Goal: Transaction & Acquisition: Download file/media

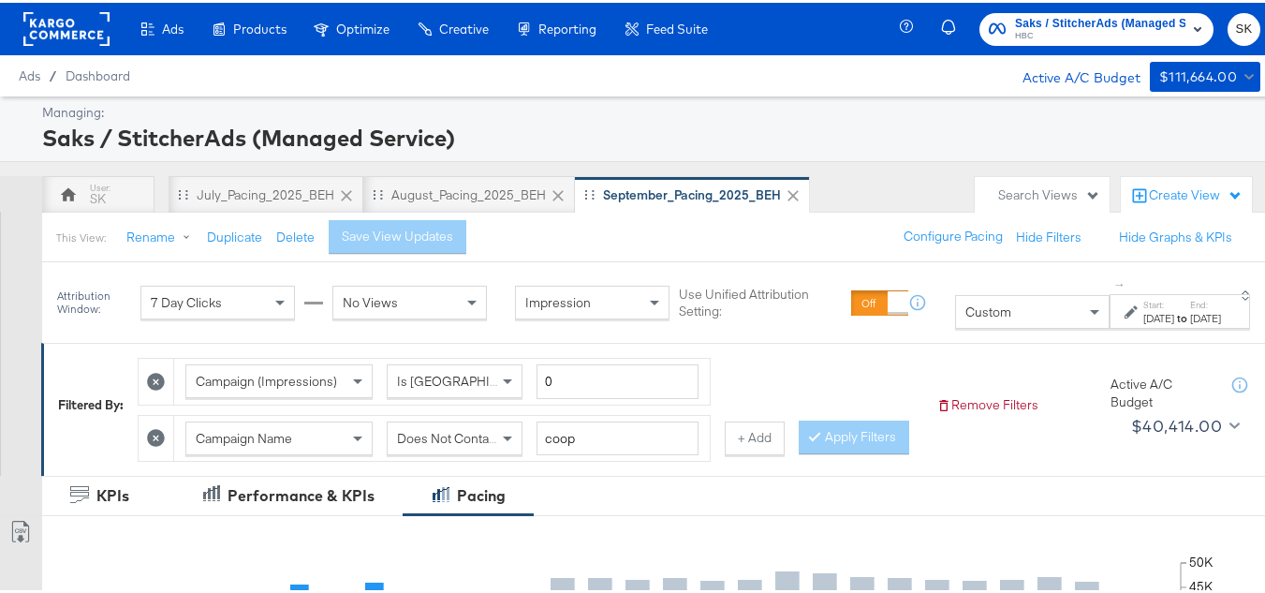
click at [37, 23] on rect at bounding box center [66, 26] width 86 height 34
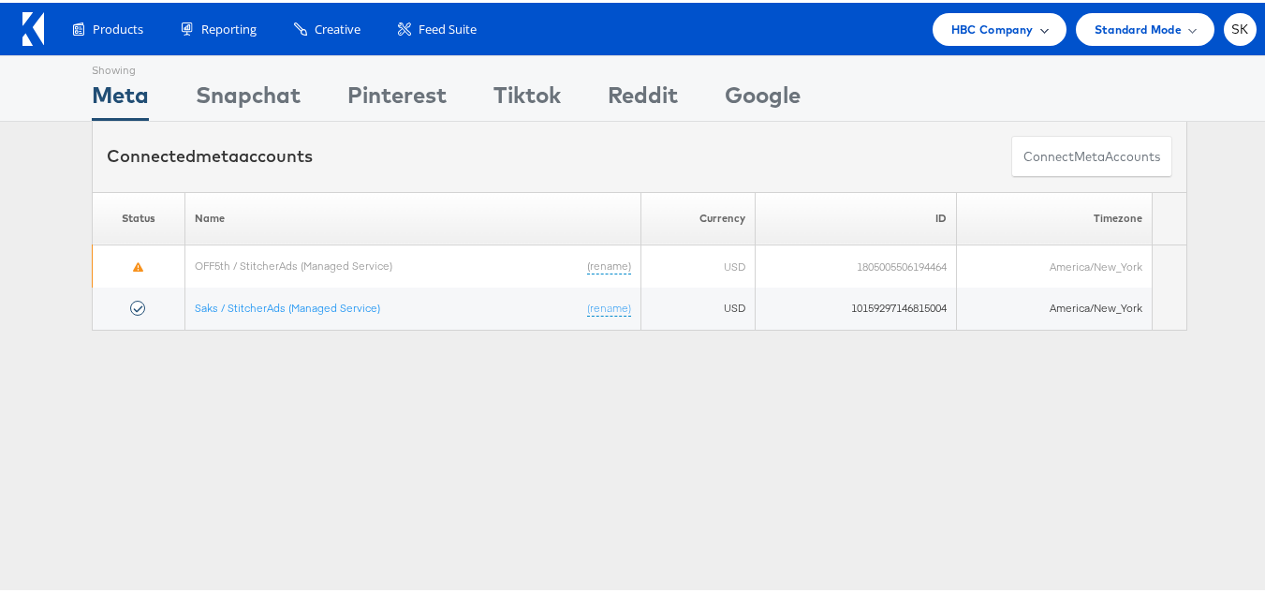
click at [956, 30] on span "HBC Company" at bounding box center [992, 27] width 82 height 20
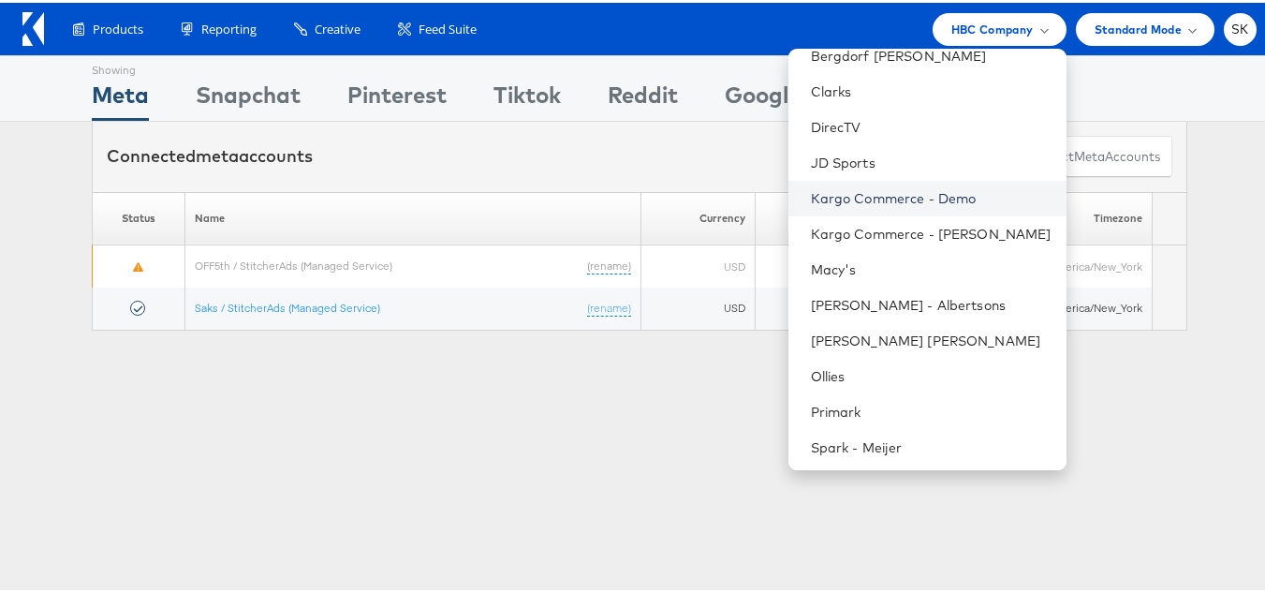
scroll to position [303, 0]
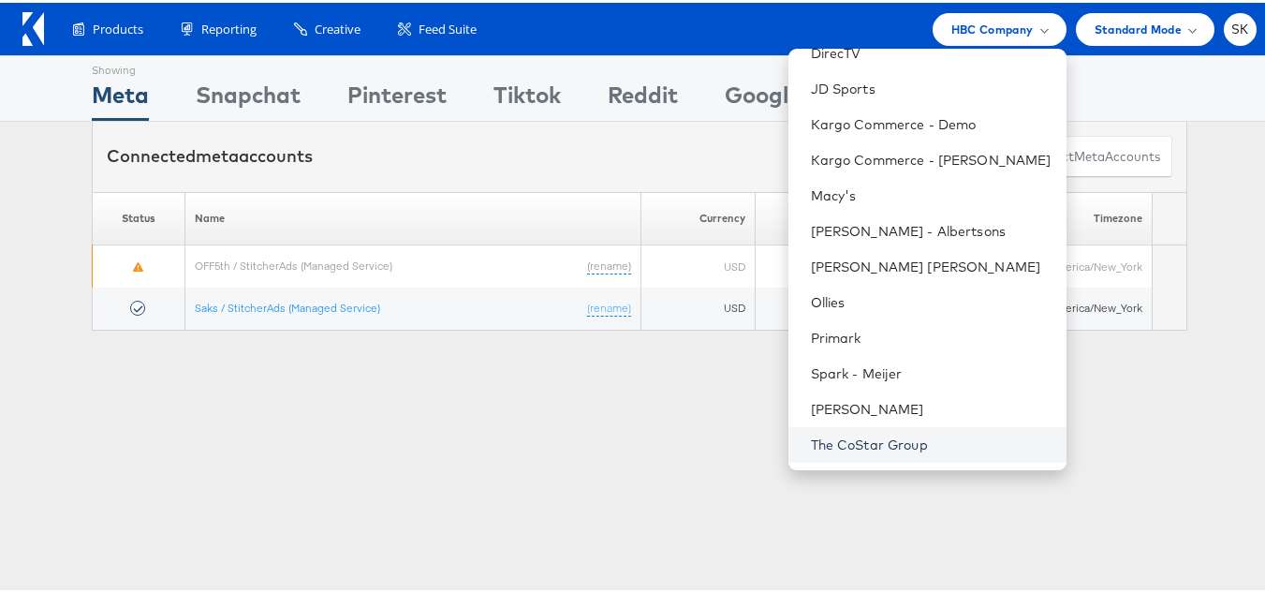
click at [839, 447] on link "The CoStar Group" at bounding box center [931, 442] width 241 height 19
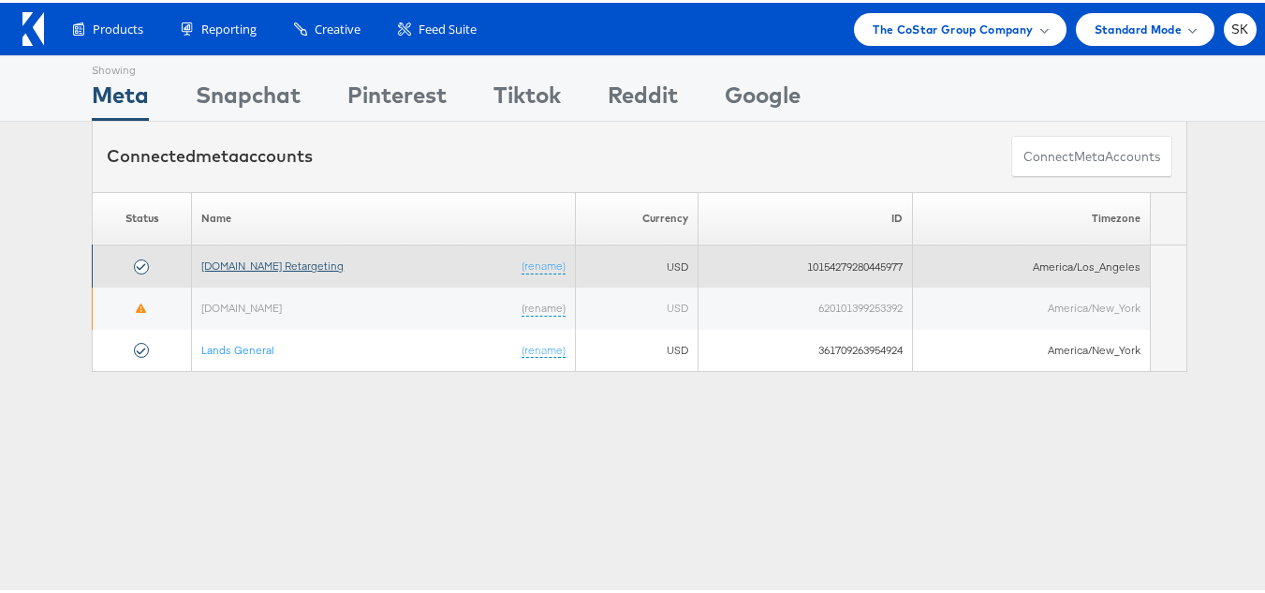
click at [251, 264] on link "[DOMAIN_NAME] Retargeting" at bounding box center [272, 263] width 142 height 14
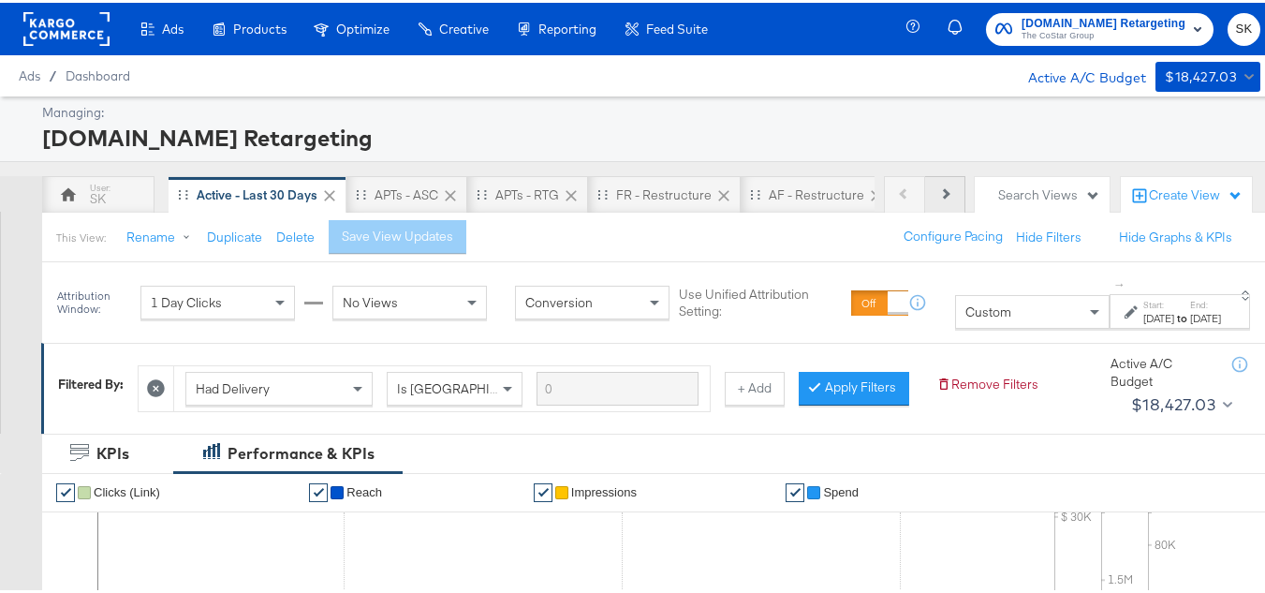
click at [925, 188] on button "Next" at bounding box center [945, 191] width 40 height 37
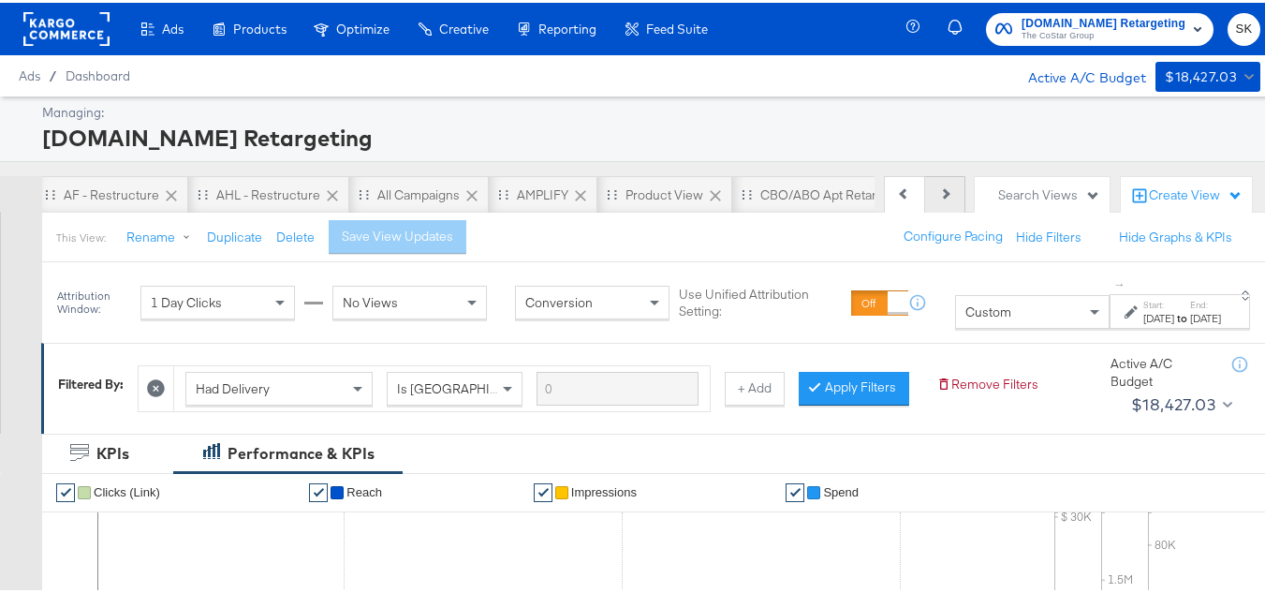
scroll to position [0, 841]
click at [519, 202] on div "Product View" at bounding box center [533, 191] width 135 height 37
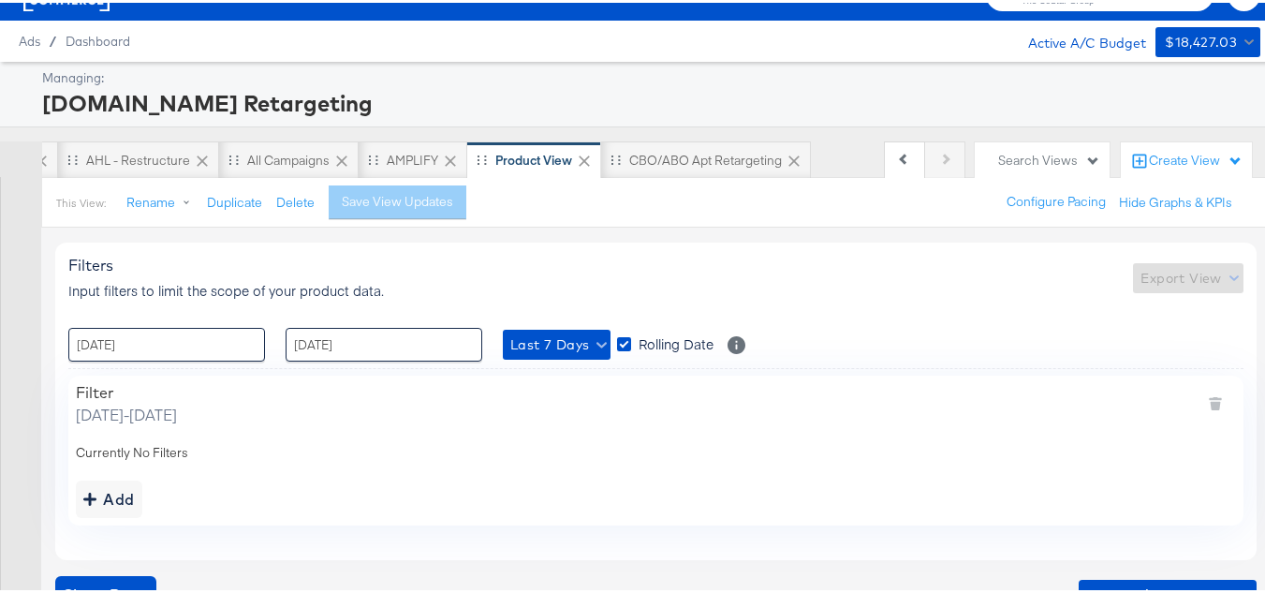
scroll to position [67, 0]
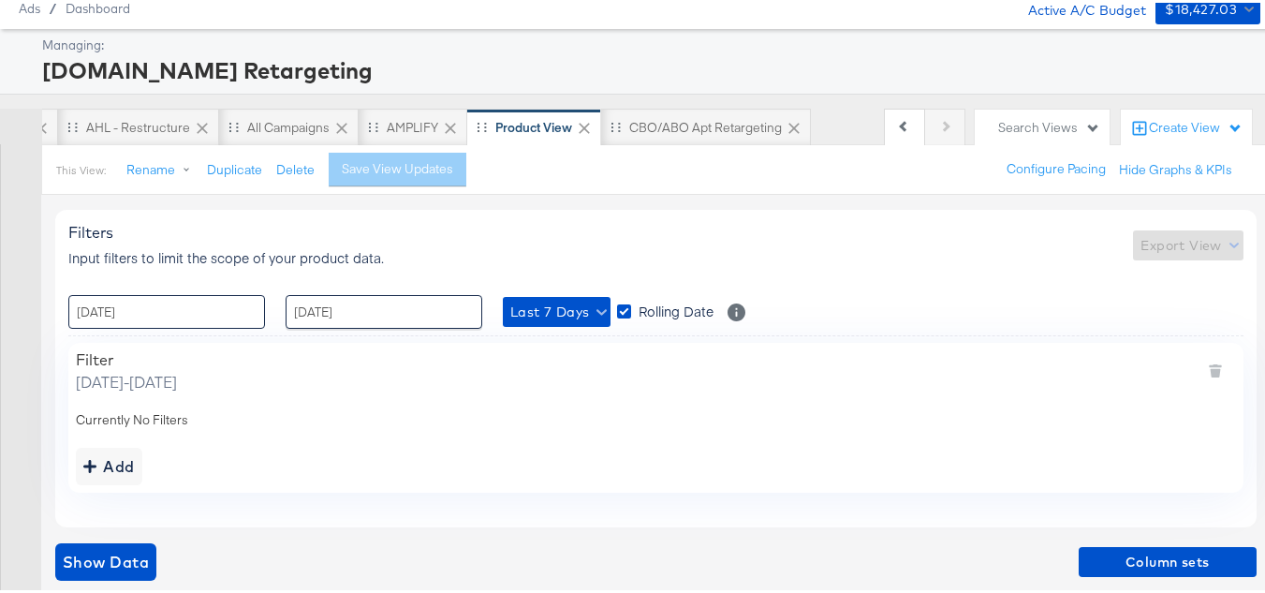
click at [192, 320] on input "04 / September / 2025" at bounding box center [166, 309] width 197 height 34
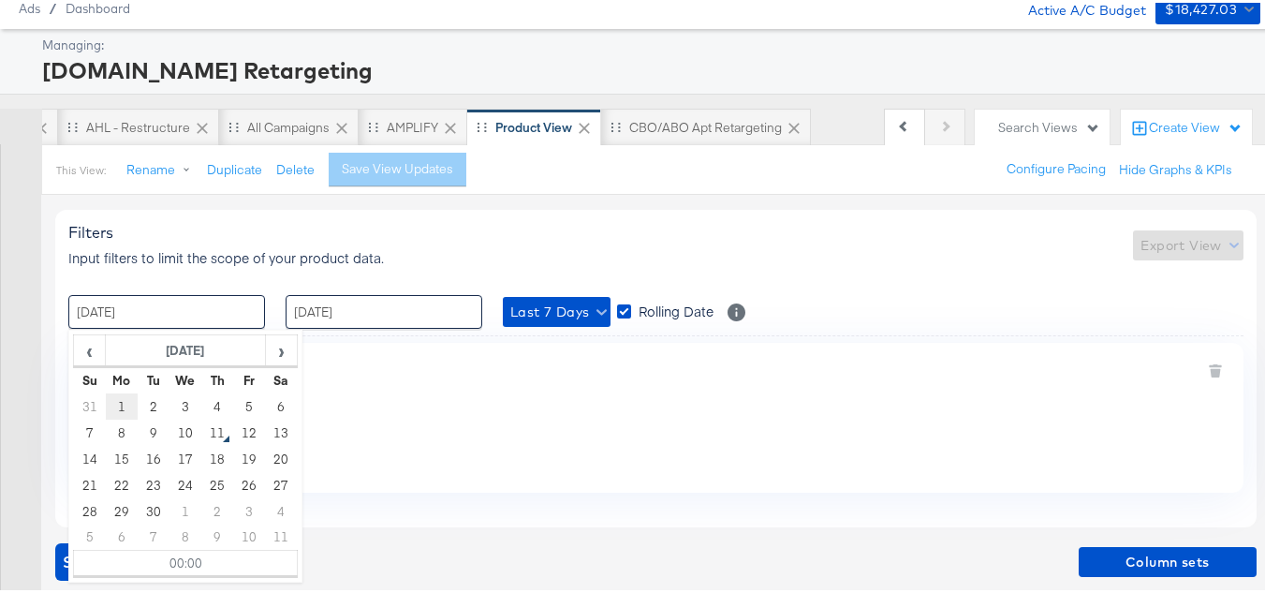
click at [125, 404] on td "1" at bounding box center [122, 403] width 32 height 26
type input "01 / September / 2025 00:00"
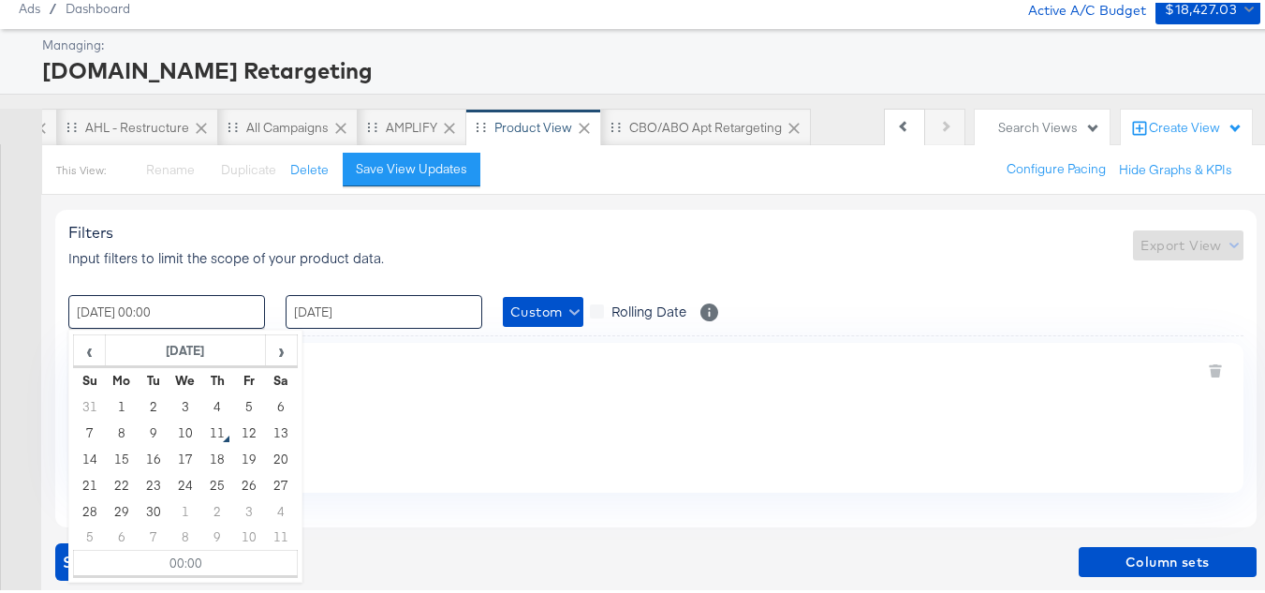
click at [348, 311] on input "10 / September / 2025" at bounding box center [384, 309] width 197 height 34
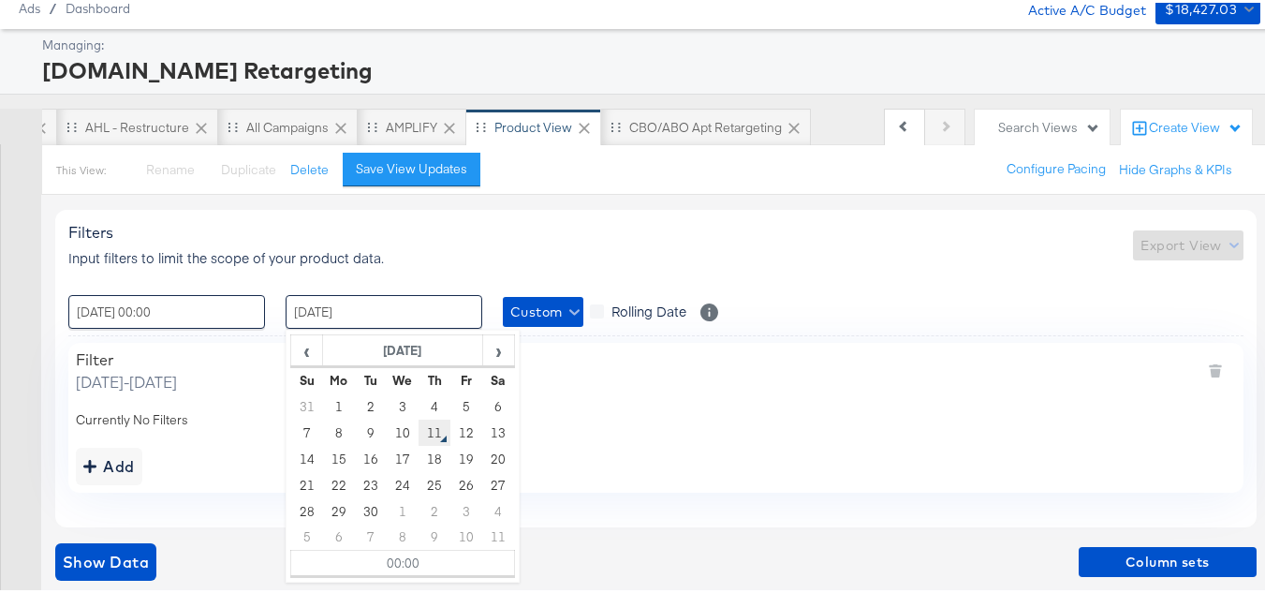
click at [441, 434] on td "11" at bounding box center [435, 430] width 32 height 26
type input "11 / September / 2025 00:00"
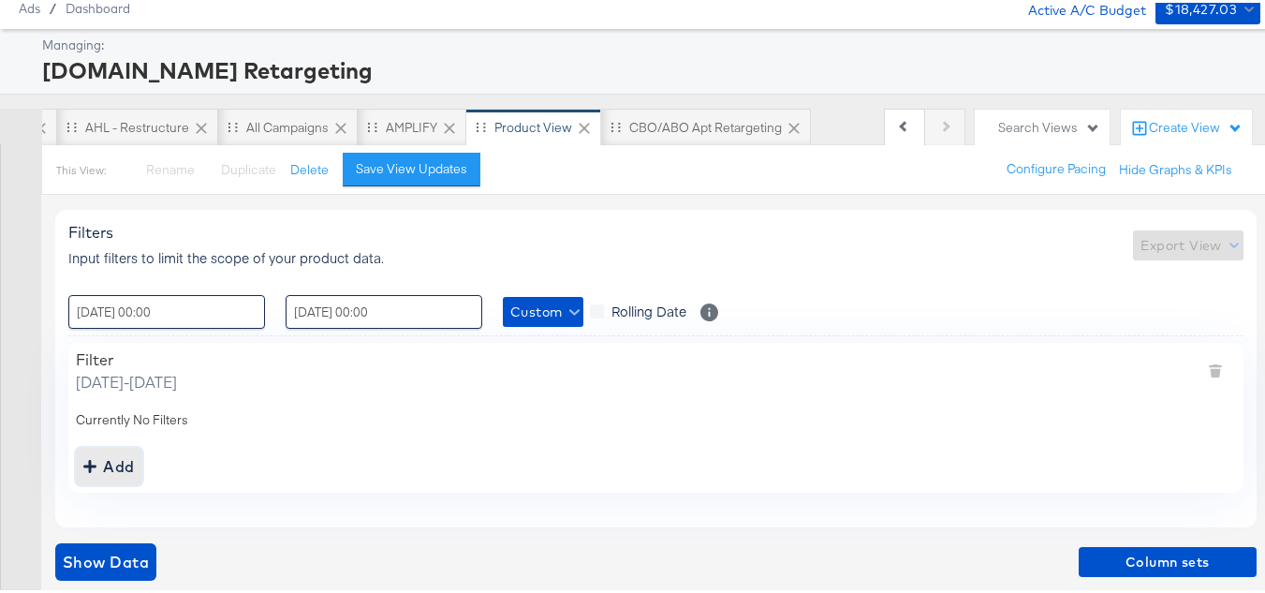
click at [114, 456] on div "Add" at bounding box center [109, 463] width 52 height 26
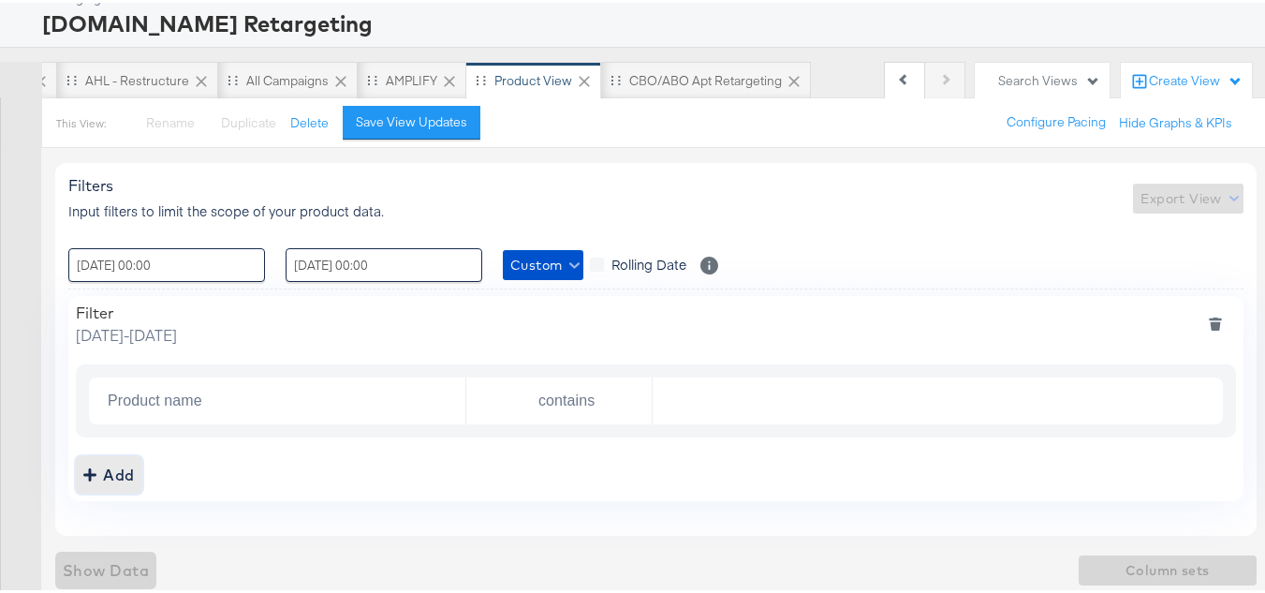
scroll to position [140, 0]
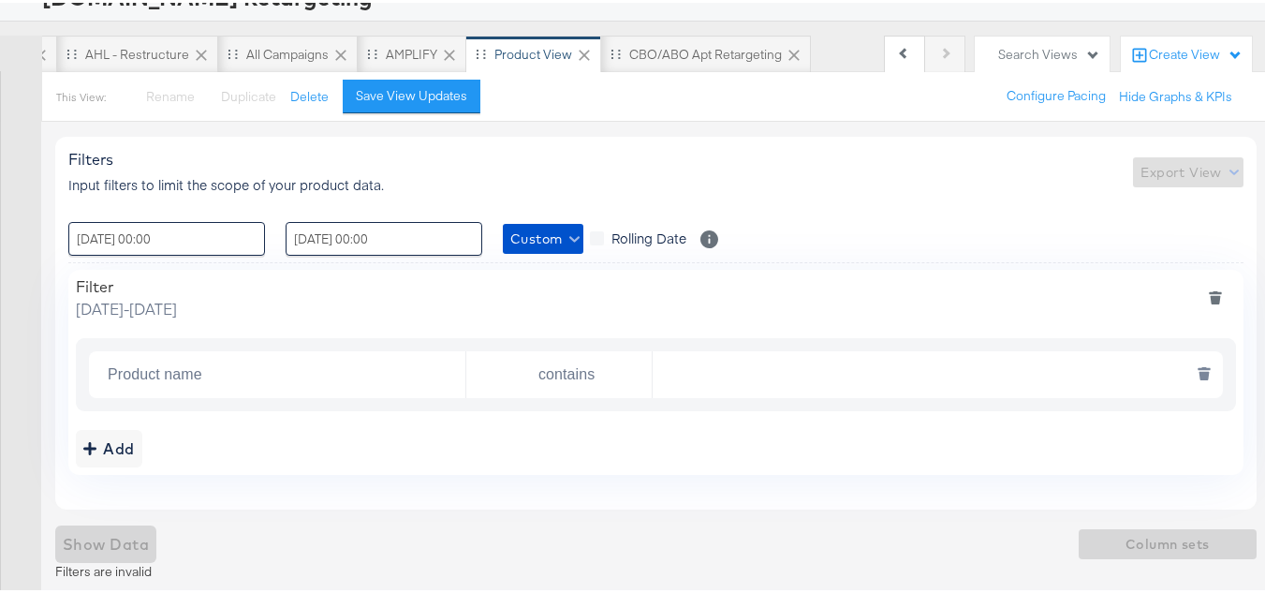
click at [168, 383] on input "Product name" at bounding box center [282, 372] width 365 height 38
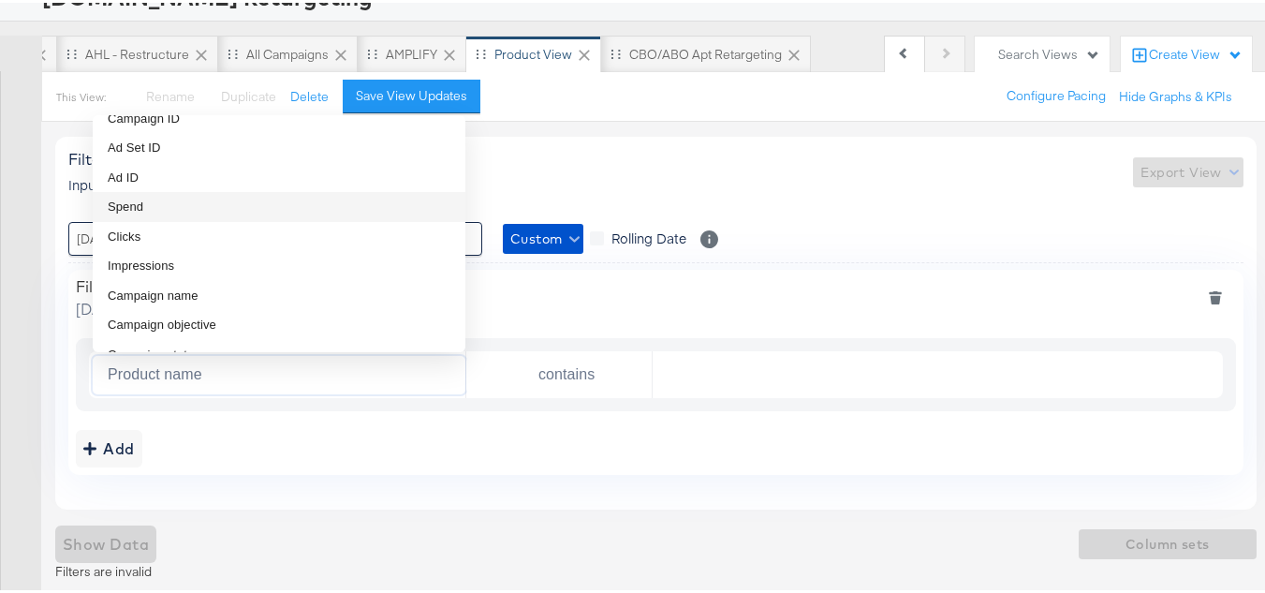
scroll to position [94, 0]
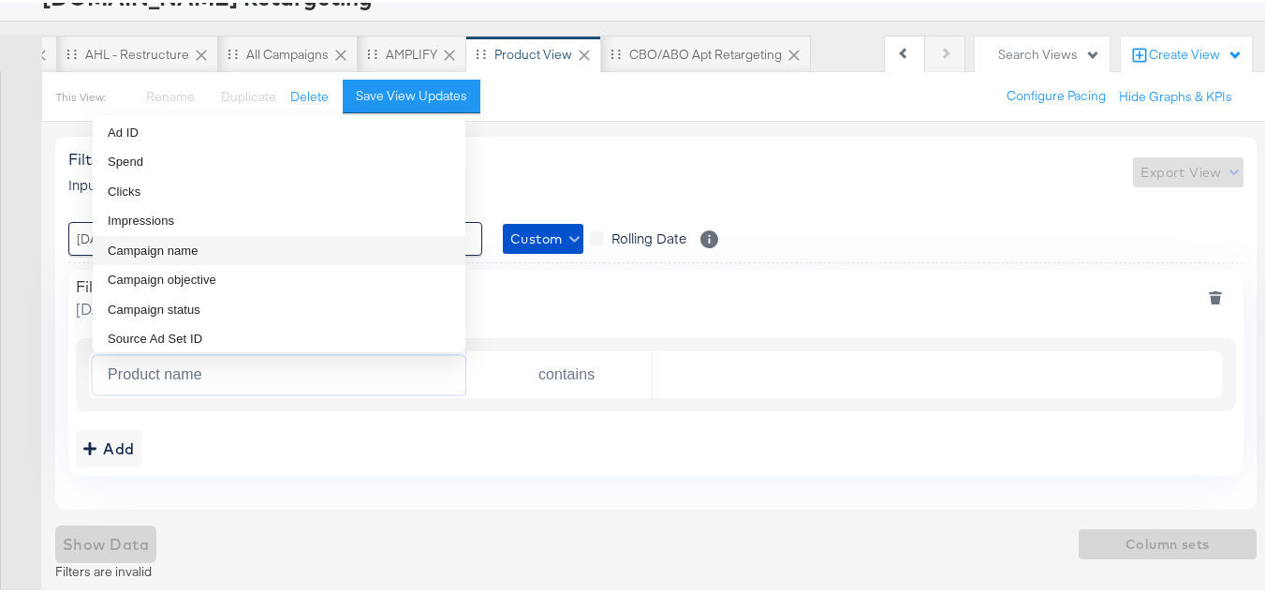
click at [216, 250] on li "Campaign name" at bounding box center [279, 248] width 373 height 30
type input "Campaign name"
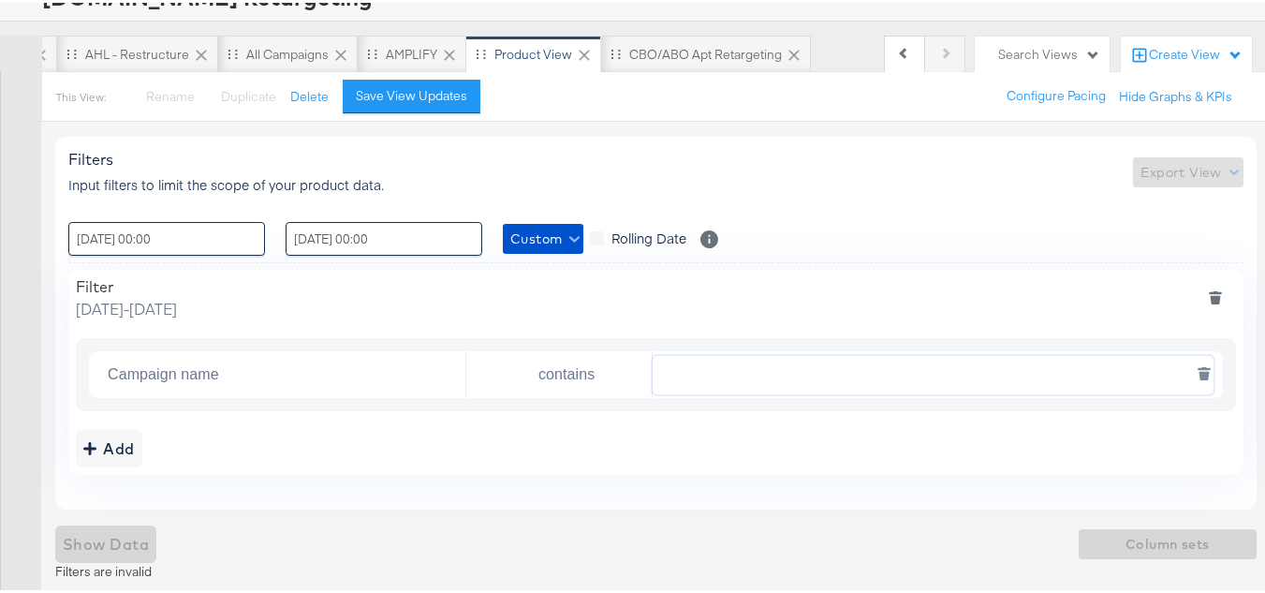
click at [704, 359] on input "text" at bounding box center [933, 372] width 560 height 38
paste input "AHL24"
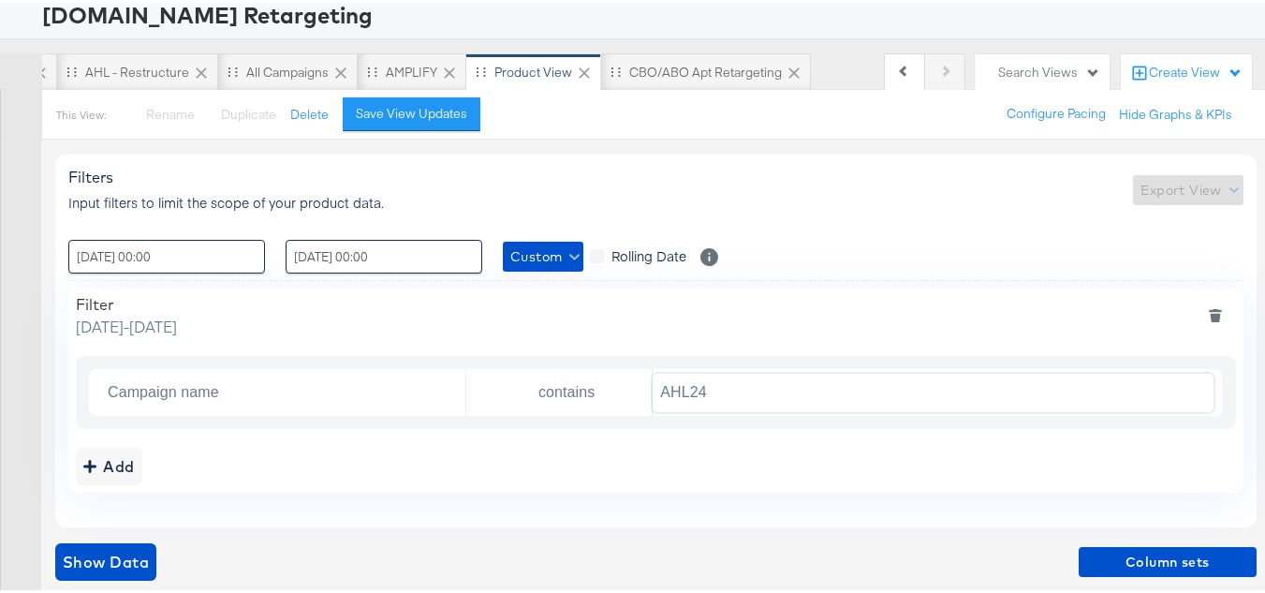
scroll to position [123, 0]
click at [96, 557] on span "Show Data" at bounding box center [106, 559] width 86 height 26
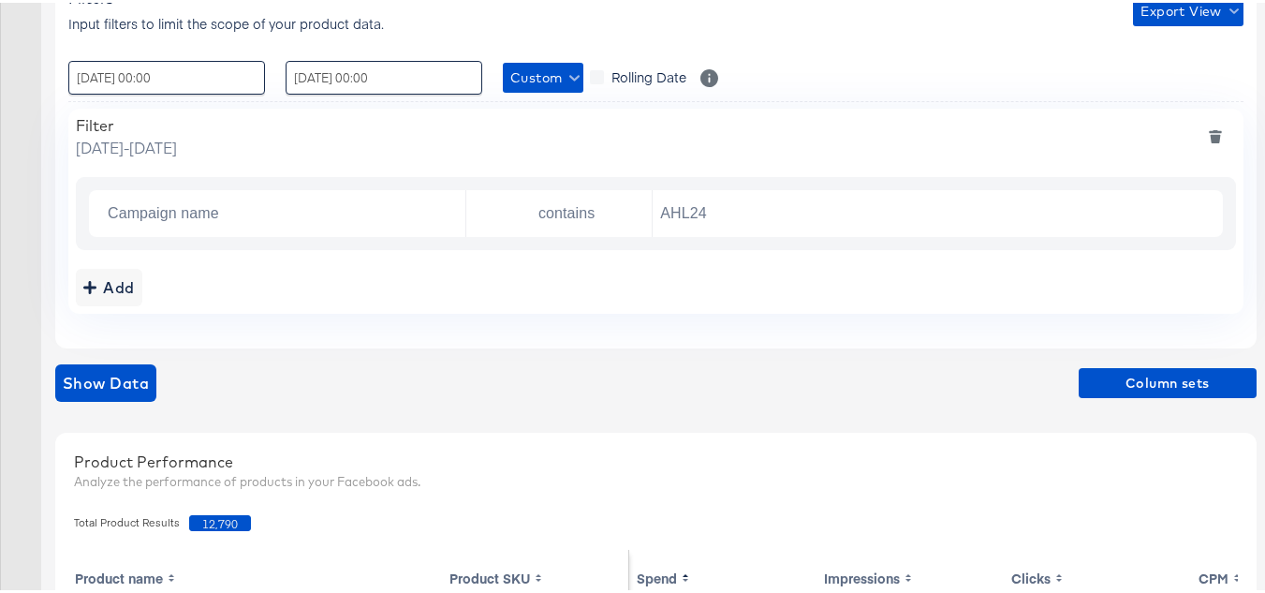
scroll to position [404, 0]
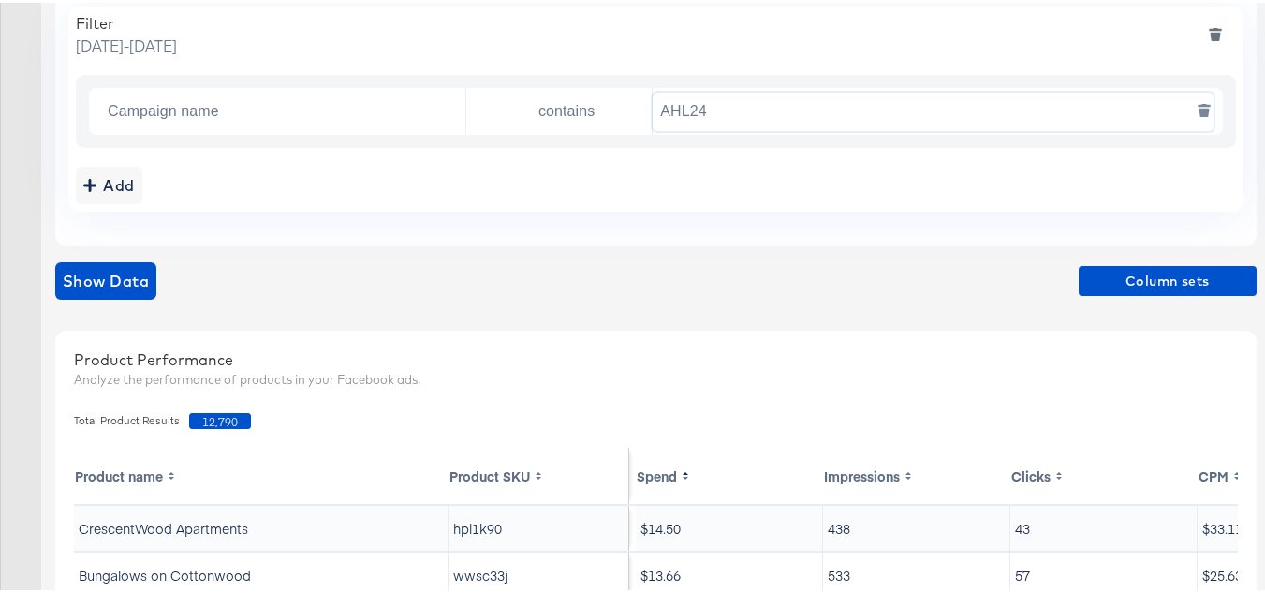
click at [773, 115] on input "AHL24" at bounding box center [933, 109] width 560 height 38
paste input "F"
click at [148, 272] on span "Show Data" at bounding box center [106, 278] width 86 height 26
click at [858, 131] on div "Campaign name contains AF24" at bounding box center [656, 108] width 1134 height 47
click at [857, 116] on input "AF24" at bounding box center [933, 109] width 560 height 38
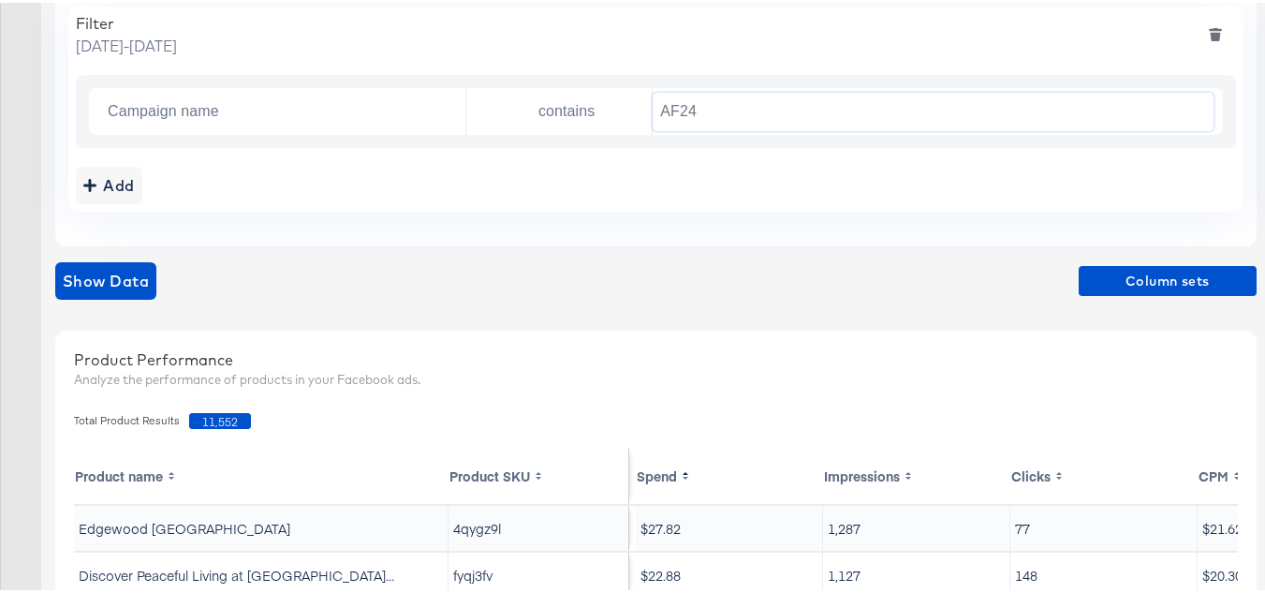
paste input "FR"
click at [131, 272] on span "Show Data" at bounding box center [106, 278] width 86 height 26
click at [754, 125] on input "FR24" at bounding box center [933, 109] width 560 height 38
click at [755, 110] on input "FR24" at bounding box center [933, 109] width 560 height 38
click at [791, 95] on input "v" at bounding box center [933, 109] width 560 height 38
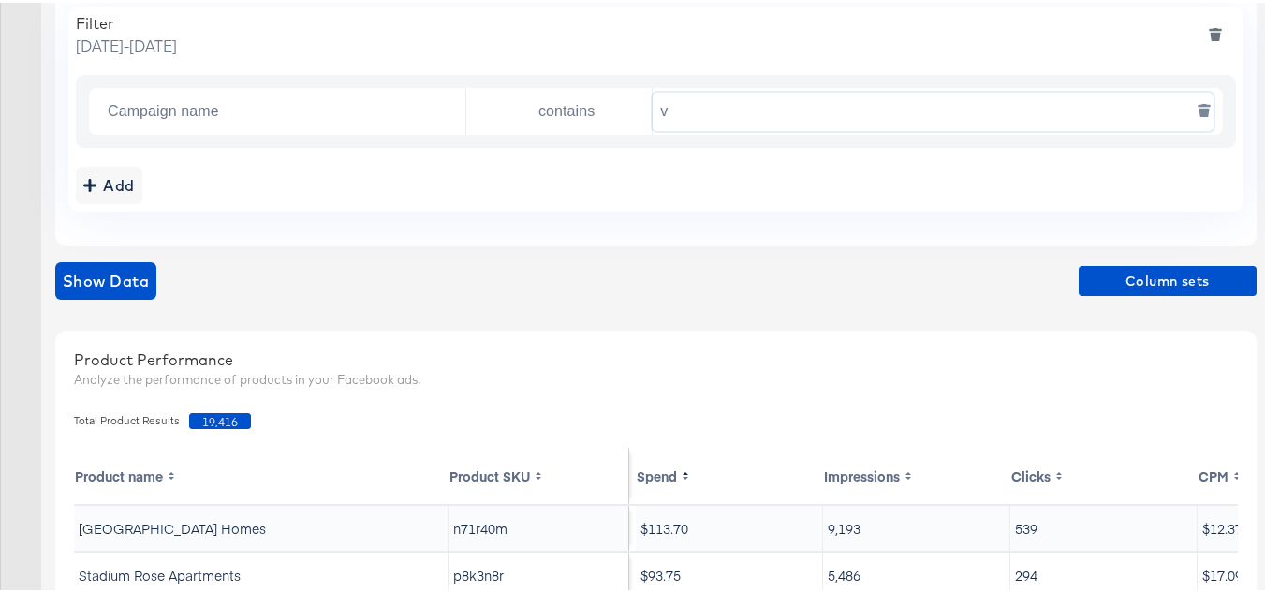
paste input "DARE24"
type input "DARE24"
click at [739, 194] on div "Add" at bounding box center [656, 182] width 1160 height 37
click at [96, 287] on span "Show Data" at bounding box center [106, 278] width 86 height 26
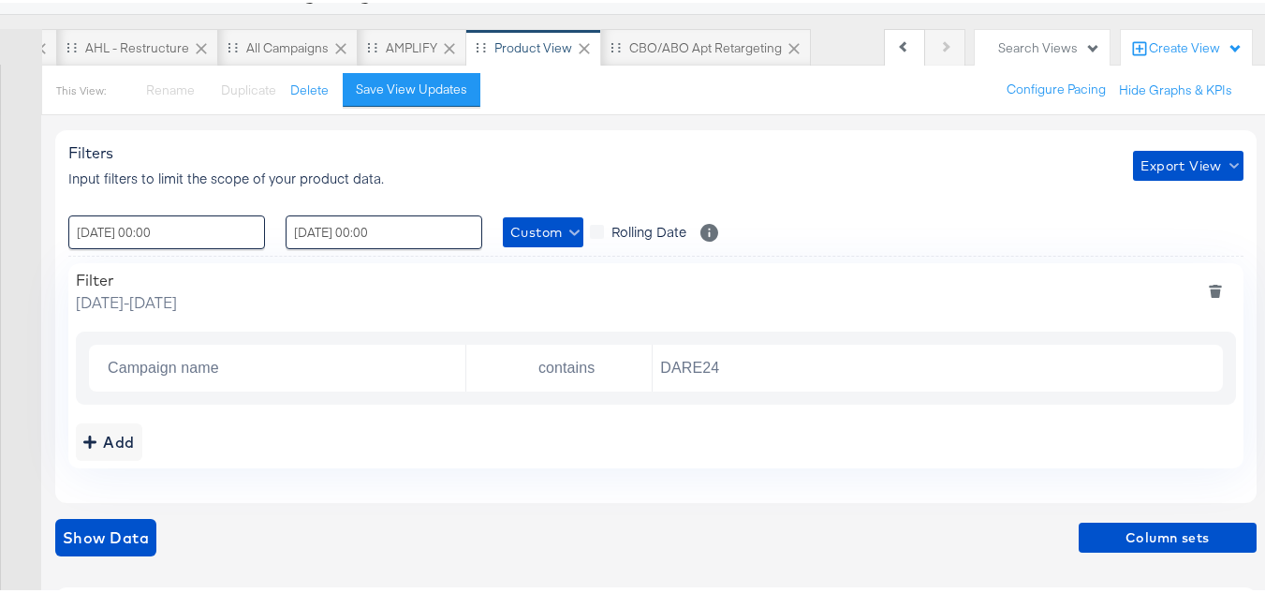
scroll to position [0, 0]
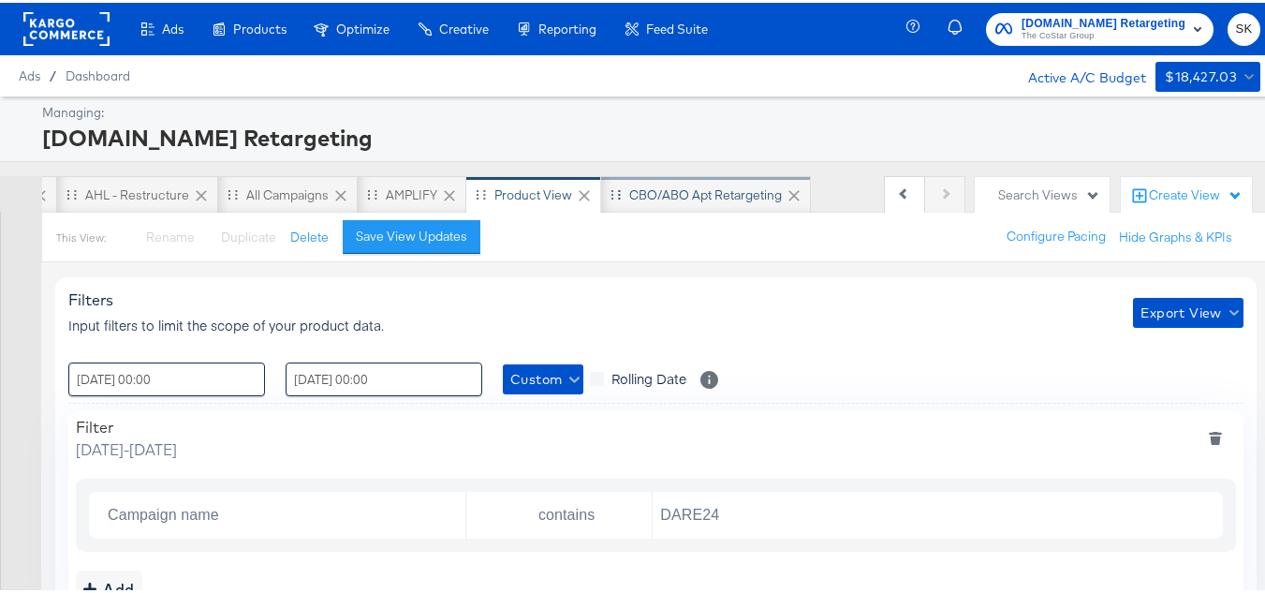
click at [694, 185] on div "CBO/ABO Apt Retargeting" at bounding box center [705, 193] width 153 height 18
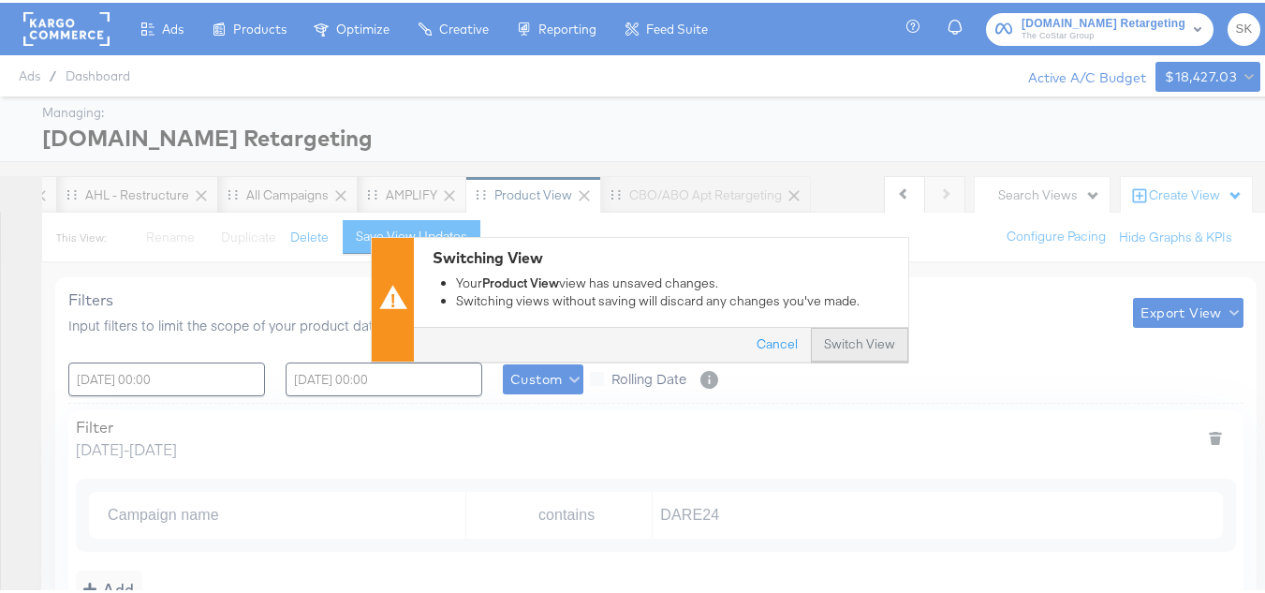
click at [840, 344] on button "Switch View" at bounding box center [859, 342] width 97 height 34
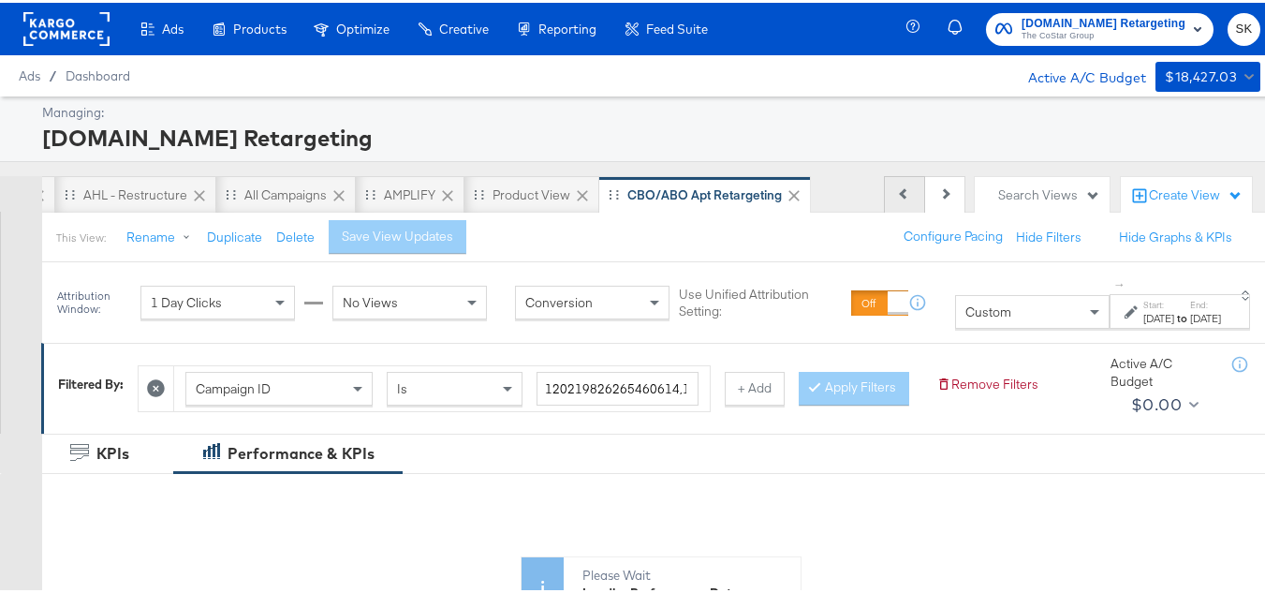
click at [899, 190] on icon at bounding box center [904, 190] width 10 height 10
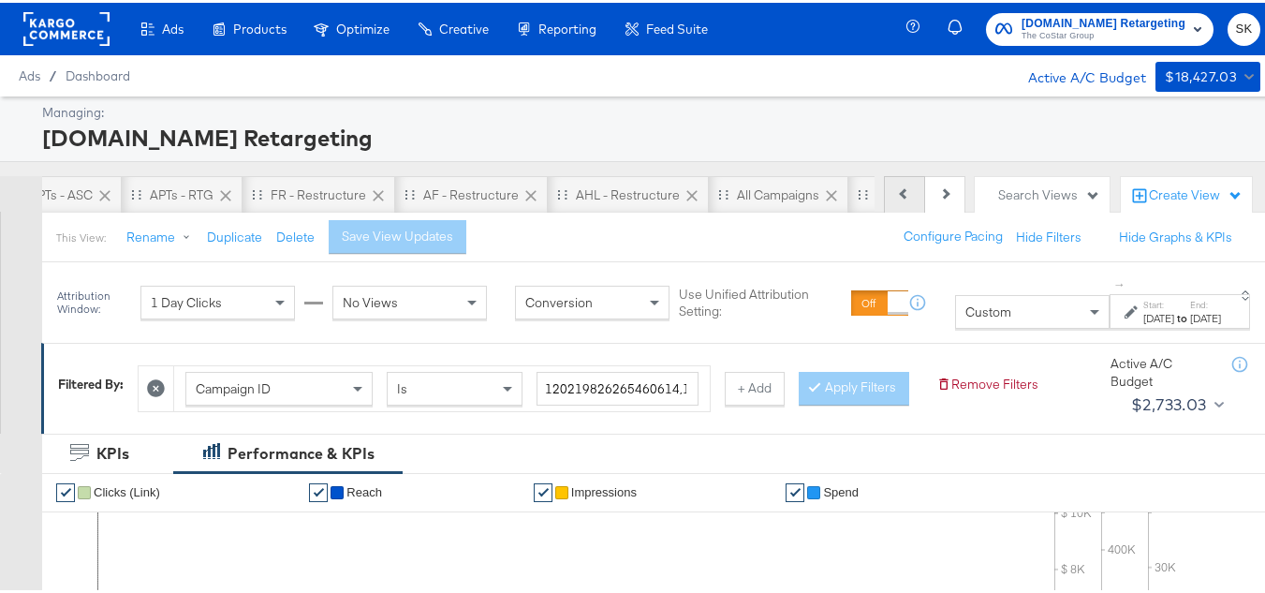
click at [895, 194] on button "Previous" at bounding box center [904, 191] width 41 height 37
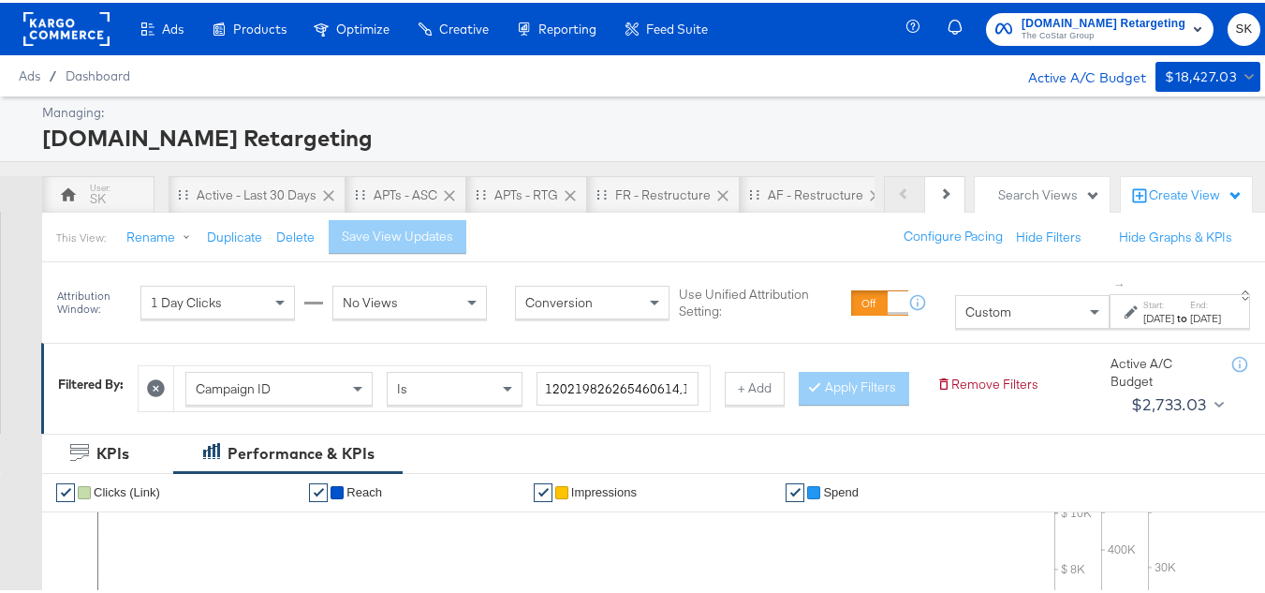
click at [895, 194] on div "Previous Next" at bounding box center [924, 191] width 81 height 37
click at [236, 212] on div "This View: Rename Duplicate Delete Save View Updates Configure Pacing Hide Filt…" at bounding box center [660, 234] width 1238 height 51
click at [236, 194] on div "Active - Last 30 Days" at bounding box center [257, 193] width 120 height 18
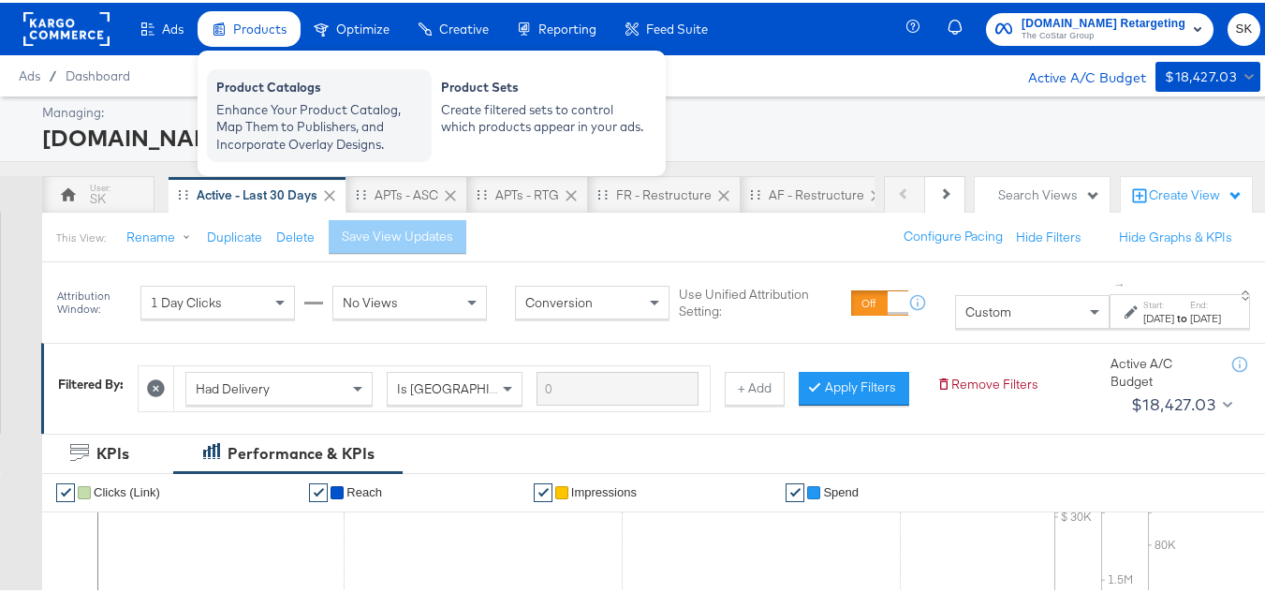
click at [276, 111] on div "Enhance Your Product Catalog, Map Them to Publishers, and Incorporate Overlay D…" at bounding box center [319, 124] width 206 height 52
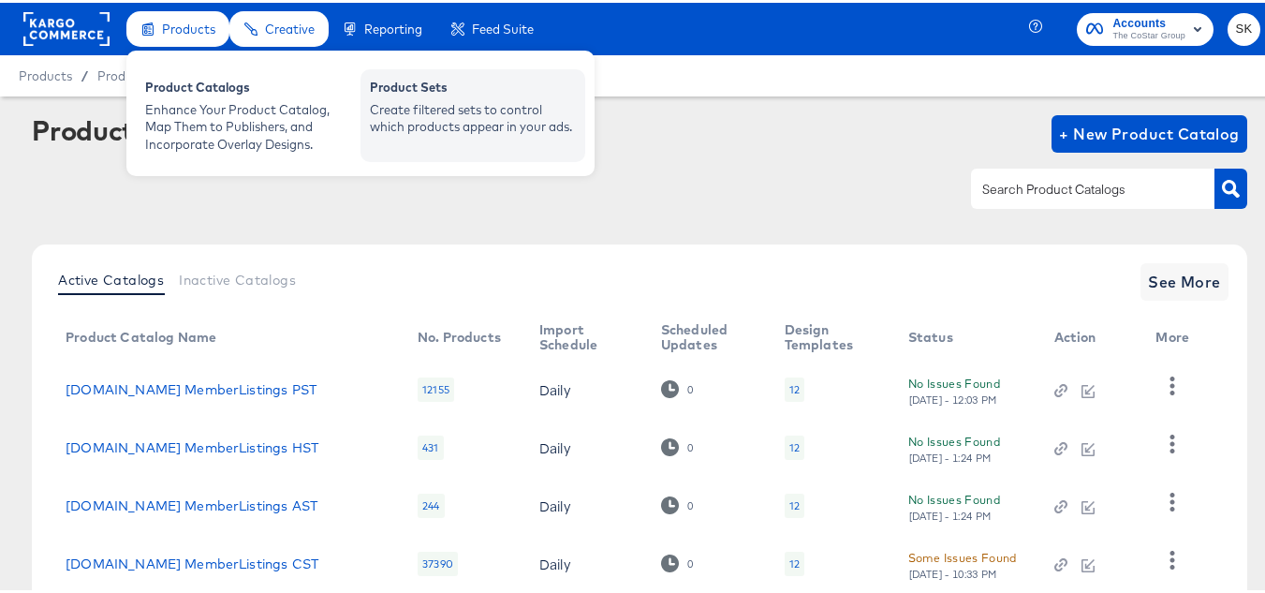
click at [464, 95] on div "Product Sets" at bounding box center [473, 87] width 206 height 22
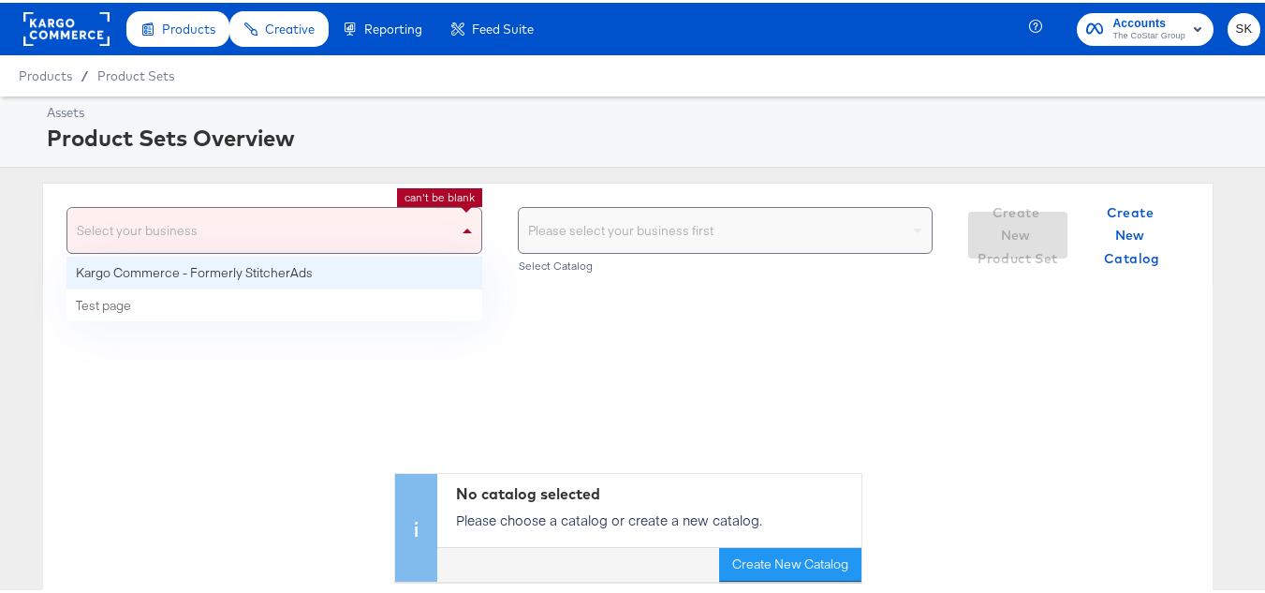
click at [458, 221] on span at bounding box center [469, 227] width 23 height 45
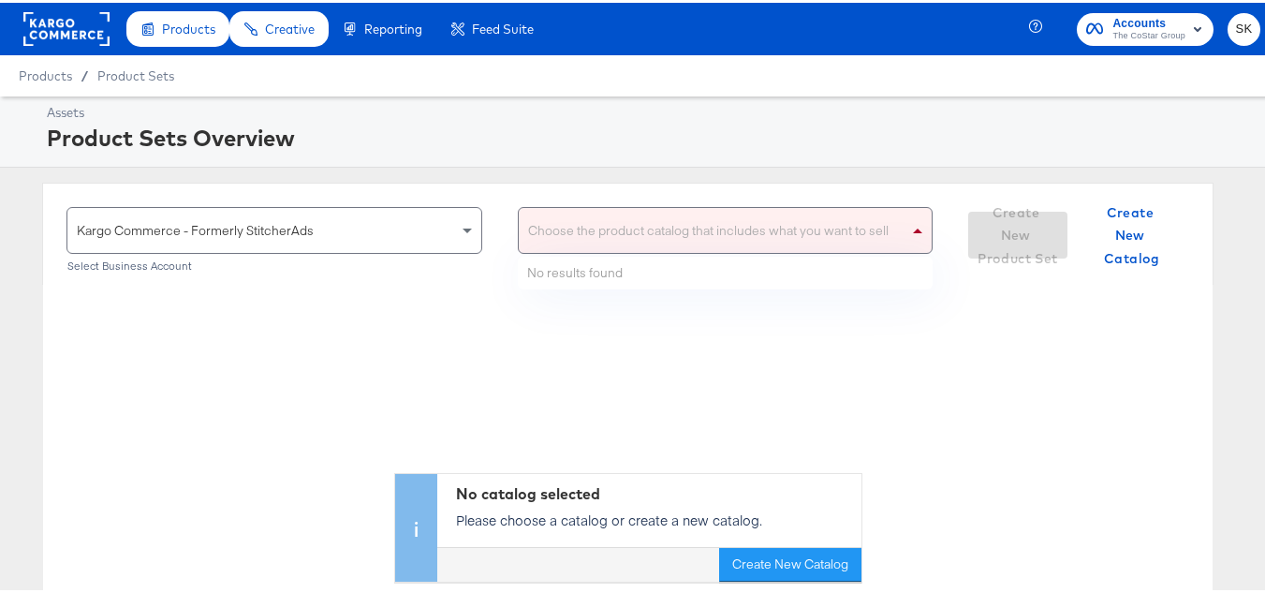
click at [606, 225] on div "Choose the product catalog that includes what you want to sell" at bounding box center [726, 227] width 414 height 45
click at [604, 226] on div "ahl ahl" at bounding box center [714, 227] width 390 height 45
type input "a"
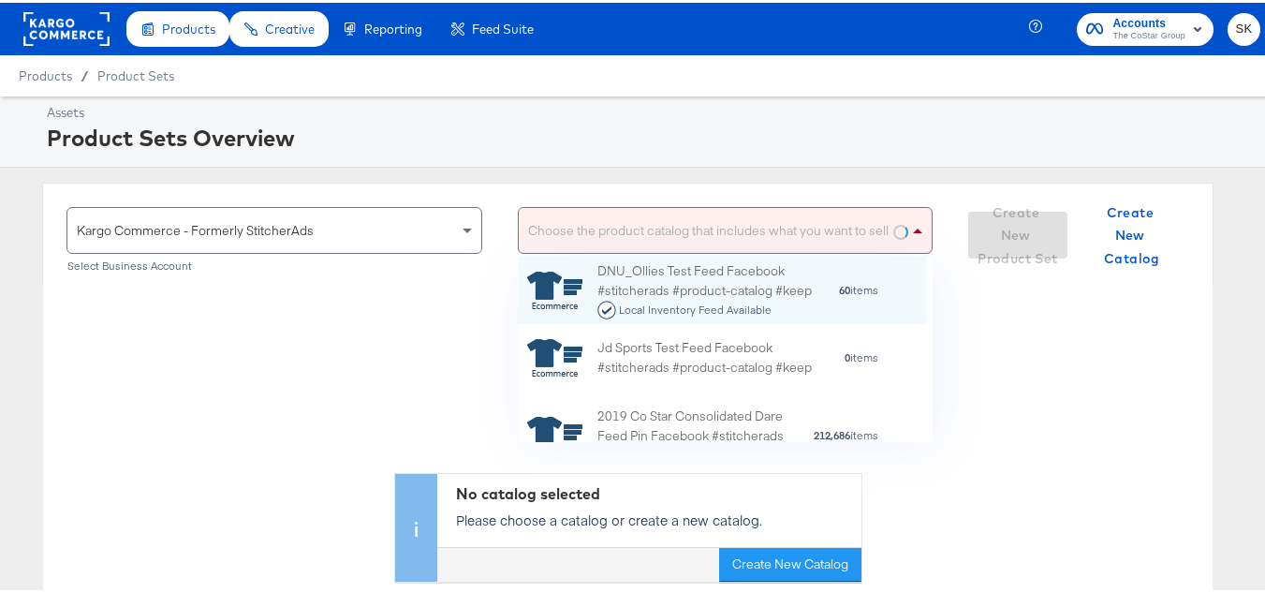
scroll to position [171, 394]
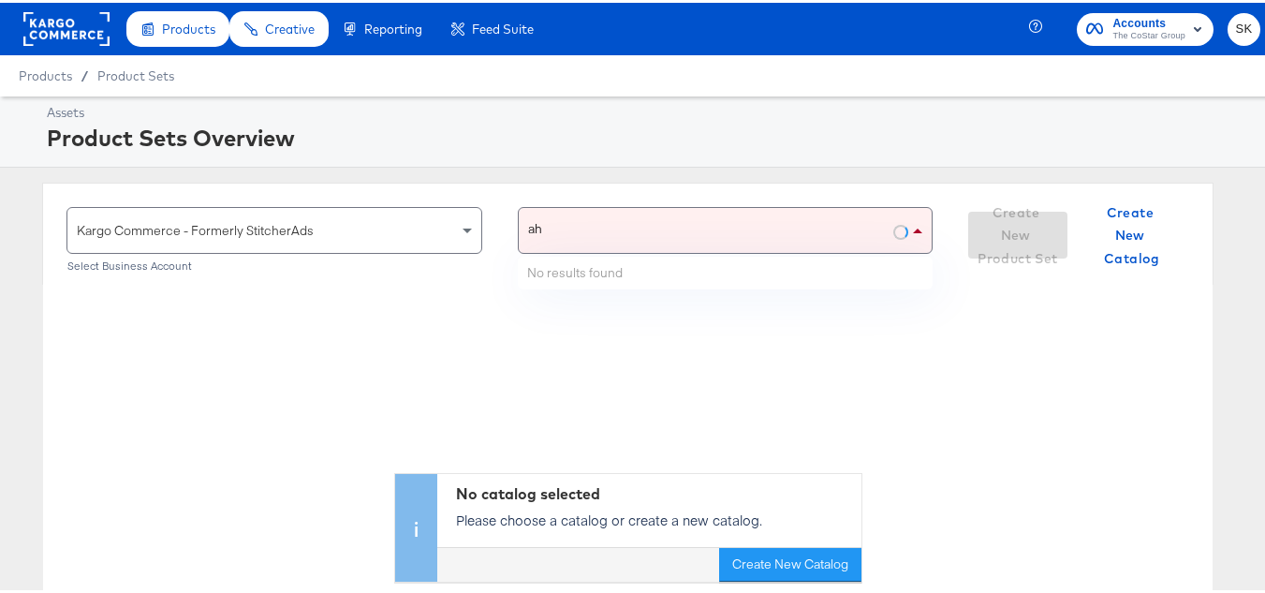
type input "ahl"
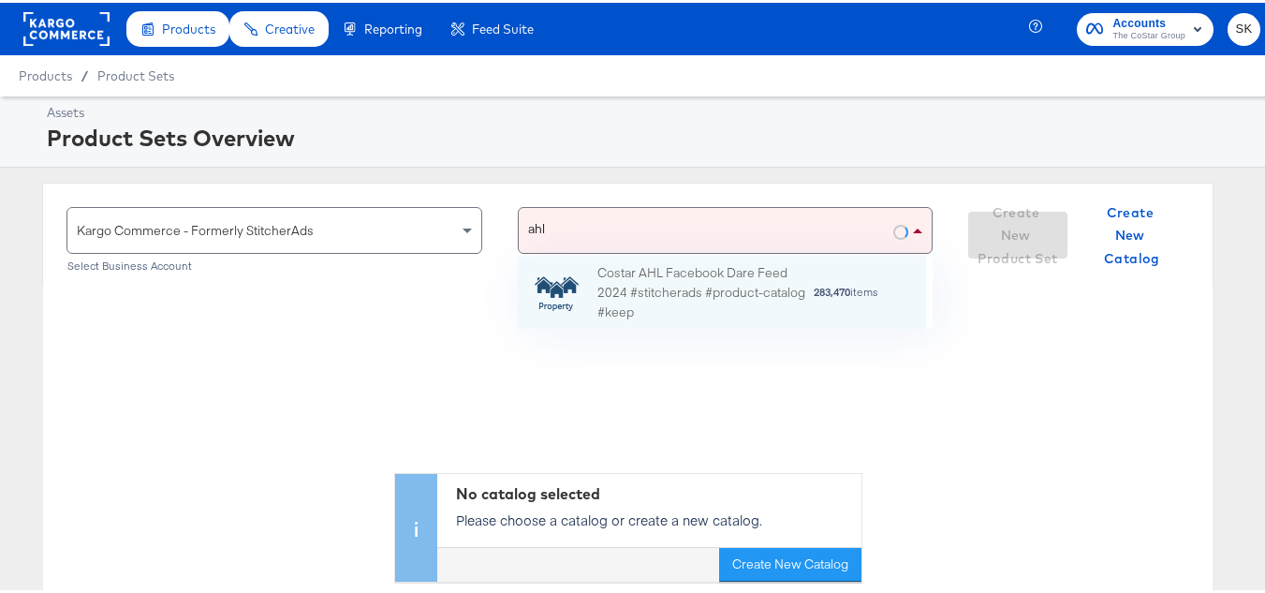
scroll to position [58, 394]
click at [615, 279] on div "Costar AHL Facebook Dare Feed 2024 #stitcherads #product-catalog #keep" at bounding box center [704, 290] width 215 height 58
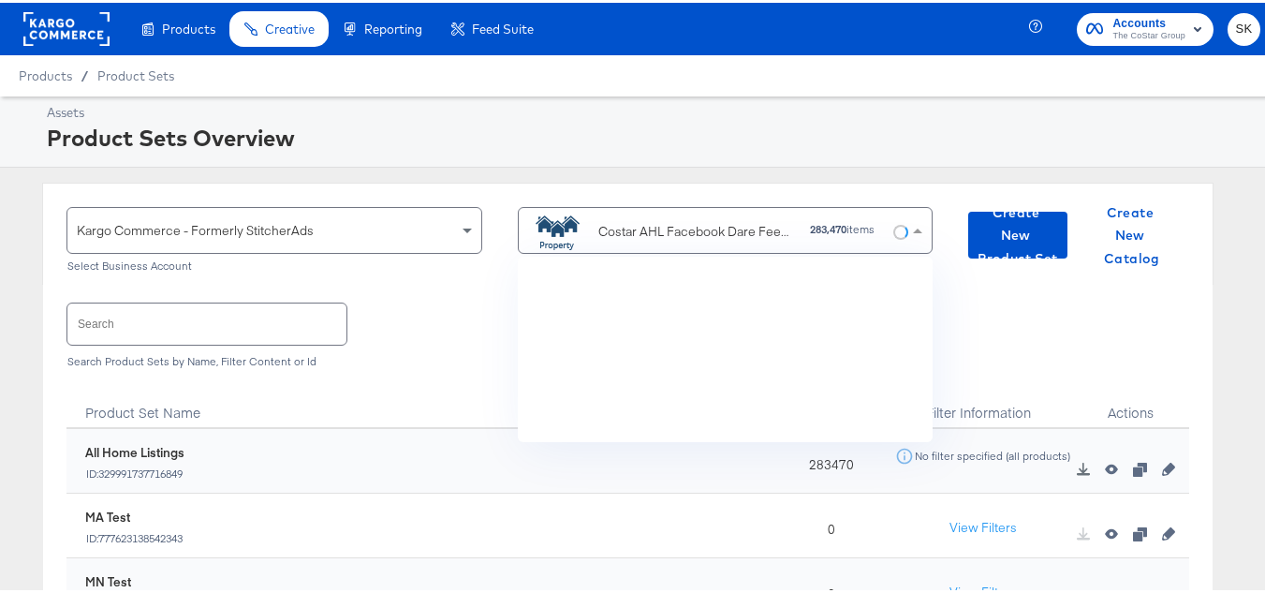
scroll to position [171, 394]
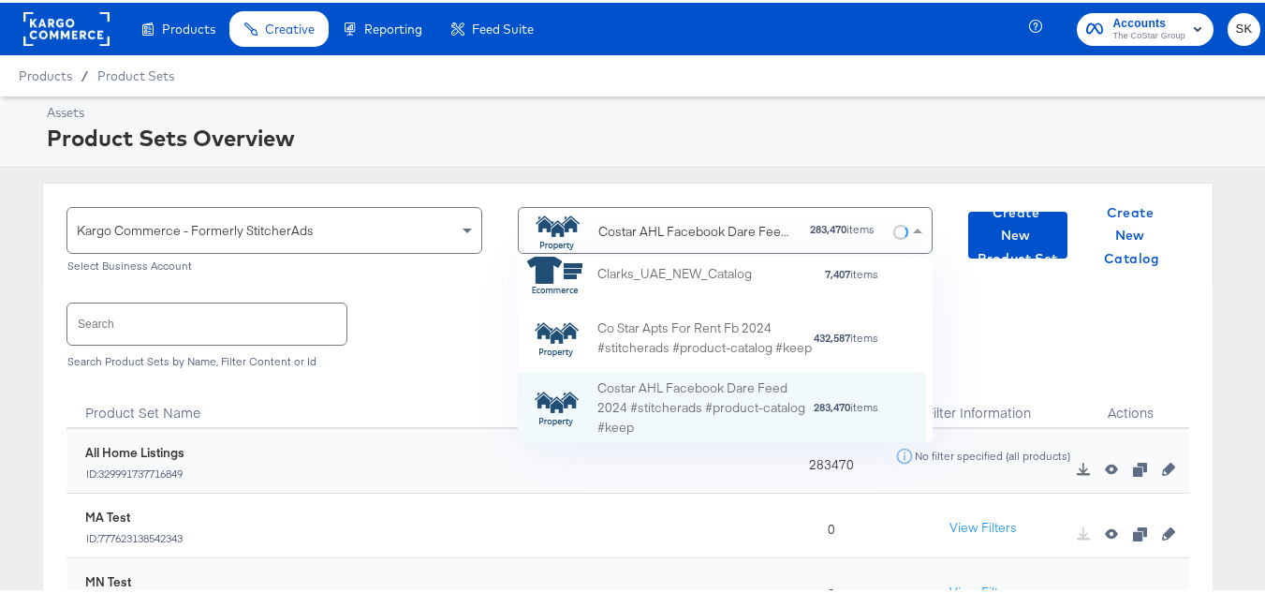
click at [264, 326] on input "text" at bounding box center [206, 321] width 279 height 40
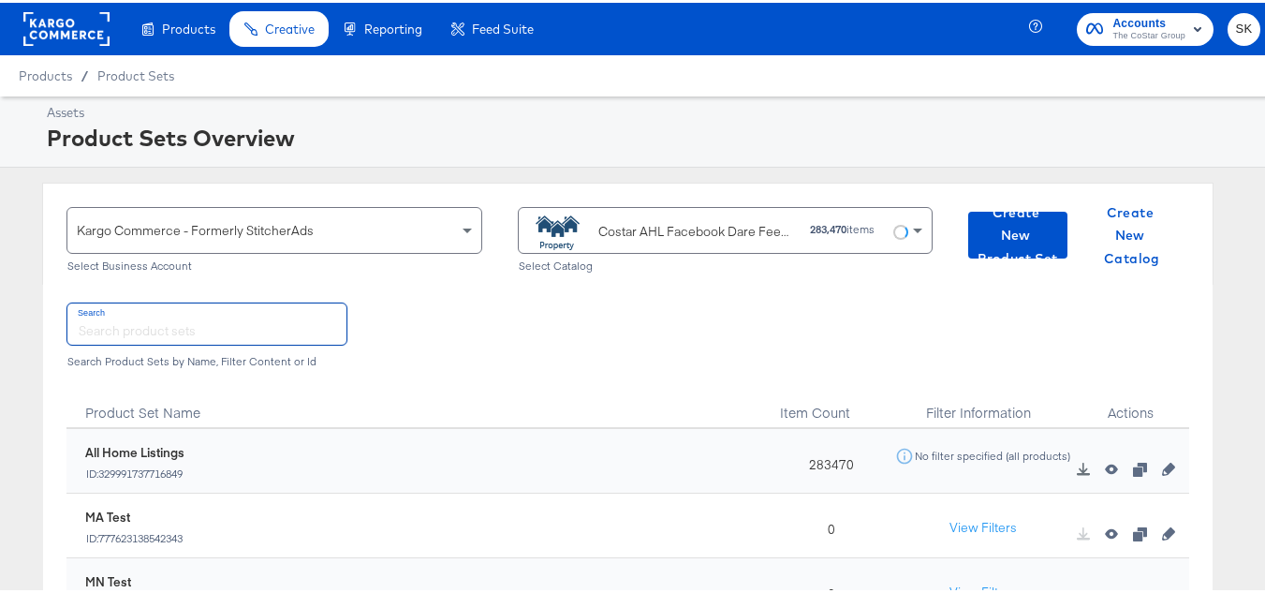
paste input "DiamondPlus_Diamond_Platinum_Properties"
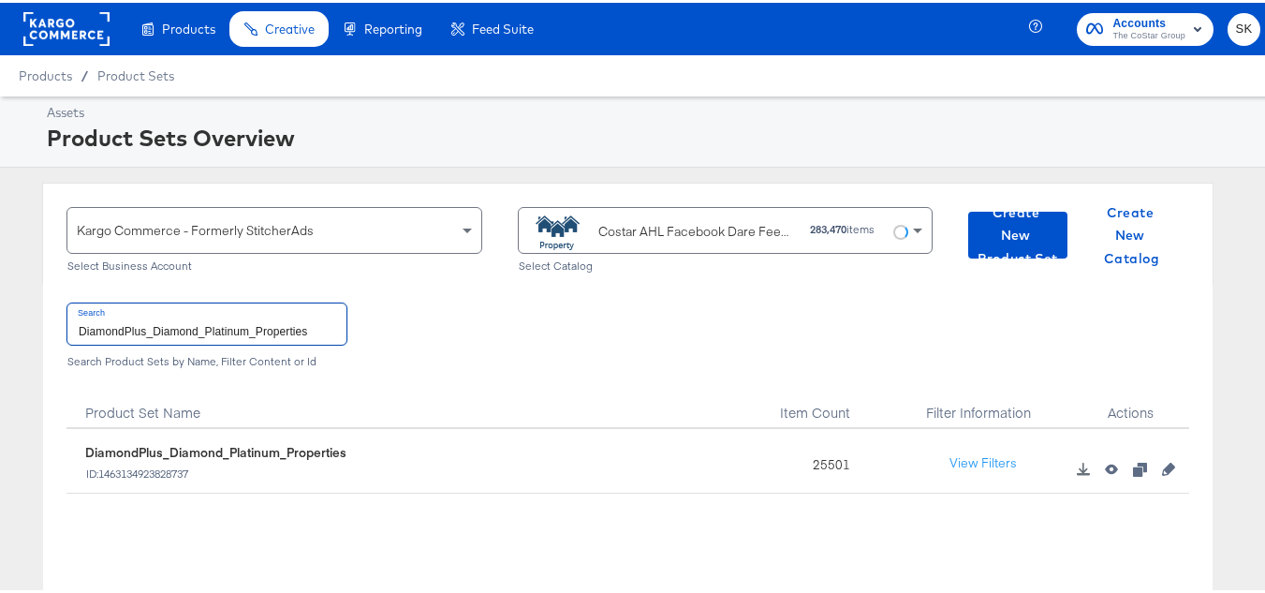
type input "DiamondPlus_Diamond_Platinum_Properties"
click at [222, 302] on input "DiamondPlus_Diamond_Platinum_Properties" at bounding box center [206, 321] width 279 height 40
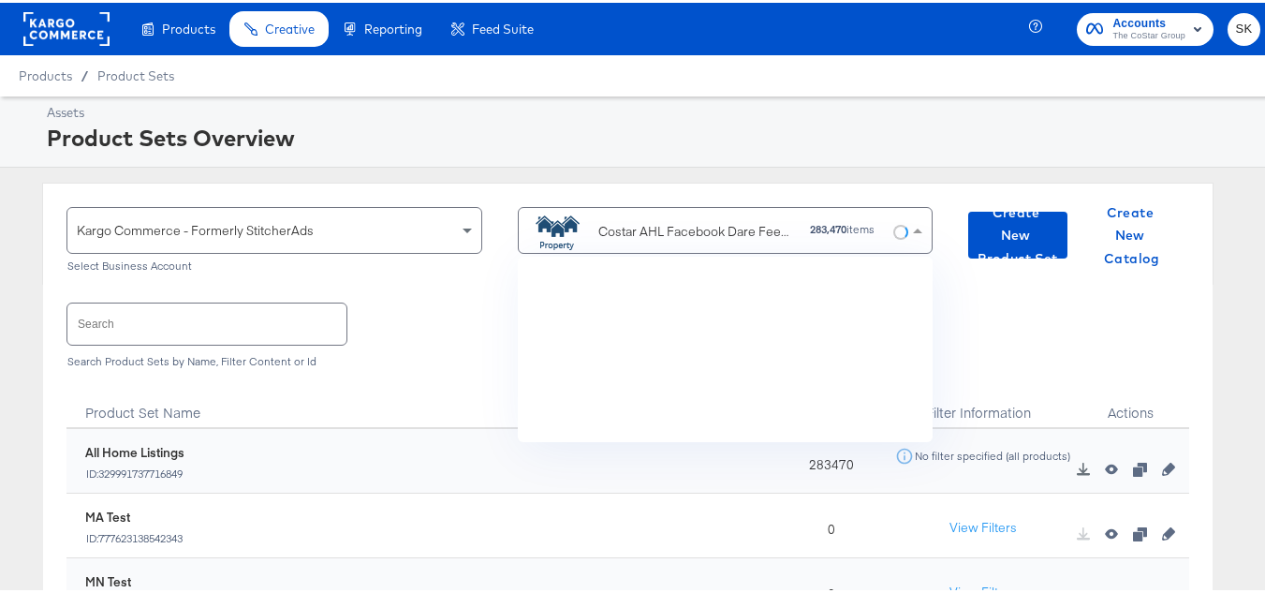
click at [746, 222] on div "Costar AHL Facebook Dare Feed 2024 #stitcherads #product-catalog #keep" at bounding box center [697, 229] width 198 height 20
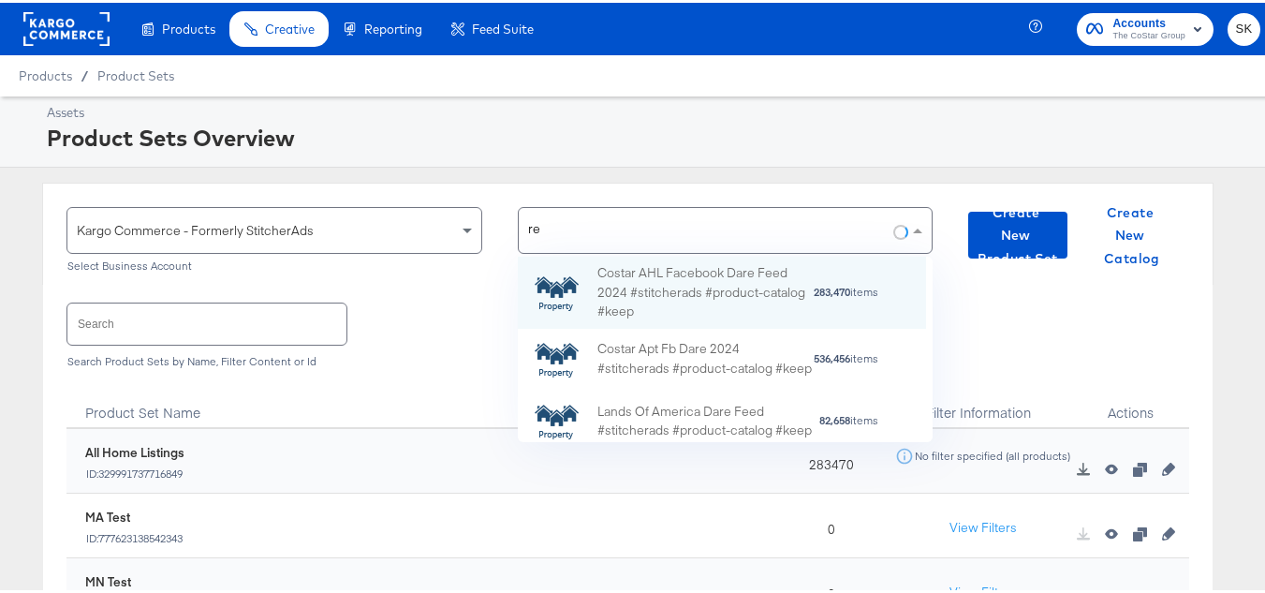
scroll to position [52, 394]
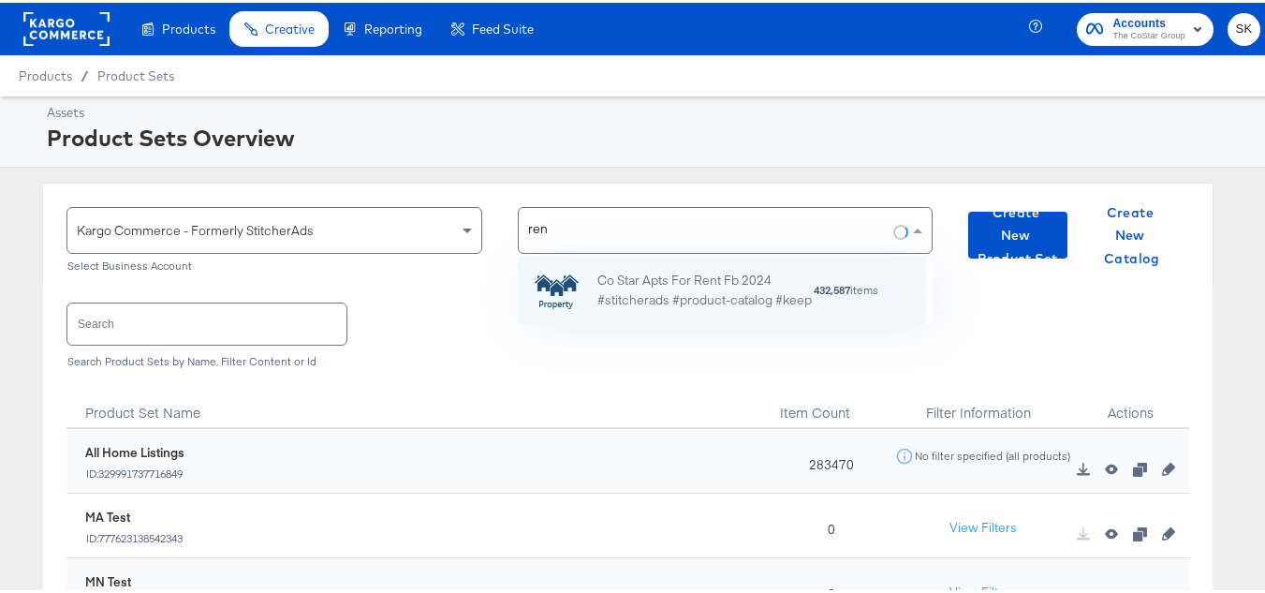
type input "rent"
click at [696, 268] on div "Co Star Apts For Rent Fb 2024 #stitcherads #product-catalog #keep" at bounding box center [704, 287] width 215 height 39
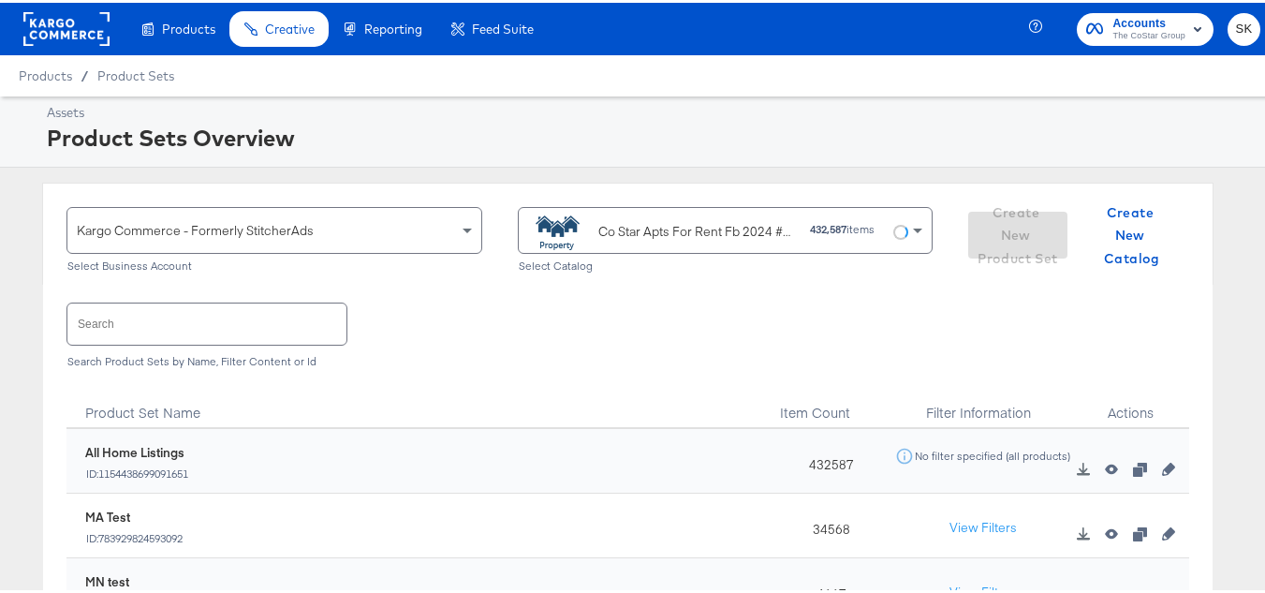
click at [161, 324] on input "text" at bounding box center [206, 321] width 279 height 40
paste input "ForRent.com_Diamond & Platinum"
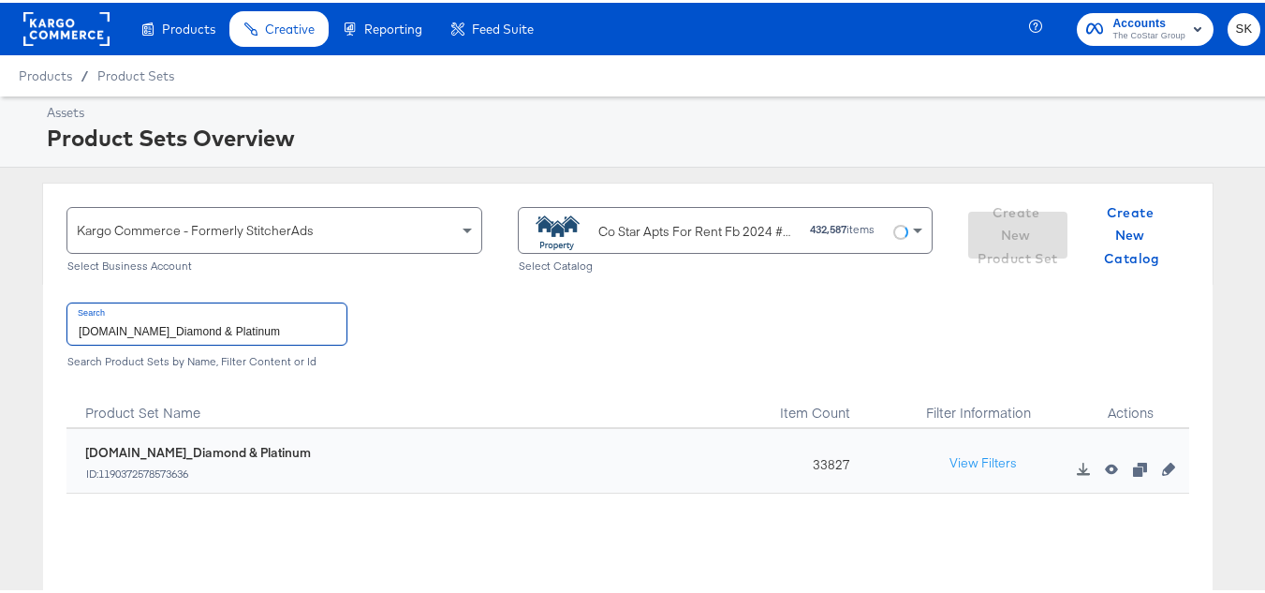
type input "ForRent.com_Diamond & Platinum"
click at [185, 310] on input "ForRent.com_Diamond & Platinum" at bounding box center [206, 321] width 279 height 40
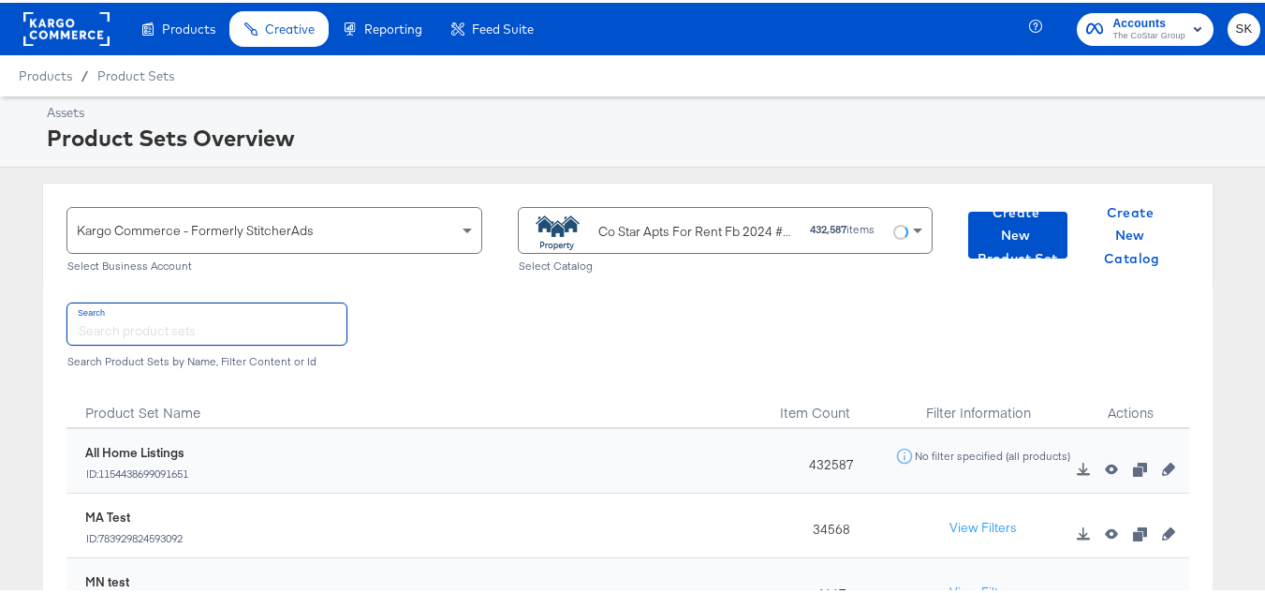
click at [681, 221] on div "Co Star Apts For Rent Fb 2024 #stitcherads #product-catalog #keep" at bounding box center [697, 229] width 198 height 20
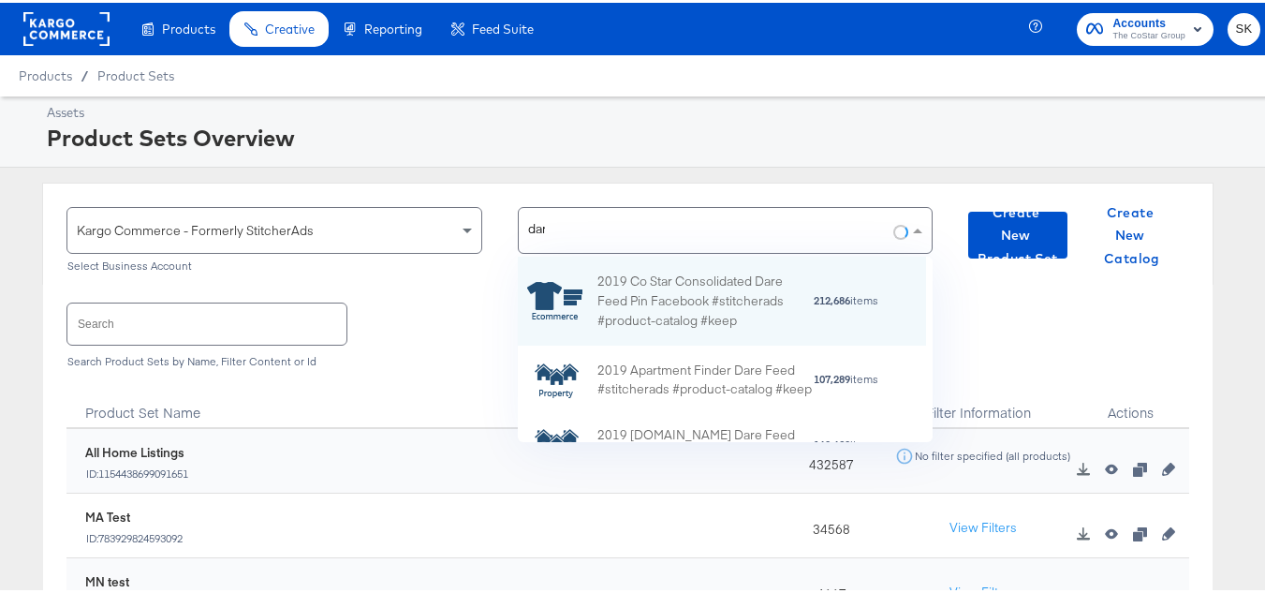
type input "dare"
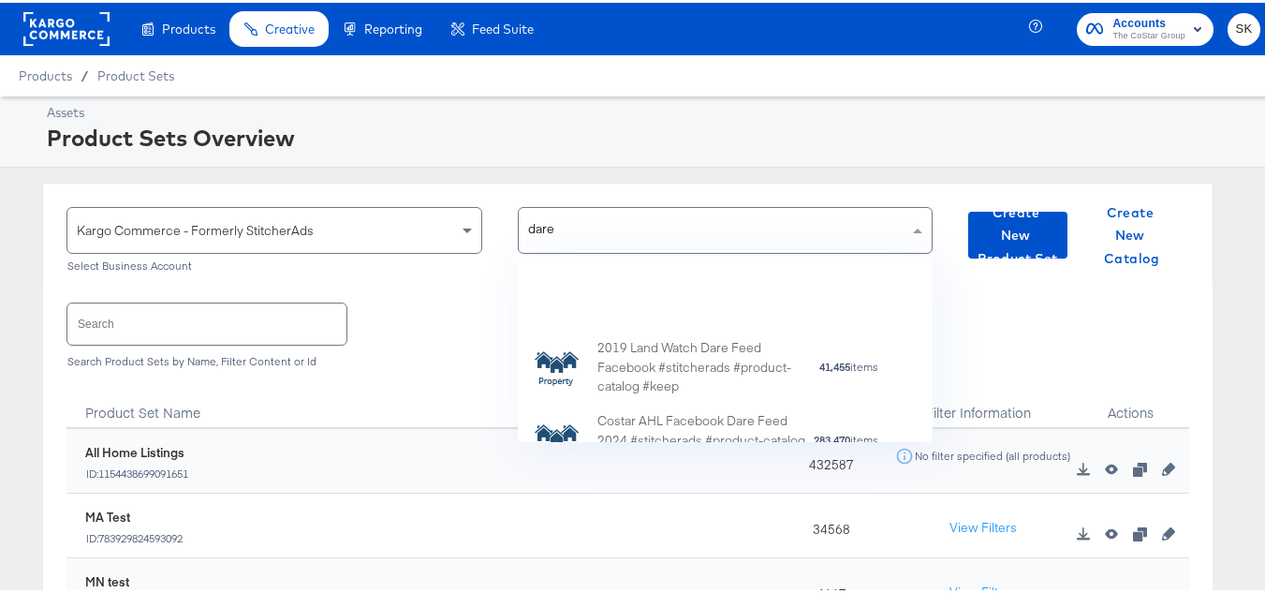
scroll to position [387, 0]
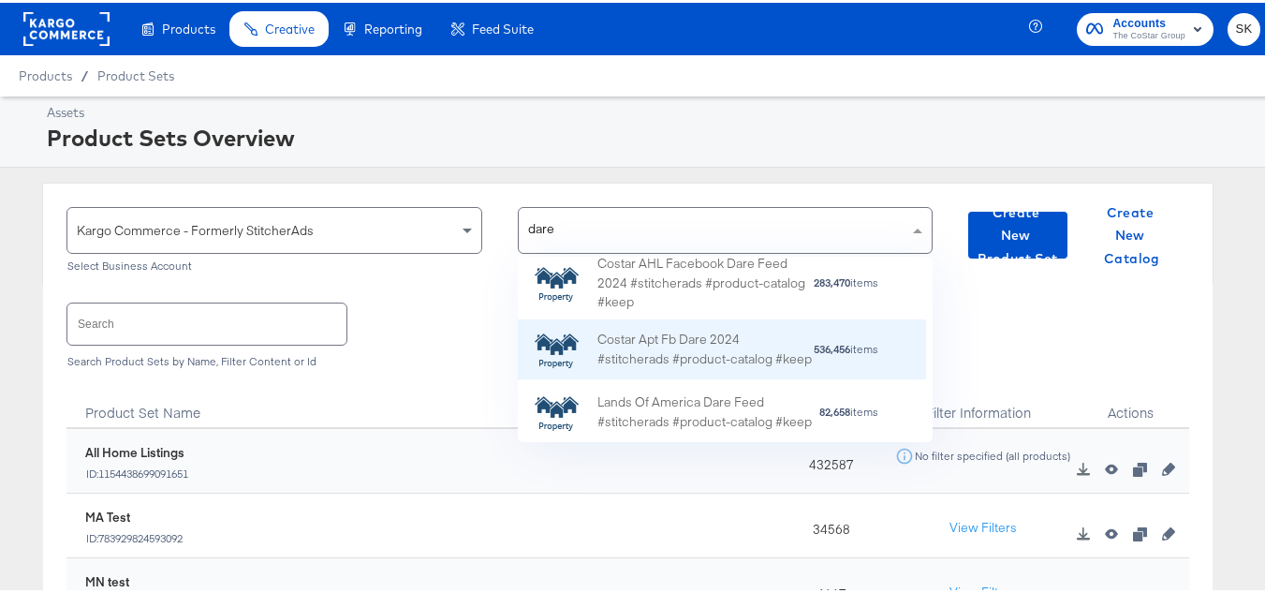
click at [683, 345] on div "Costar Apt Fb Dare 2024 #stitcherads #product-catalog #keep" at bounding box center [704, 347] width 215 height 39
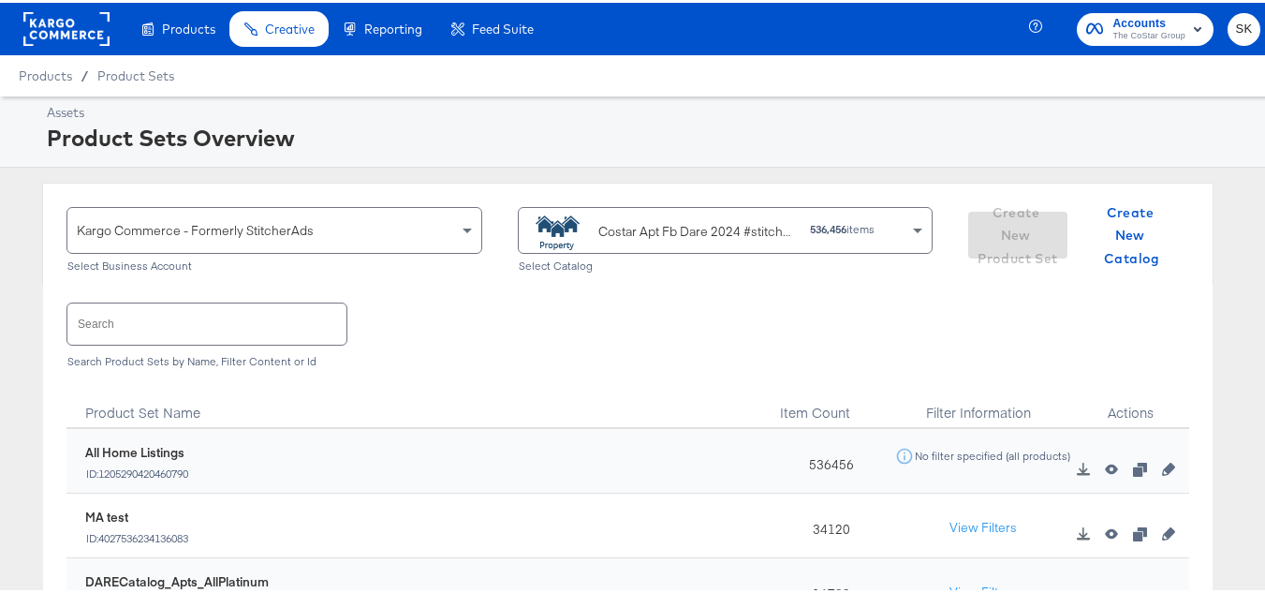
click at [261, 335] on input "text" at bounding box center [206, 321] width 279 height 40
paste input "DARECatalog_Apts_AllPlatinum_AllDiamond"
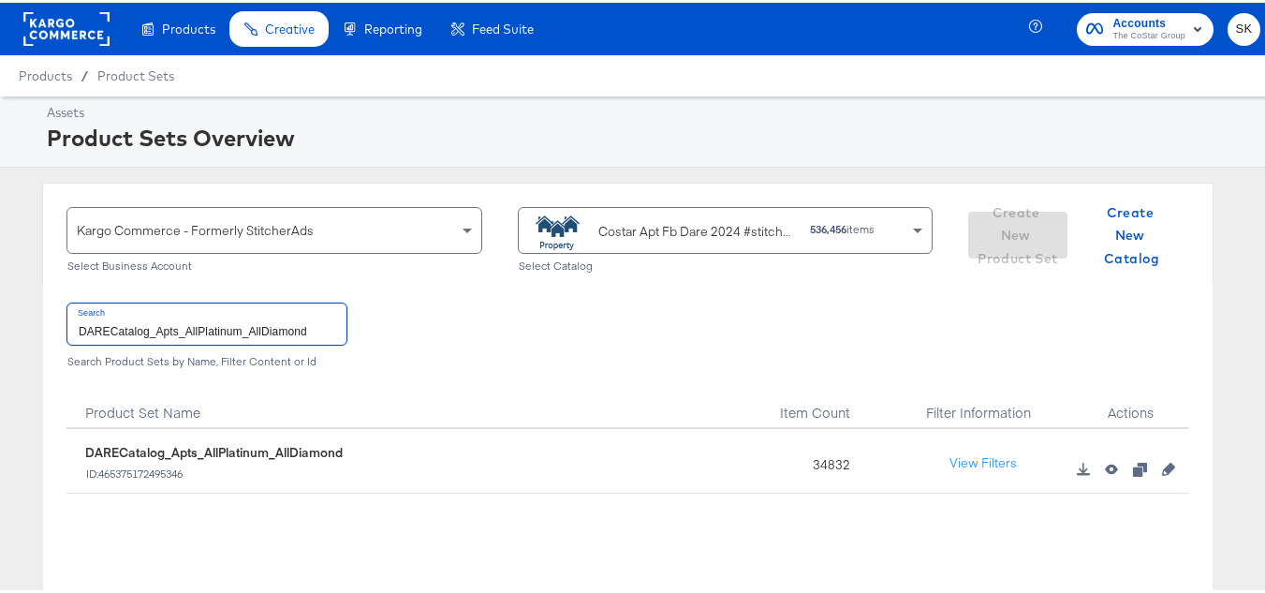
type input "DARECatalog_Apts_AllPlatinum_AllDiamond"
click at [315, 325] on input "DARECatalog_Apts_AllPlatinum_AllDiamond" at bounding box center [206, 321] width 279 height 40
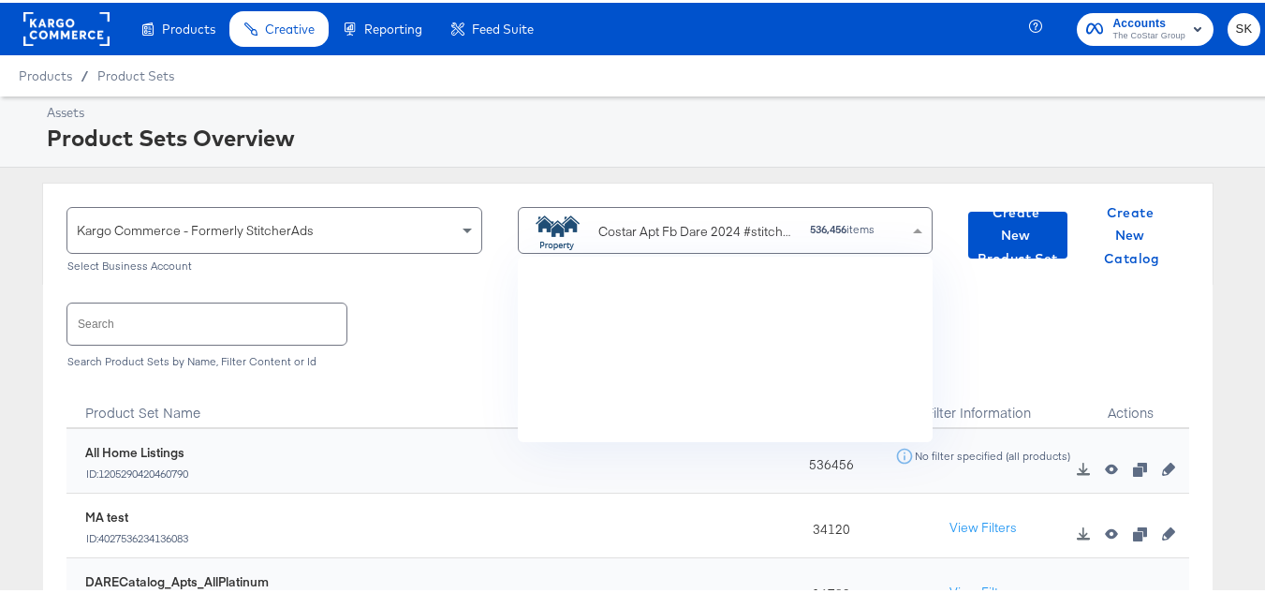
click at [640, 228] on div "Costar Apt Fb Dare 2024 #stitcherads #product-catalog #keep" at bounding box center [697, 229] width 198 height 20
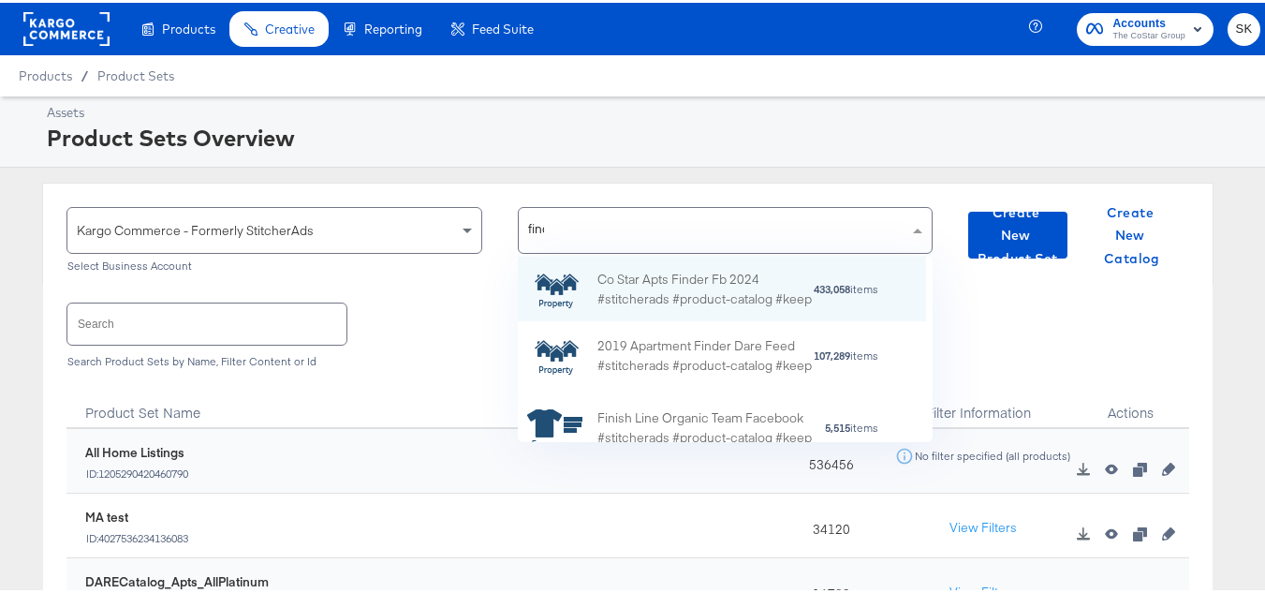
scroll to position [120, 394]
type input "finder"
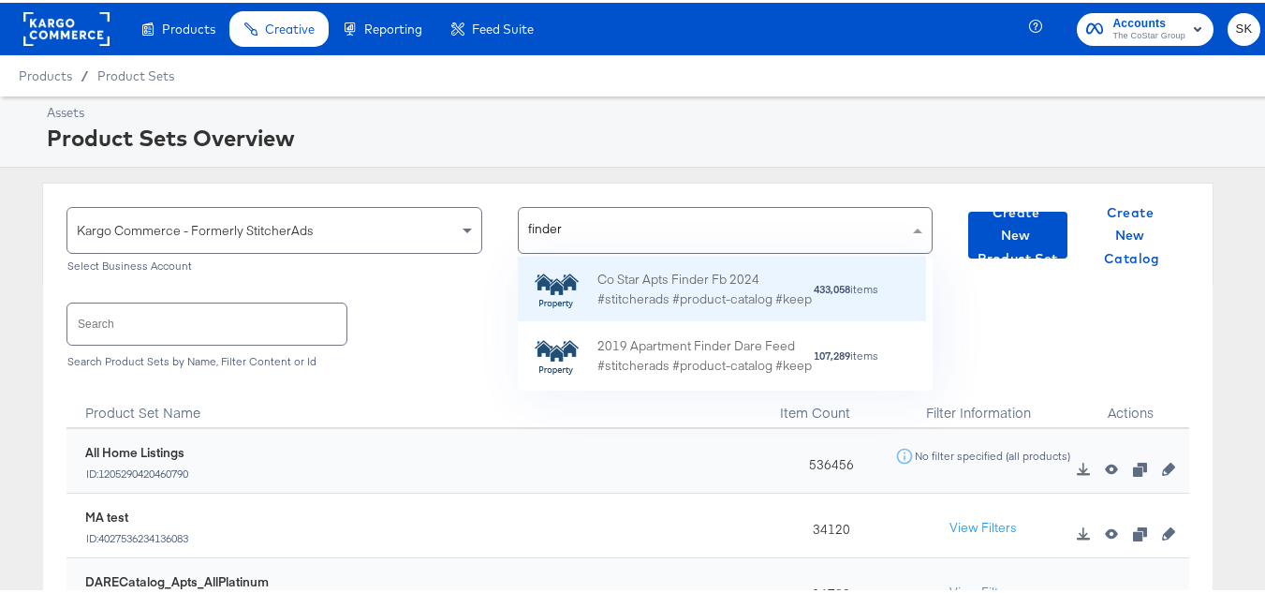
click at [682, 297] on div "Co Star Apts Finder Fb 2024 #stitcherads #product-catalog #keep" at bounding box center [704, 286] width 215 height 39
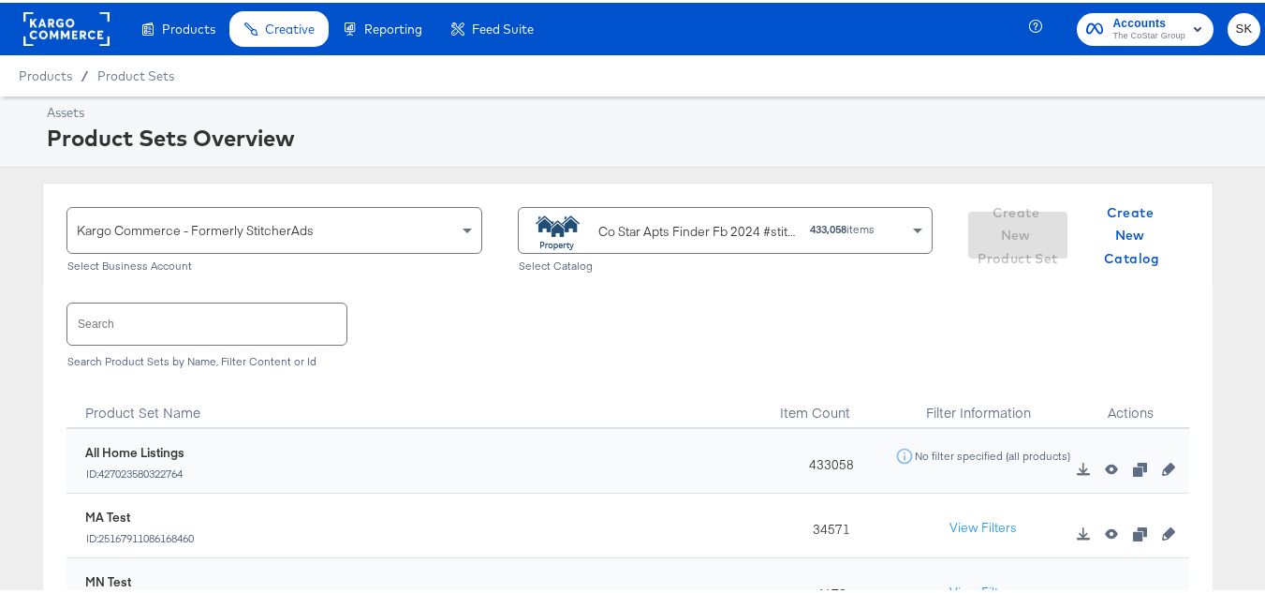
click at [145, 314] on input "text" at bounding box center [206, 321] width 279 height 40
paste input "ApartmentFinder_2024_Diamond & Platinum"
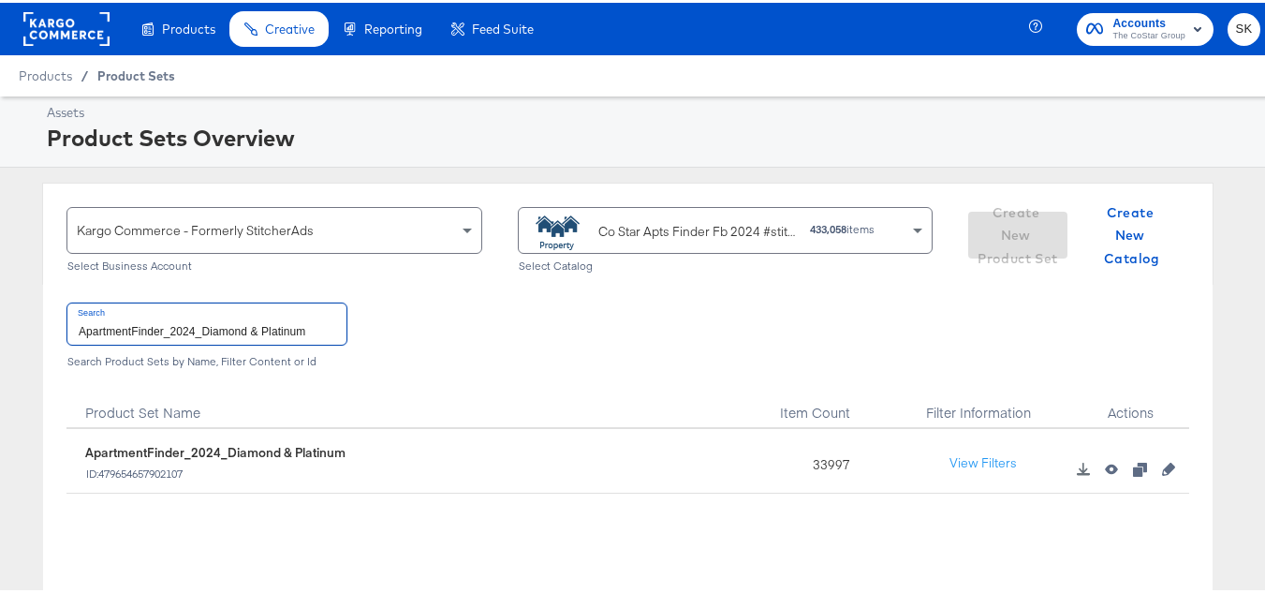
type input "ApartmentFinder_2024_Diamond & Platinum"
click at [87, 36] on rect at bounding box center [66, 26] width 86 height 34
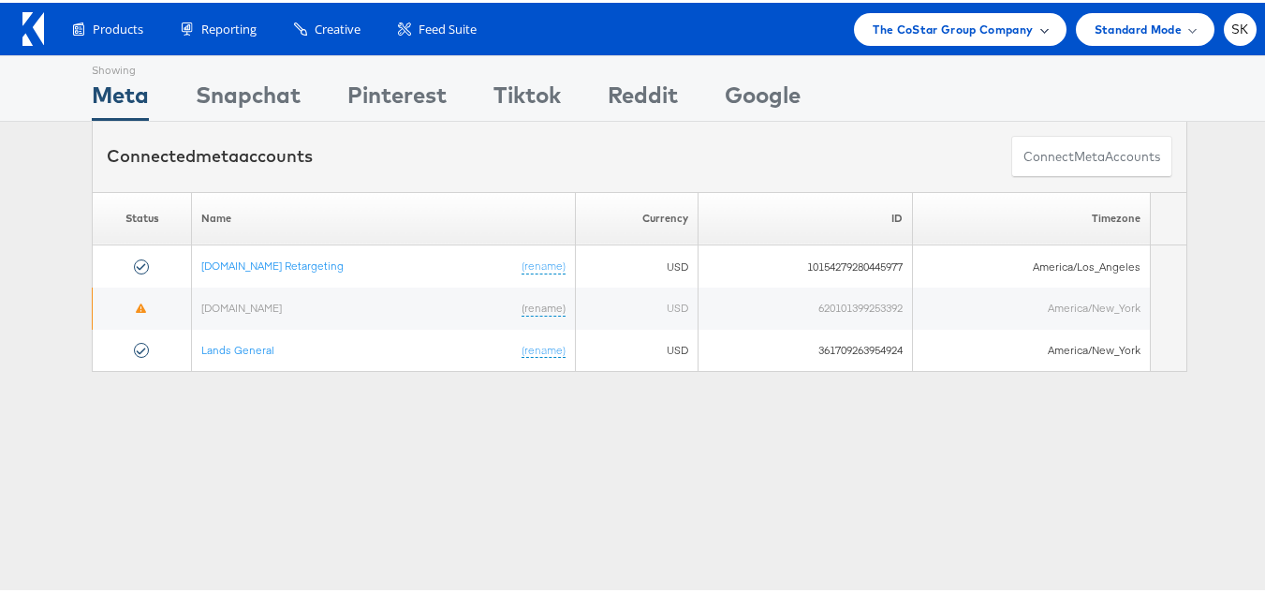
click at [932, 32] on span "The CoStar Group Company" at bounding box center [953, 27] width 160 height 20
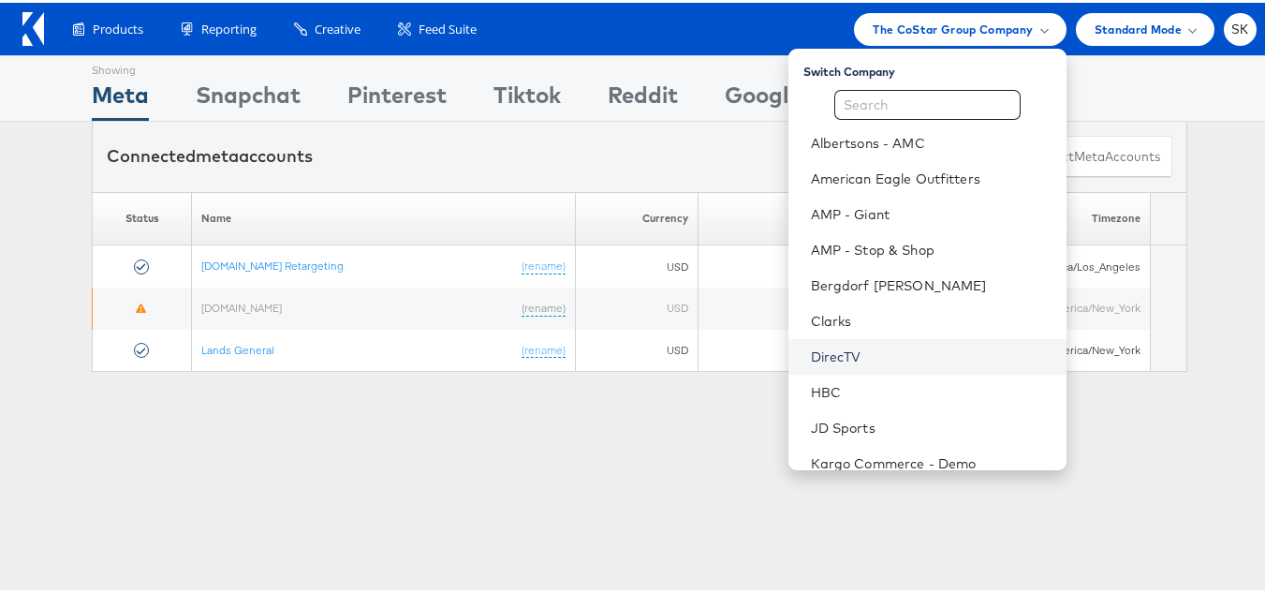
click at [839, 359] on link "DirecTV" at bounding box center [931, 354] width 241 height 19
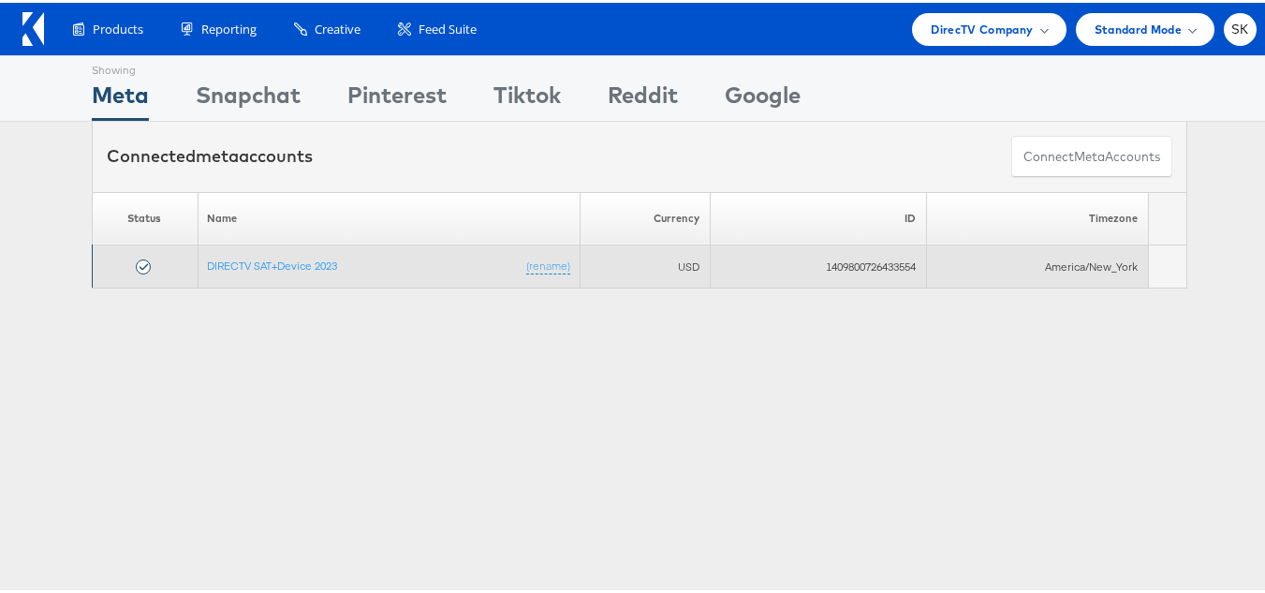
click at [258, 251] on td "DIRECTV SAT+Device 2023 (rename)" at bounding box center [389, 264] width 383 height 43
click at [260, 262] on link "DIRECTV SAT+Device 2023" at bounding box center [273, 263] width 130 height 14
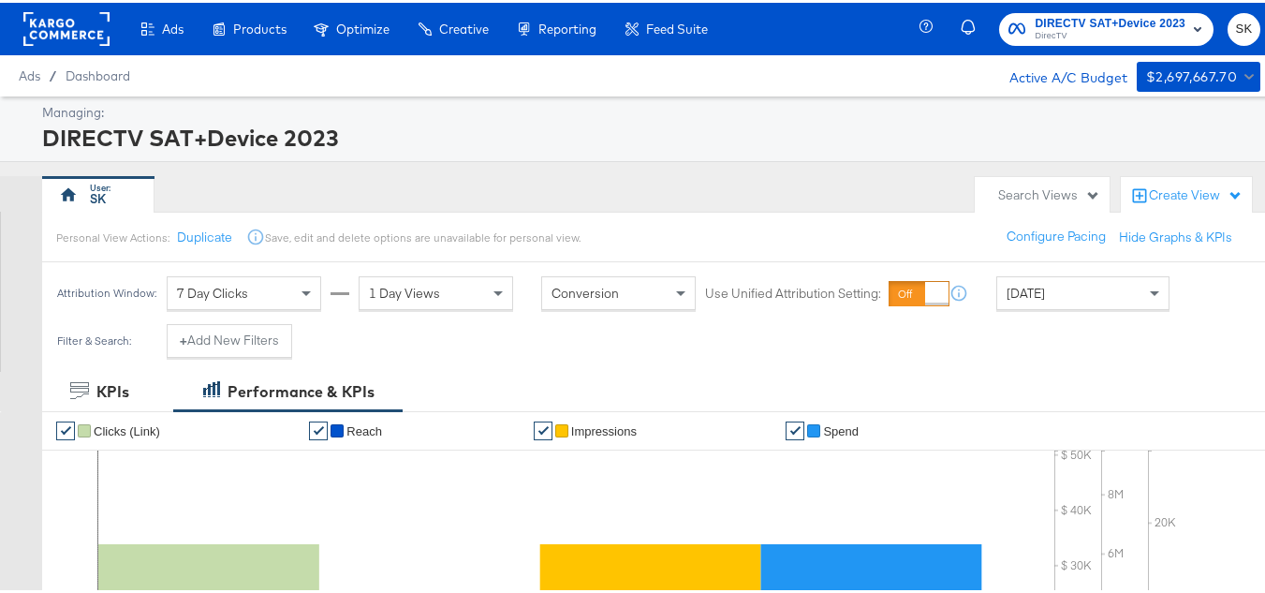
scroll to position [655, 0]
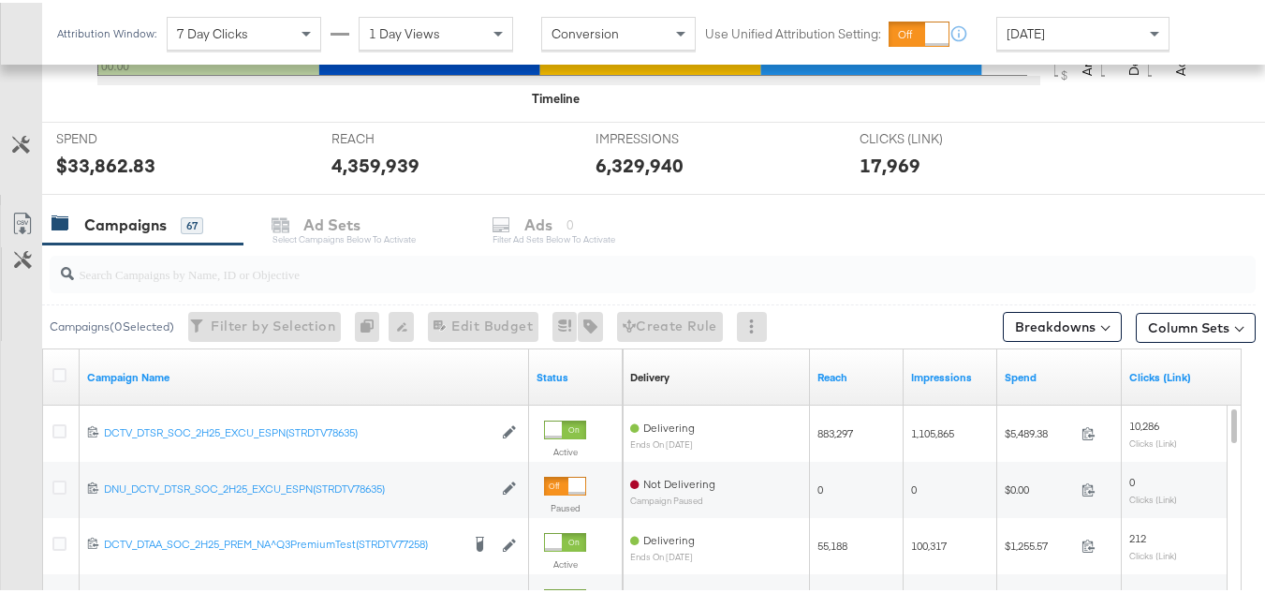
click at [220, 288] on div at bounding box center [653, 271] width 1206 height 37
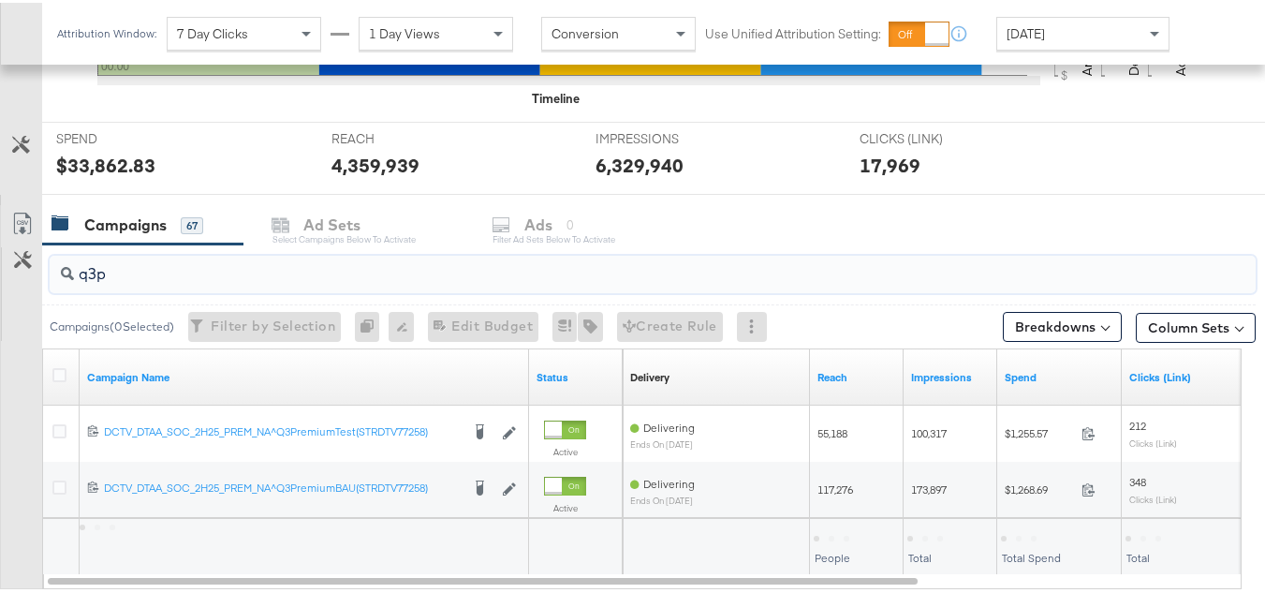
scroll to position [772, 0]
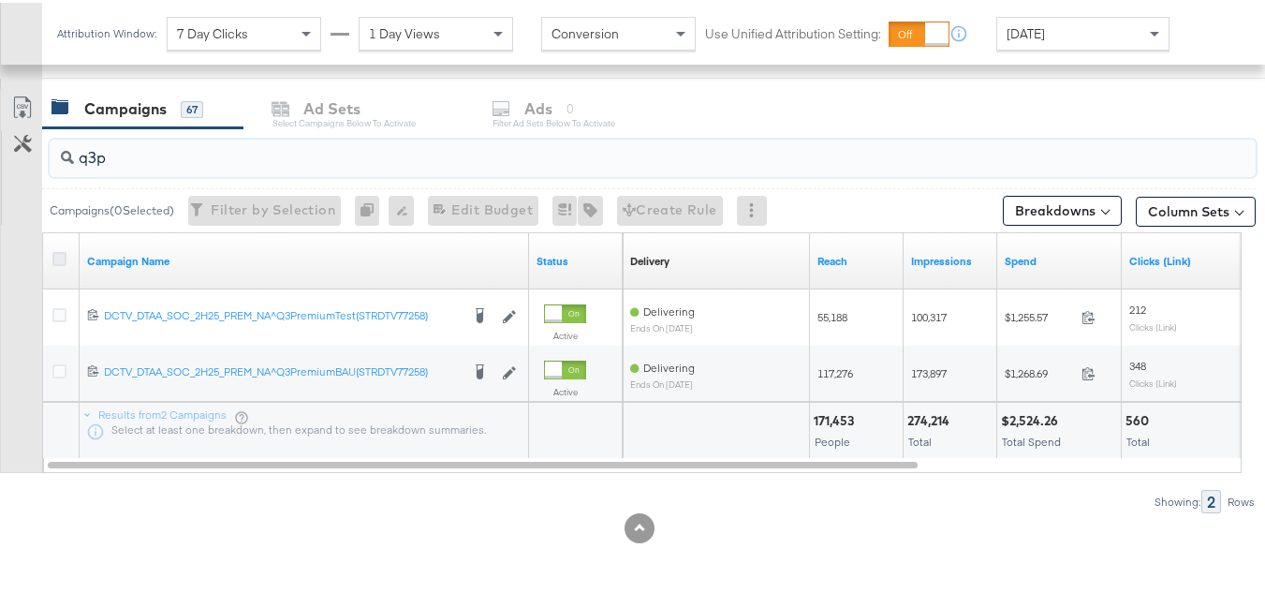
type input "q3p"
click at [60, 254] on icon at bounding box center [59, 256] width 14 height 14
click at [0, 0] on input "checkbox" at bounding box center [0, 0] width 0 height 0
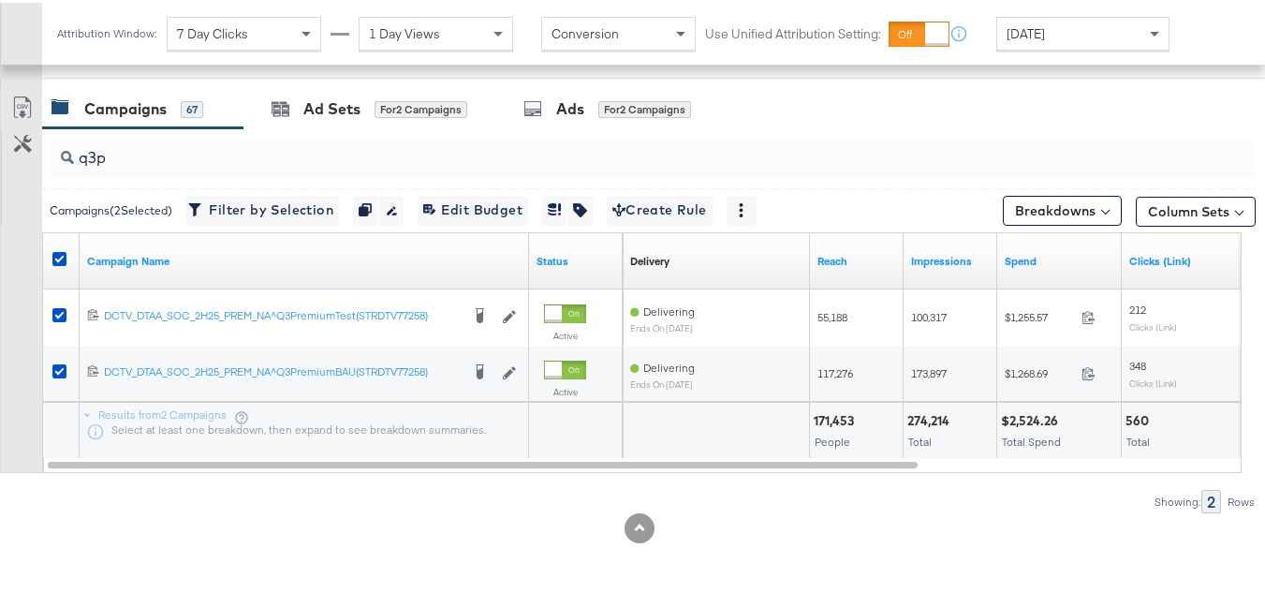
click at [1044, 37] on span "[DATE]" at bounding box center [1026, 30] width 38 height 17
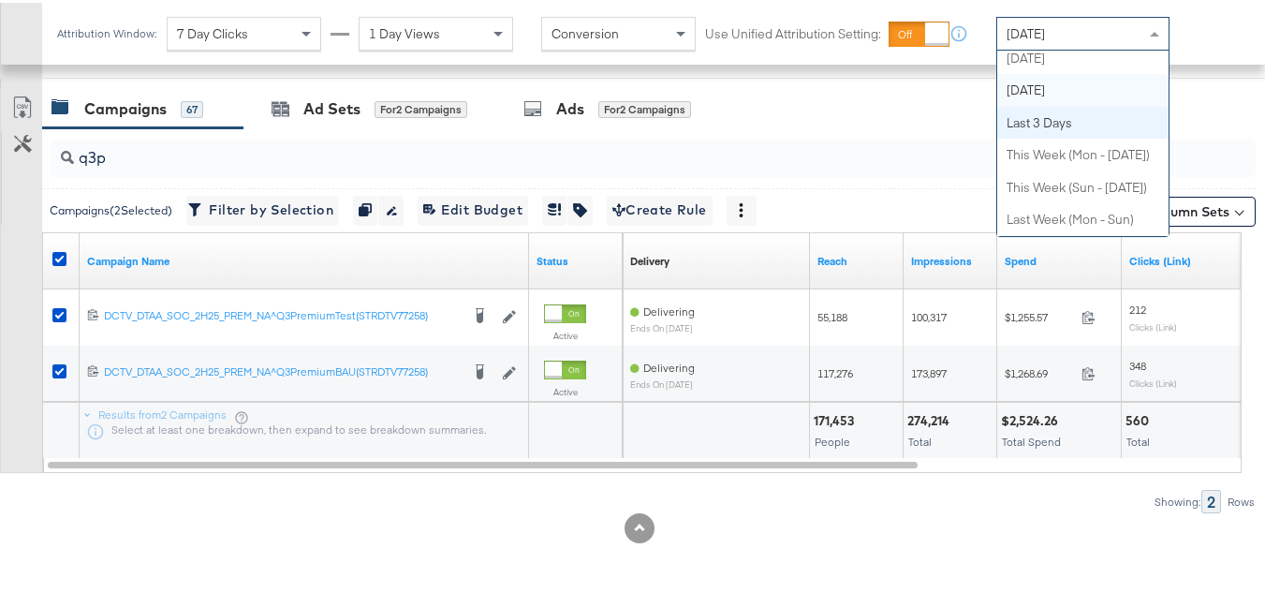
scroll to position [0, 0]
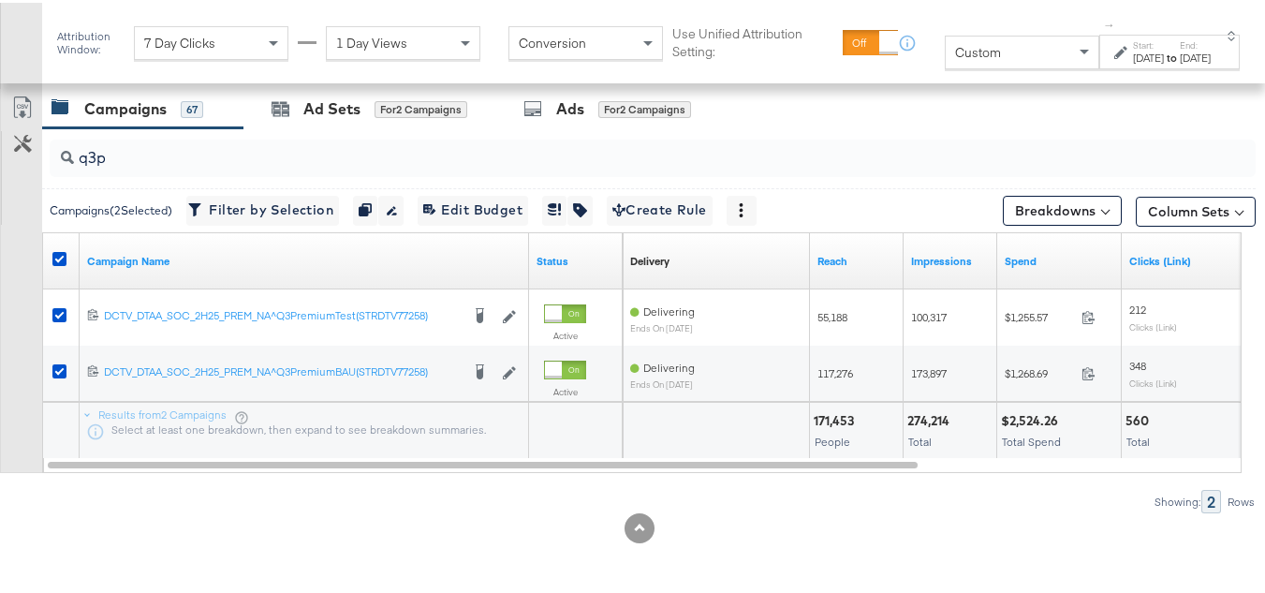
click at [1133, 61] on div "[DATE]" at bounding box center [1148, 55] width 31 height 15
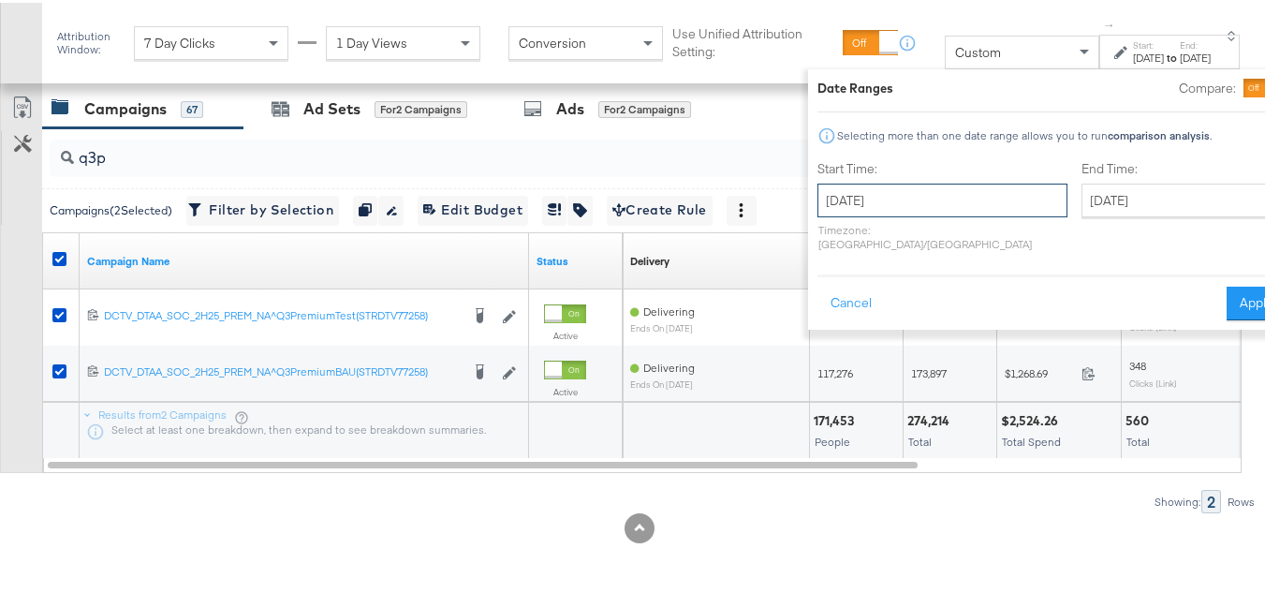
click at [934, 204] on input "[DATE]" at bounding box center [942, 198] width 250 height 34
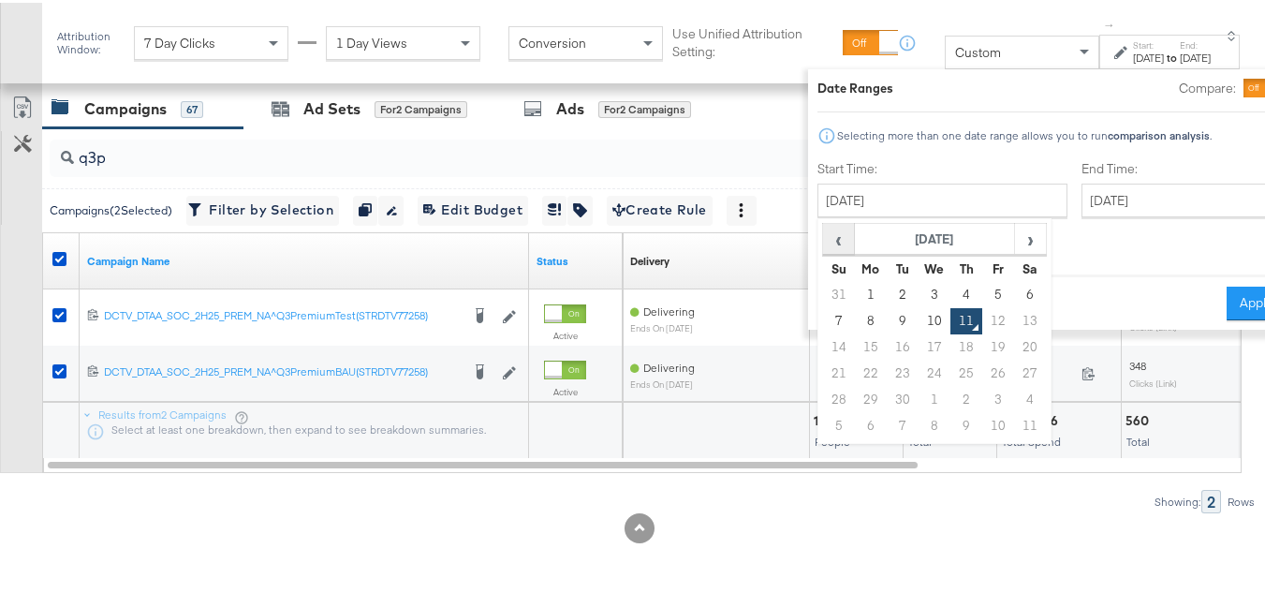
click at [824, 230] on span "‹" at bounding box center [838, 236] width 29 height 28
click at [855, 376] on td "18" at bounding box center [871, 371] width 32 height 26
type input "[DATE]"
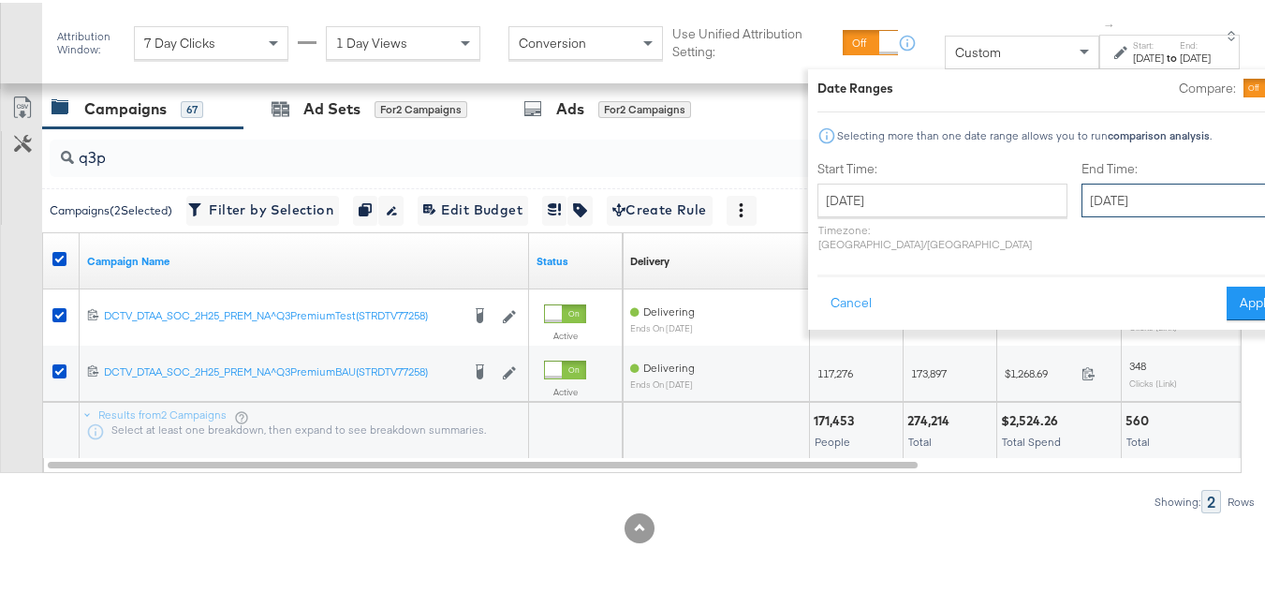
click at [1082, 193] on input "[DATE]" at bounding box center [1180, 198] width 197 height 34
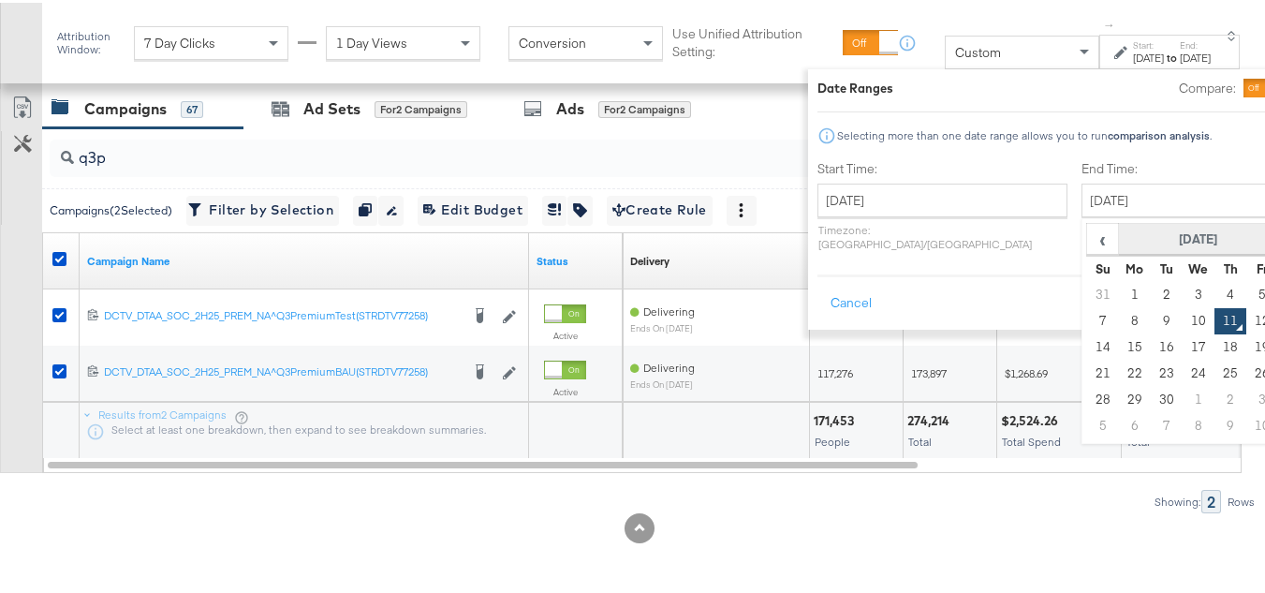
click at [1119, 229] on th "[DATE]" at bounding box center [1199, 237] width 160 height 32
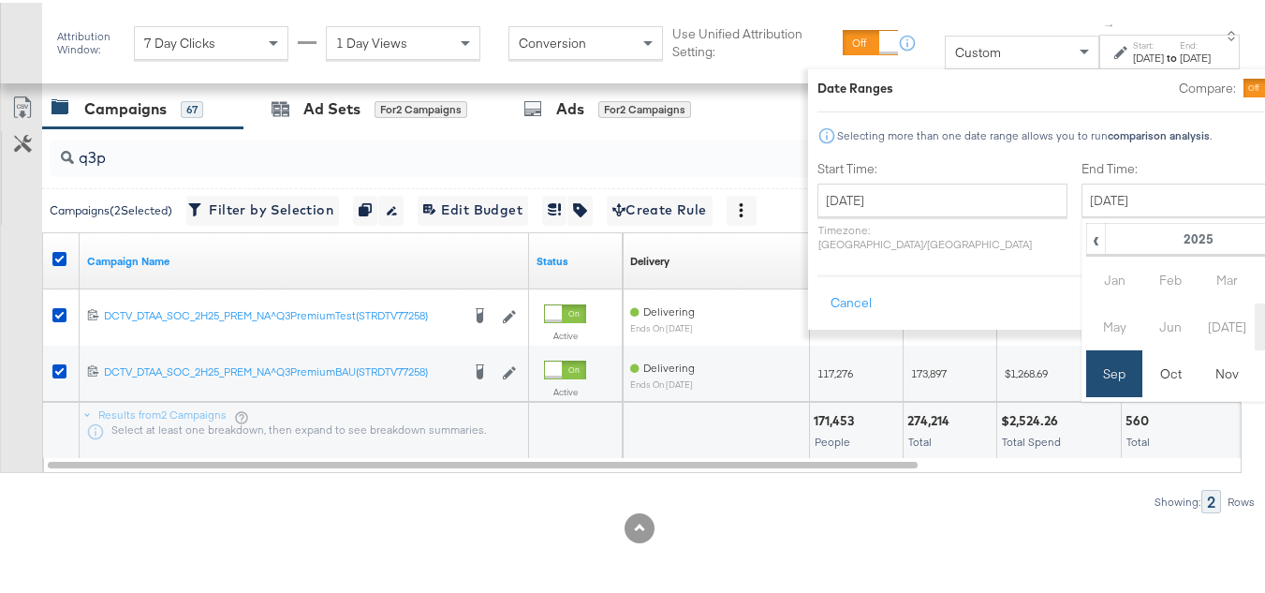
click at [1255, 330] on td "Aug" at bounding box center [1283, 324] width 56 height 47
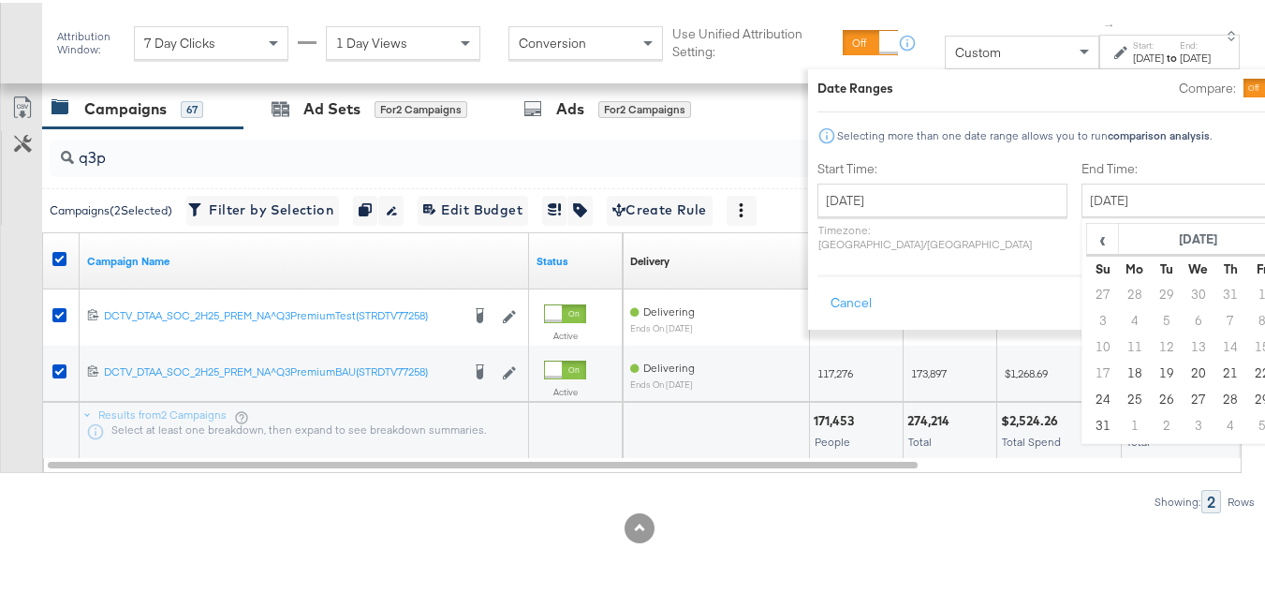
click at [1087, 398] on td "24" at bounding box center [1103, 397] width 32 height 26
type input "[DATE]"
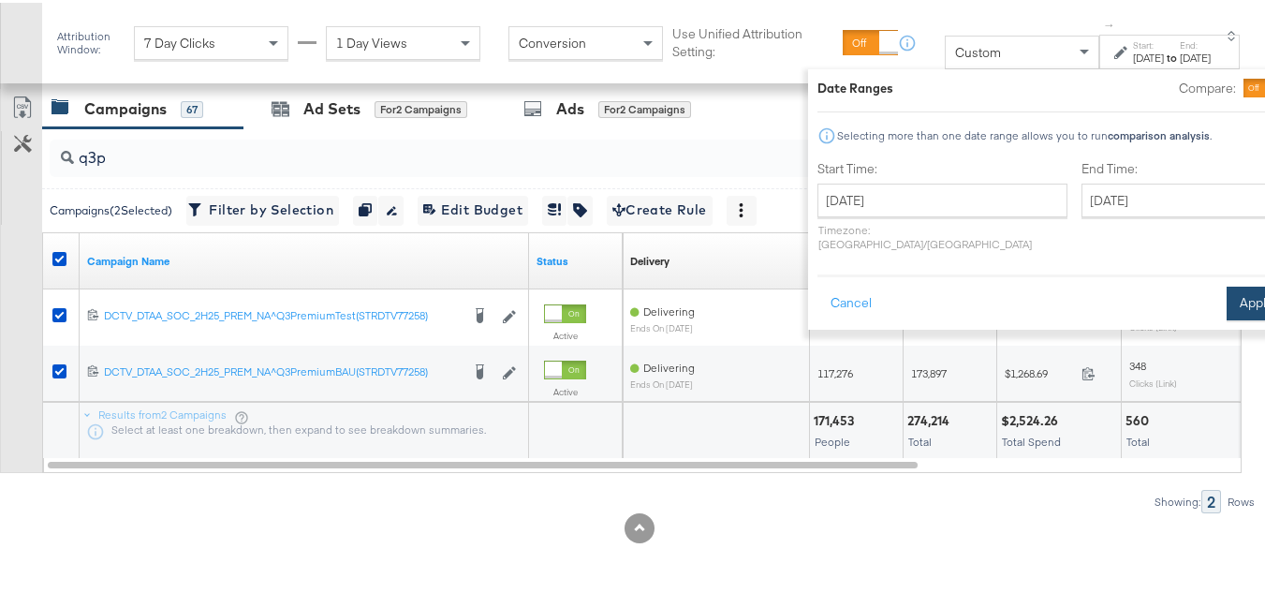
click at [1227, 284] on button "Apply" at bounding box center [1256, 301] width 59 height 34
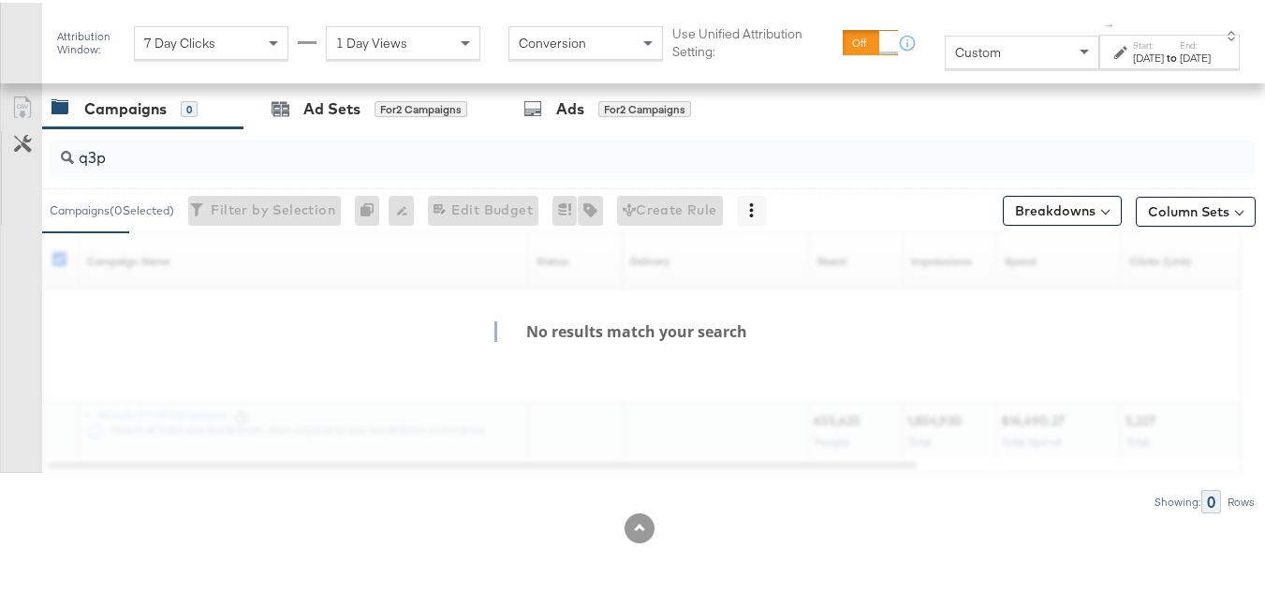
scroll to position [791, 0]
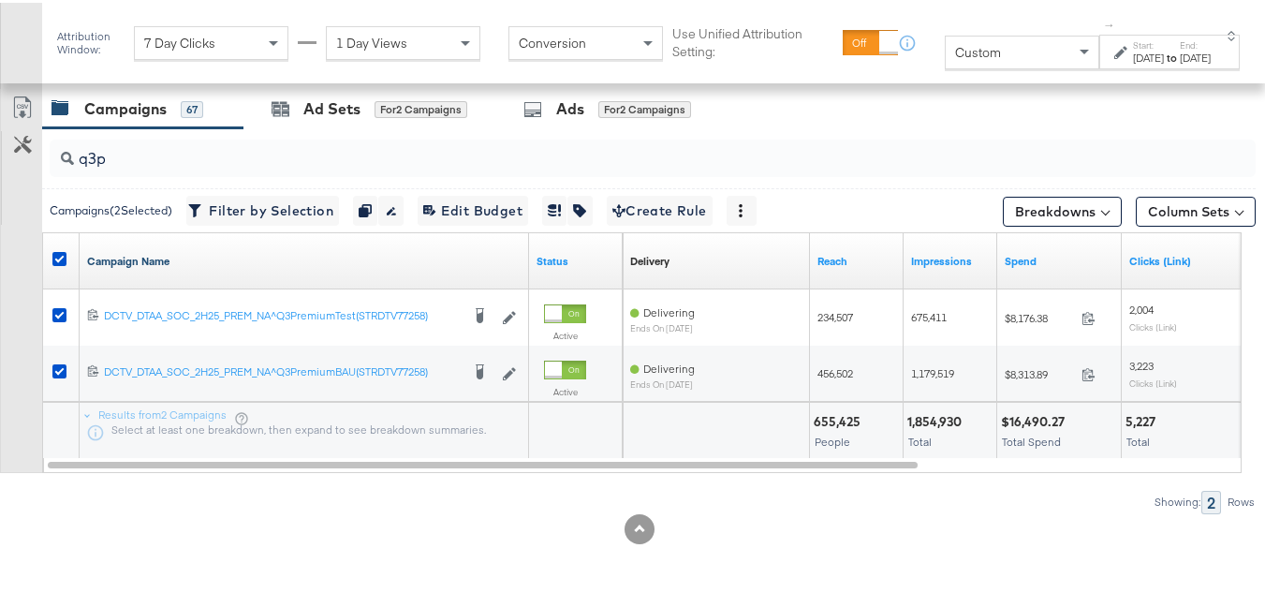
click at [170, 260] on link "Campaign Name" at bounding box center [304, 258] width 434 height 15
click at [174, 264] on link "Campaign Name ↓" at bounding box center [304, 258] width 434 height 15
click at [8, 109] on link "Export as CSV" at bounding box center [22, 107] width 42 height 42
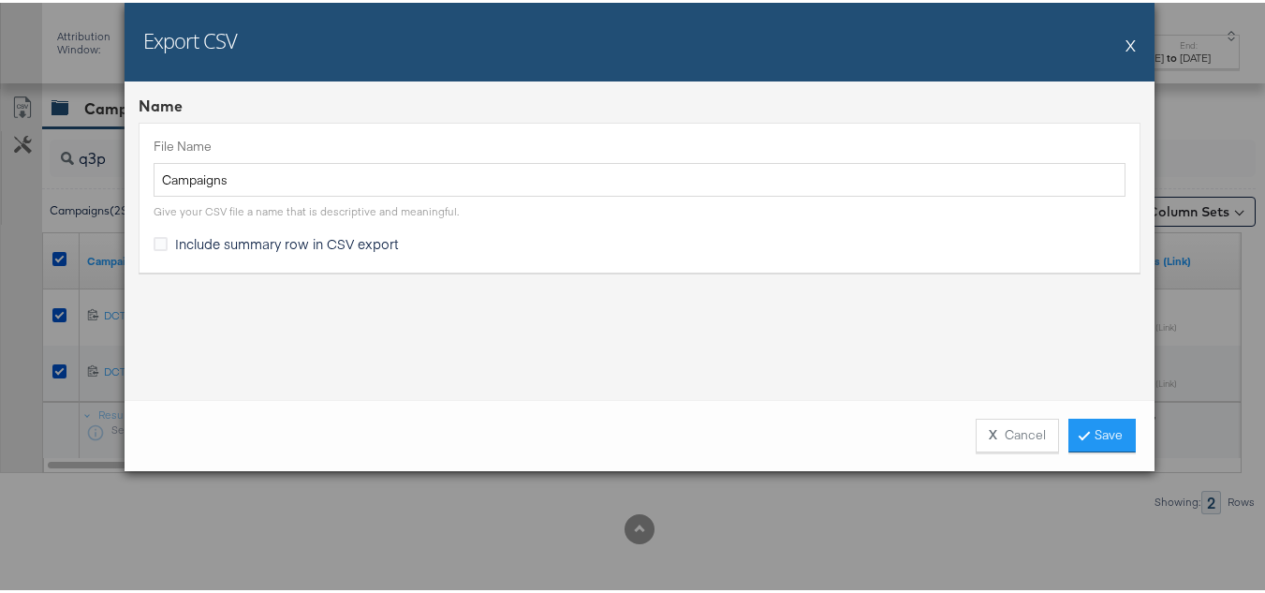
click at [350, 259] on div "File Name Campaigns Give your CSV file a name that is descriptive and meaningfu…" at bounding box center [640, 194] width 1002 height 149
click at [334, 248] on span "Include summary row in CSV export" at bounding box center [287, 240] width 224 height 19
click at [0, 0] on input "Include summary row in CSV export" at bounding box center [0, 0] width 0 height 0
click at [1101, 449] on link "Save" at bounding box center [1101, 433] width 67 height 34
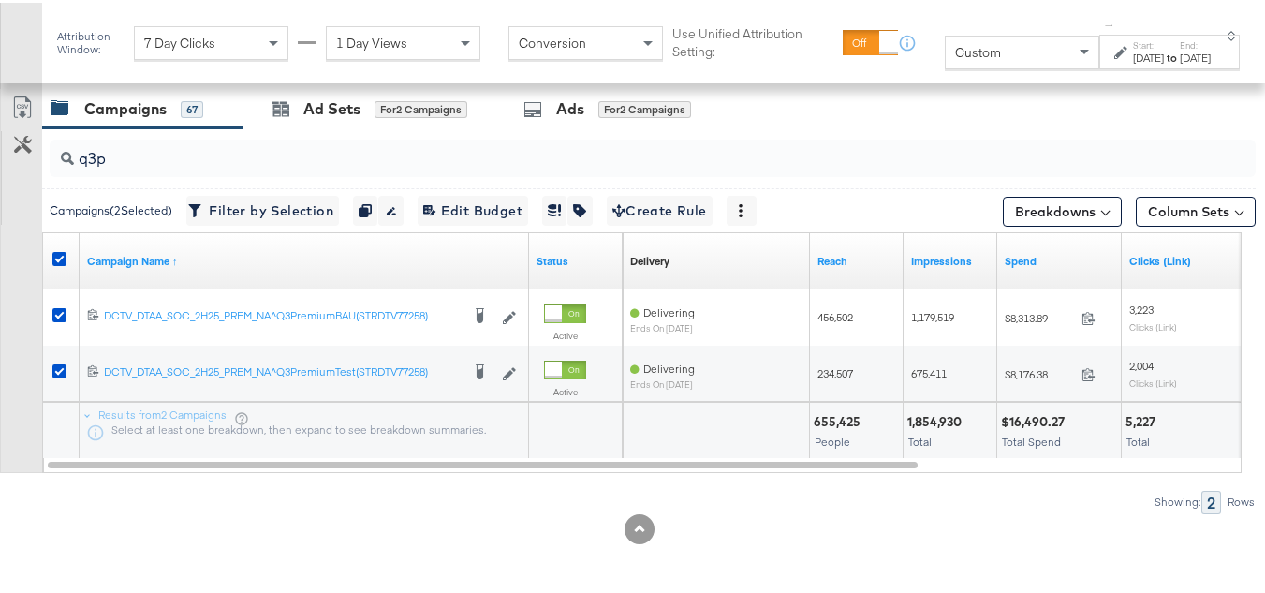
click at [1180, 63] on div "[DATE]" at bounding box center [1195, 55] width 31 height 15
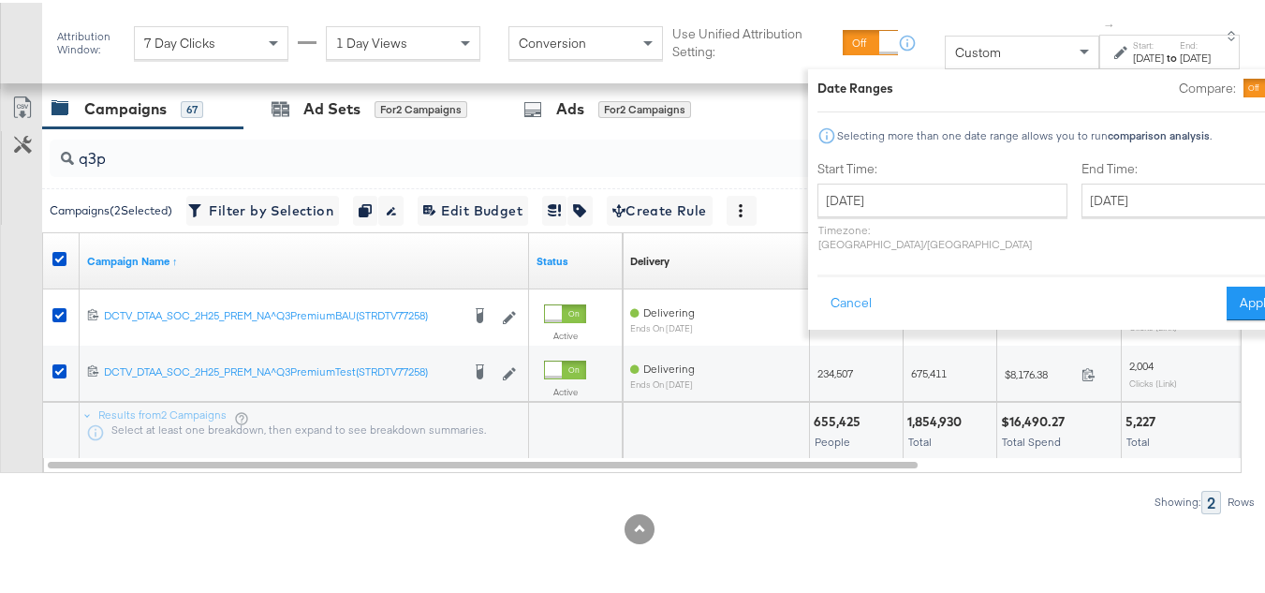
click at [877, 214] on div "[DATE] ‹ [DATE] › Su Mo Tu We Th Fr Sa 27 28 29 30 31 1 2 3 4 5 6 7 8 9 10 11 1…" at bounding box center [942, 214] width 250 height 67
click at [889, 193] on input "[DATE]" at bounding box center [942, 198] width 250 height 34
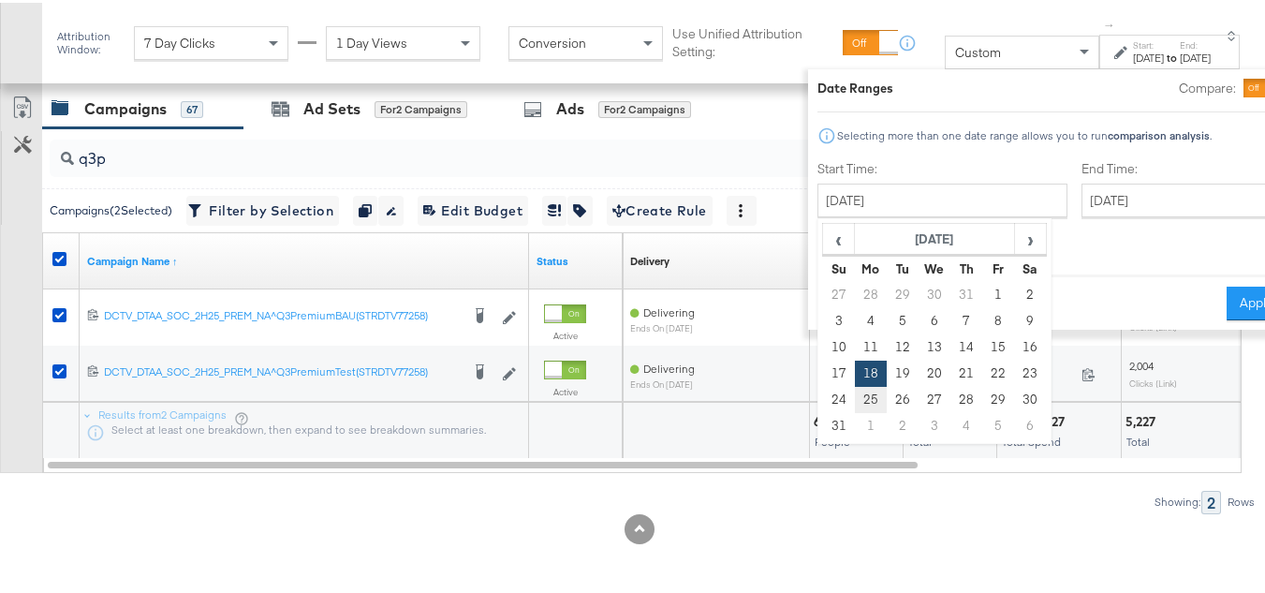
click at [855, 393] on td "25" at bounding box center [871, 397] width 32 height 26
type input "[DATE]"
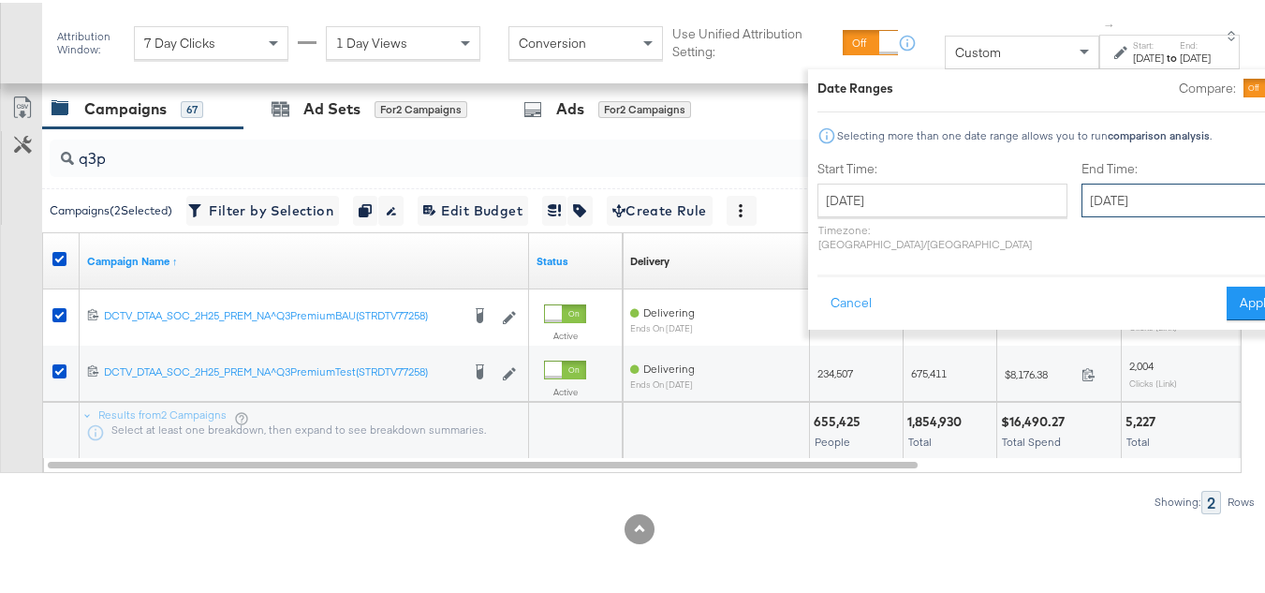
click at [1082, 203] on input "[DATE]" at bounding box center [1180, 198] width 197 height 34
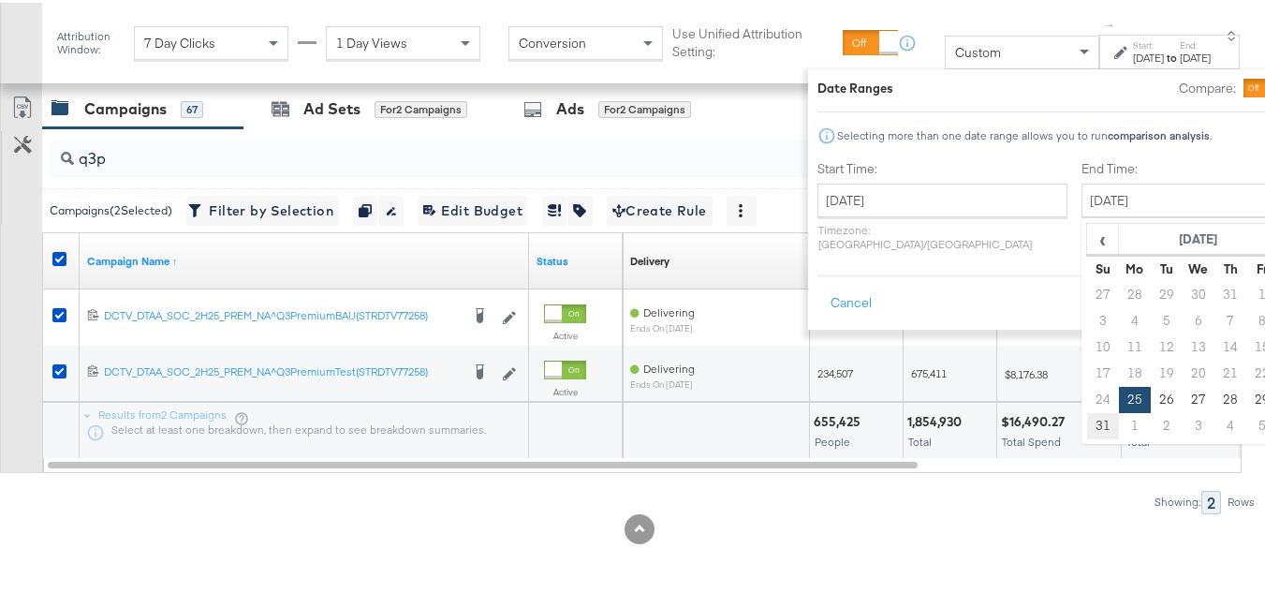
click at [1087, 435] on td "31" at bounding box center [1103, 423] width 32 height 26
type input "[DATE]"
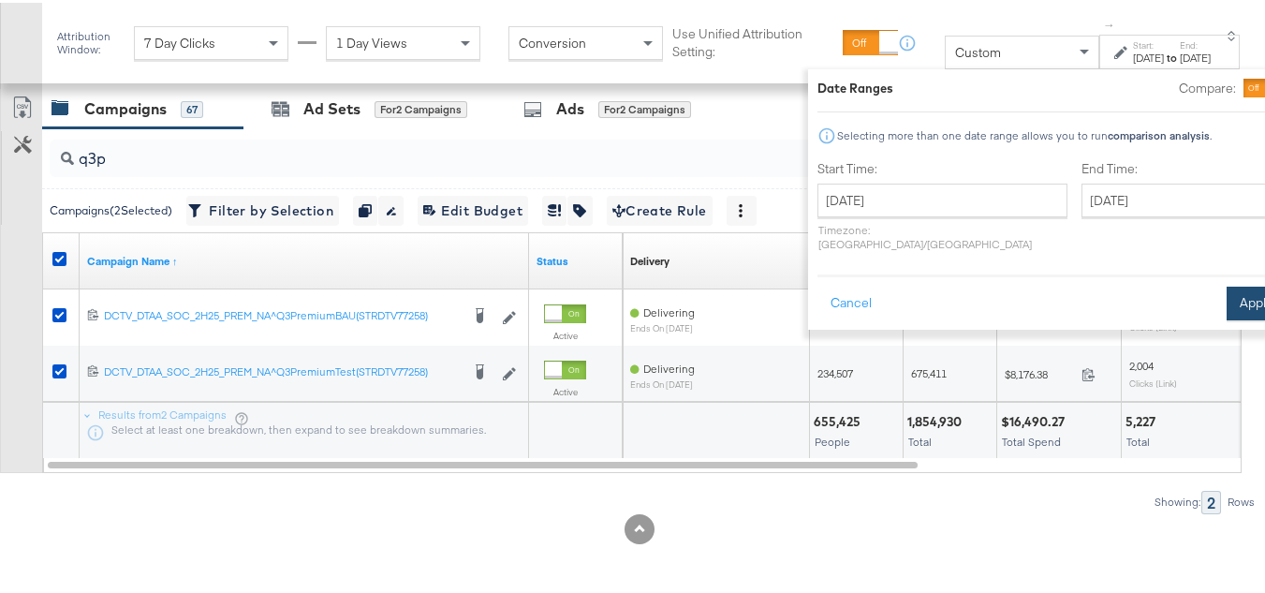
click at [1227, 284] on button "Apply" at bounding box center [1256, 301] width 59 height 34
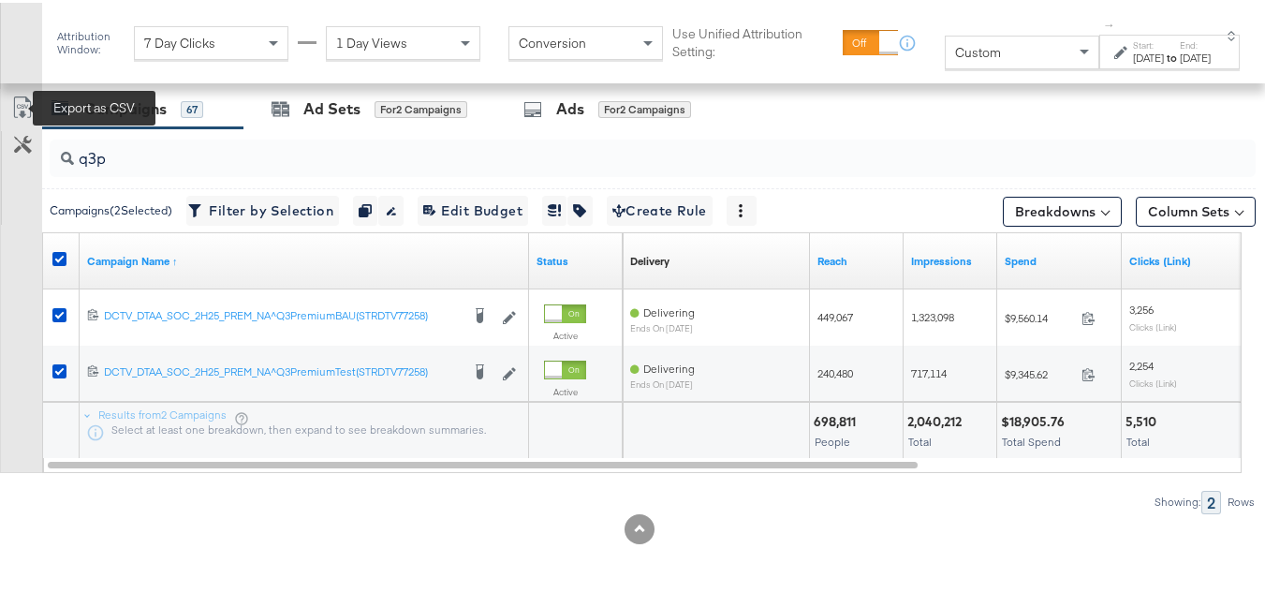
click at [16, 105] on icon at bounding box center [22, 105] width 22 height 22
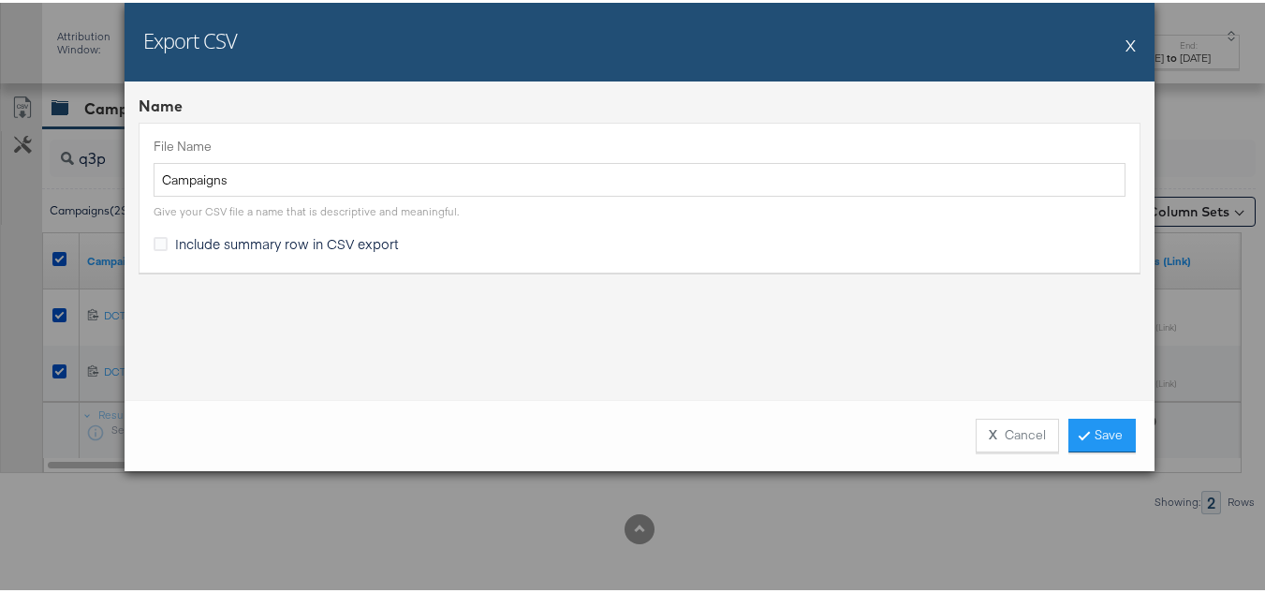
click at [318, 238] on span "Include summary row in CSV export" at bounding box center [287, 240] width 224 height 19
click at [0, 0] on input "Include summary row in CSV export" at bounding box center [0, 0] width 0 height 0
click at [1119, 437] on link "Save" at bounding box center [1101, 433] width 67 height 34
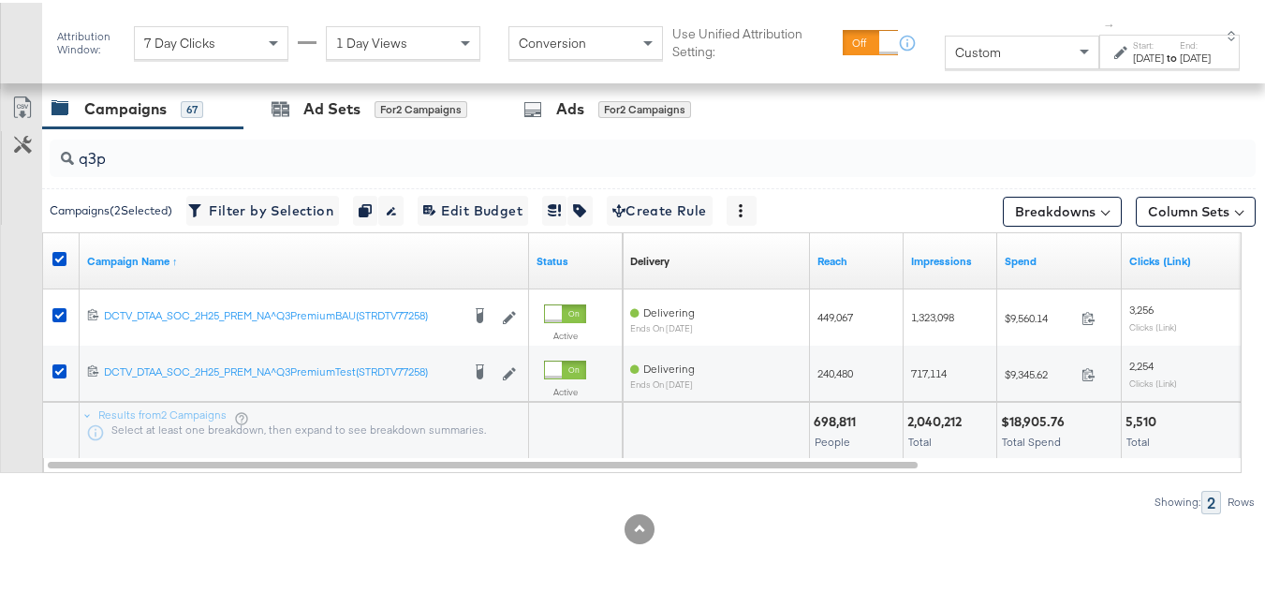
click at [1133, 52] on div "[DATE]" at bounding box center [1148, 55] width 31 height 15
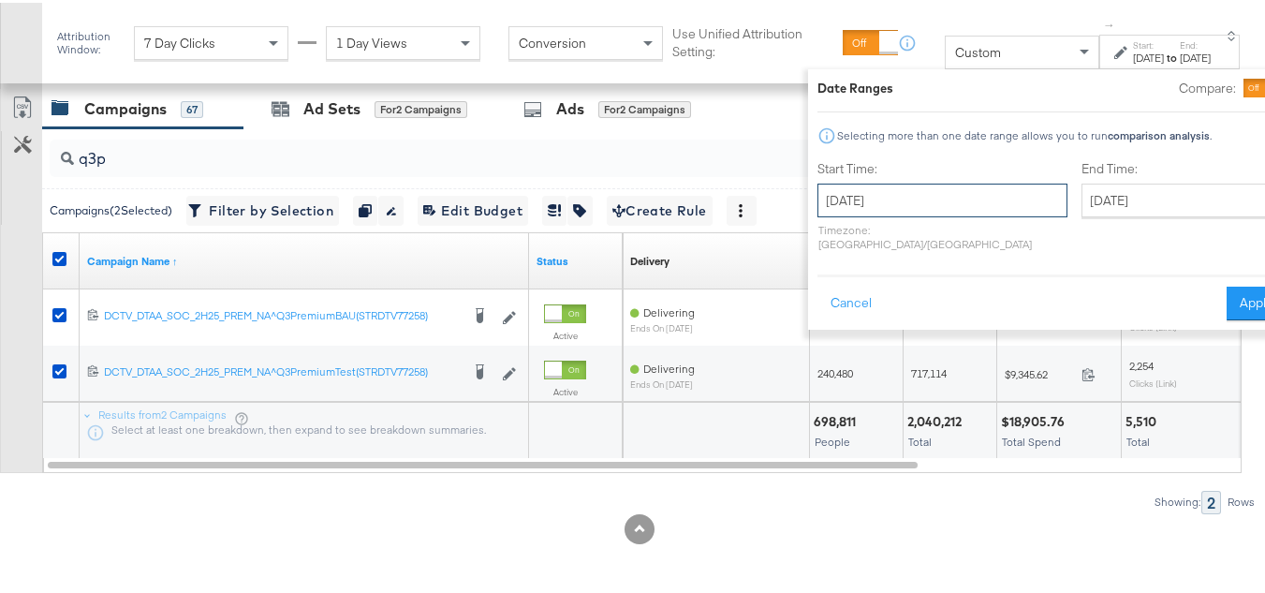
click at [897, 192] on input "[DATE]" at bounding box center [942, 198] width 250 height 34
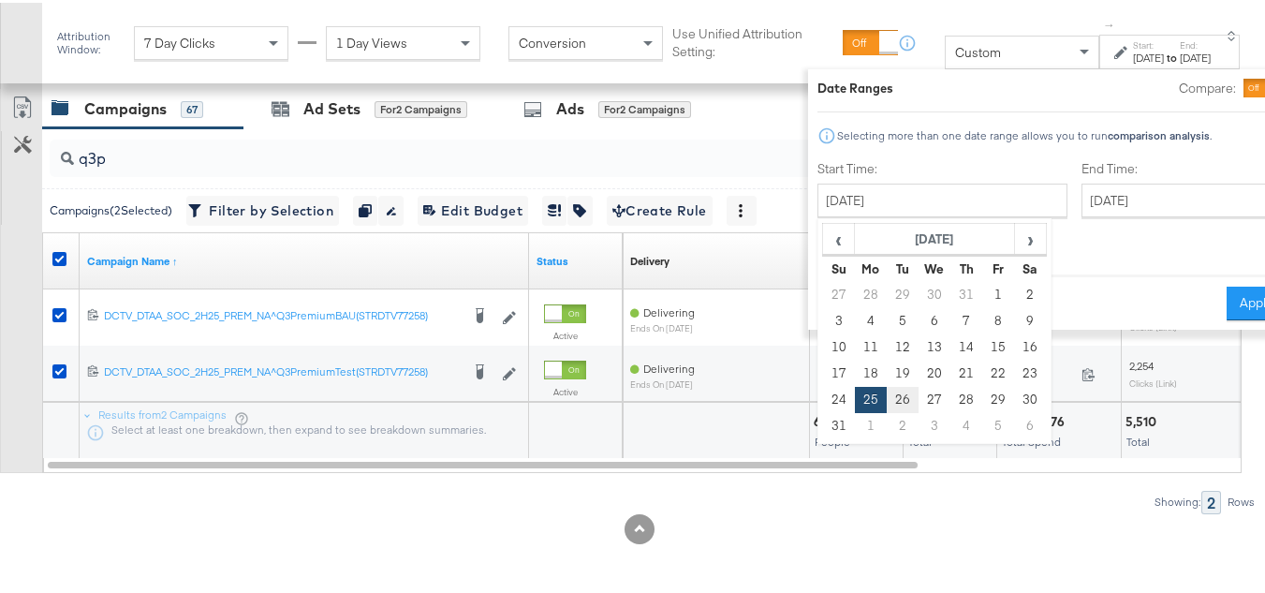
click at [887, 397] on td "26" at bounding box center [903, 397] width 32 height 26
click at [907, 202] on input "[DATE]" at bounding box center [942, 198] width 250 height 34
click at [855, 418] on td "1" at bounding box center [871, 423] width 32 height 26
type input "[DATE]"
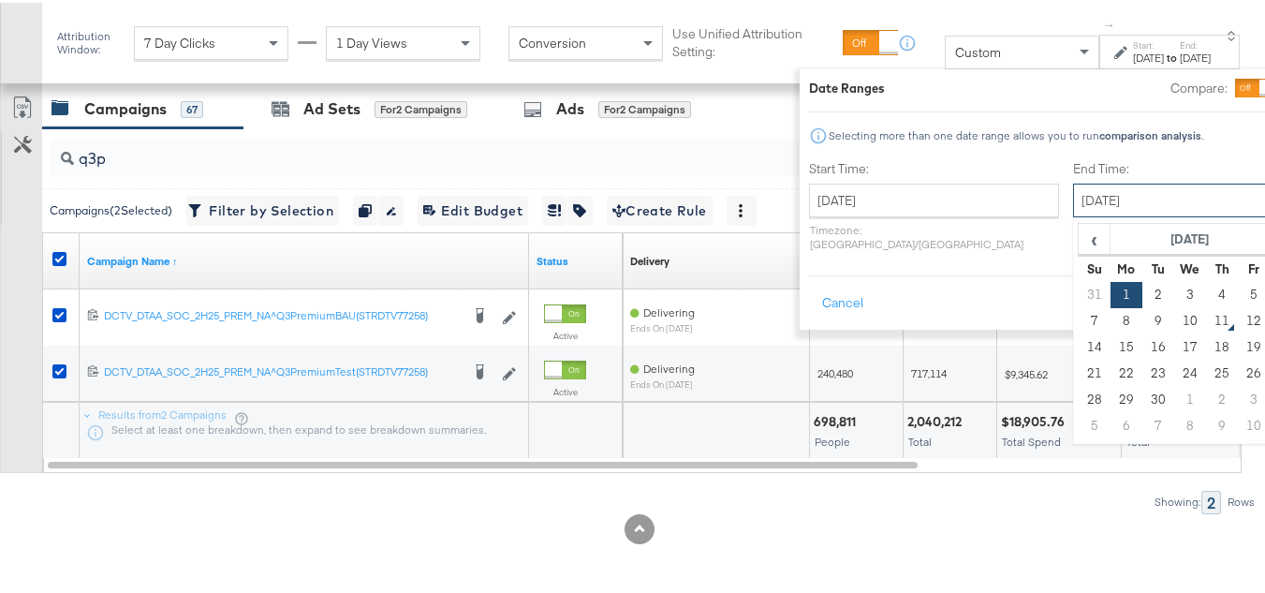
click at [1073, 198] on input "[DATE]" at bounding box center [1171, 198] width 197 height 34
click at [1079, 315] on td "7" at bounding box center [1095, 318] width 32 height 26
type input "[DATE]"
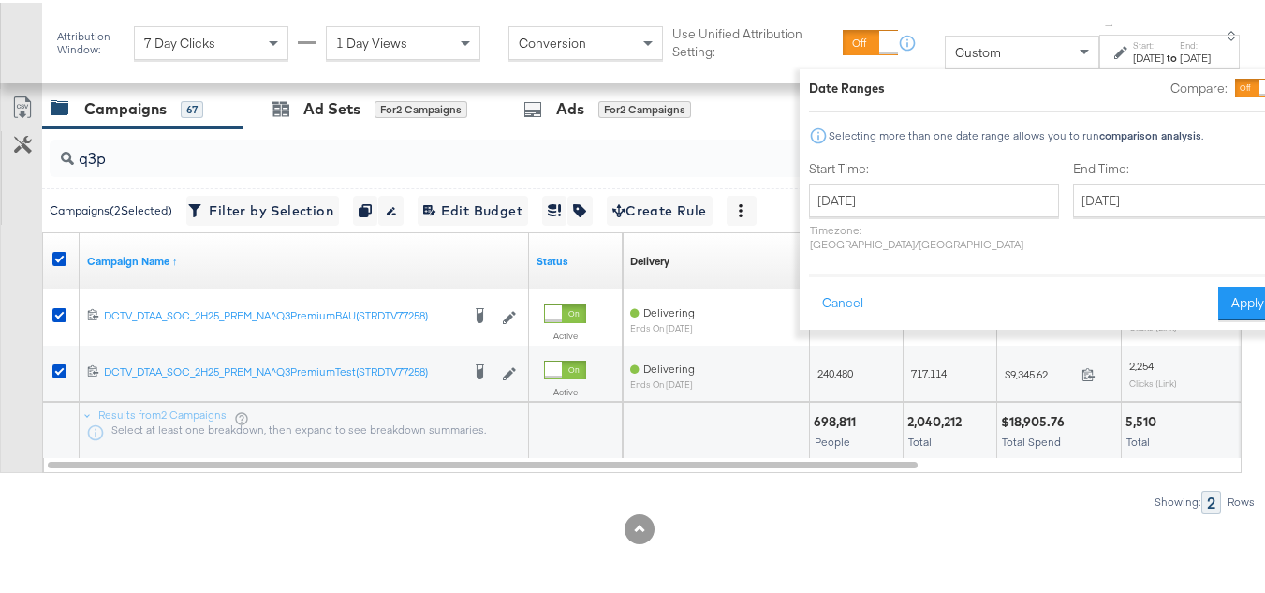
click at [1218, 284] on button "Apply" at bounding box center [1247, 301] width 59 height 34
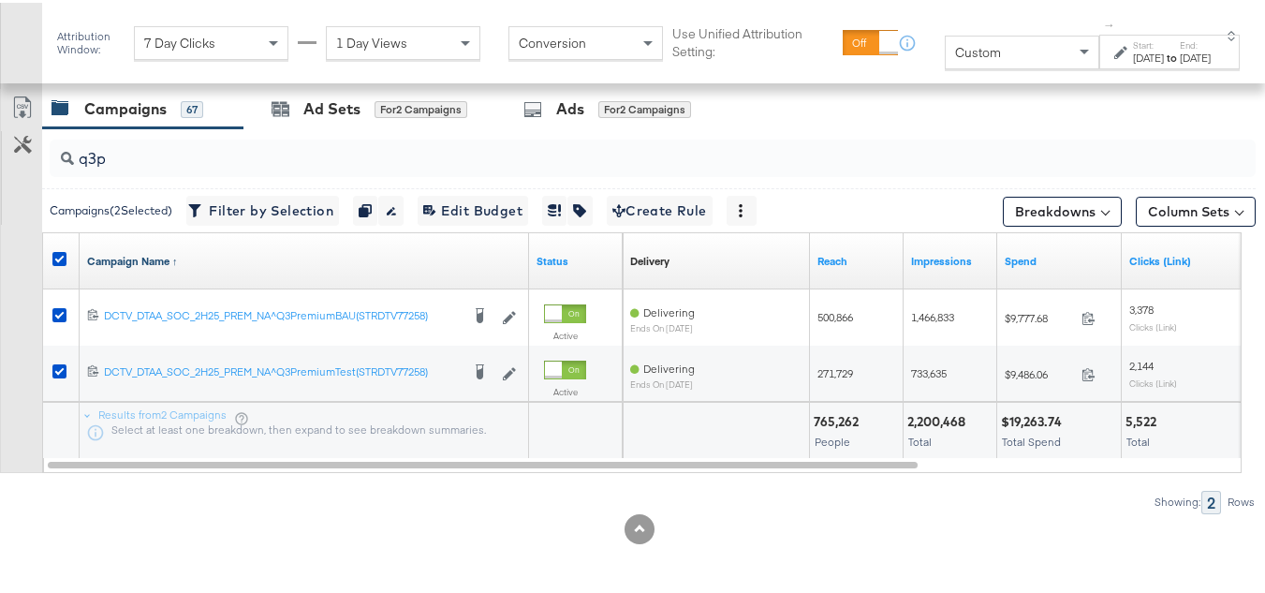
click at [172, 251] on link "Campaign Name ↑" at bounding box center [304, 258] width 434 height 15
click at [20, 113] on icon at bounding box center [22, 105] width 22 height 22
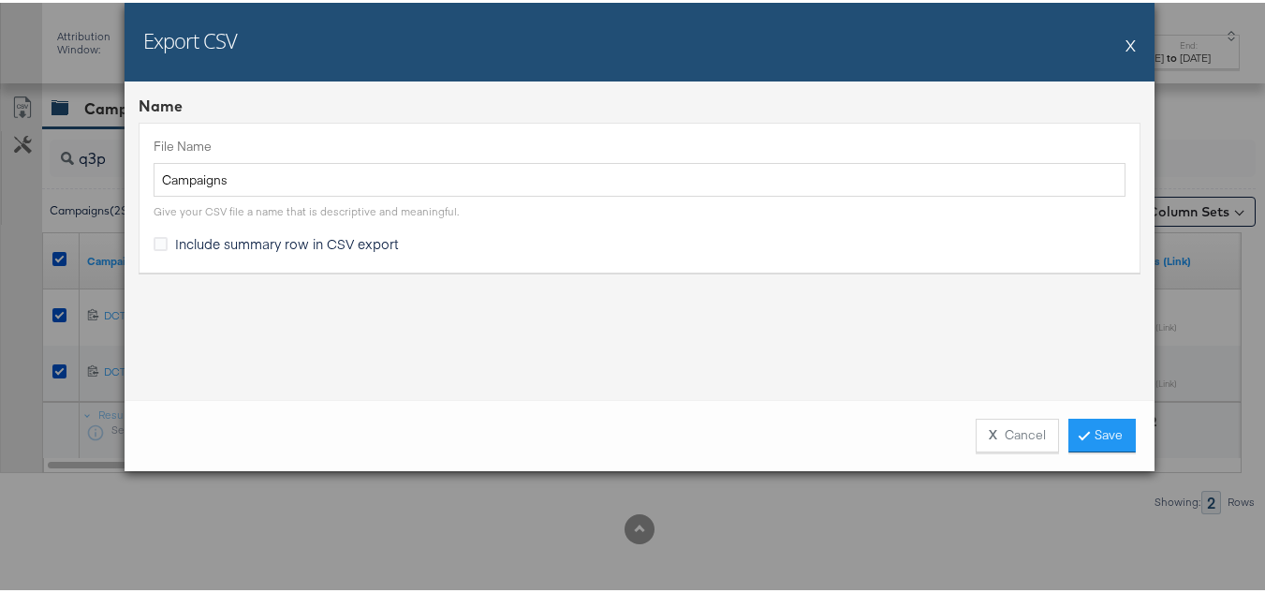
click at [328, 237] on span "Include summary row in CSV export" at bounding box center [287, 240] width 224 height 19
click at [0, 0] on input "Include summary row in CSV export" at bounding box center [0, 0] width 0 height 0
click at [1100, 434] on link "Save" at bounding box center [1101, 433] width 67 height 34
